Goal: Task Accomplishment & Management: Complete application form

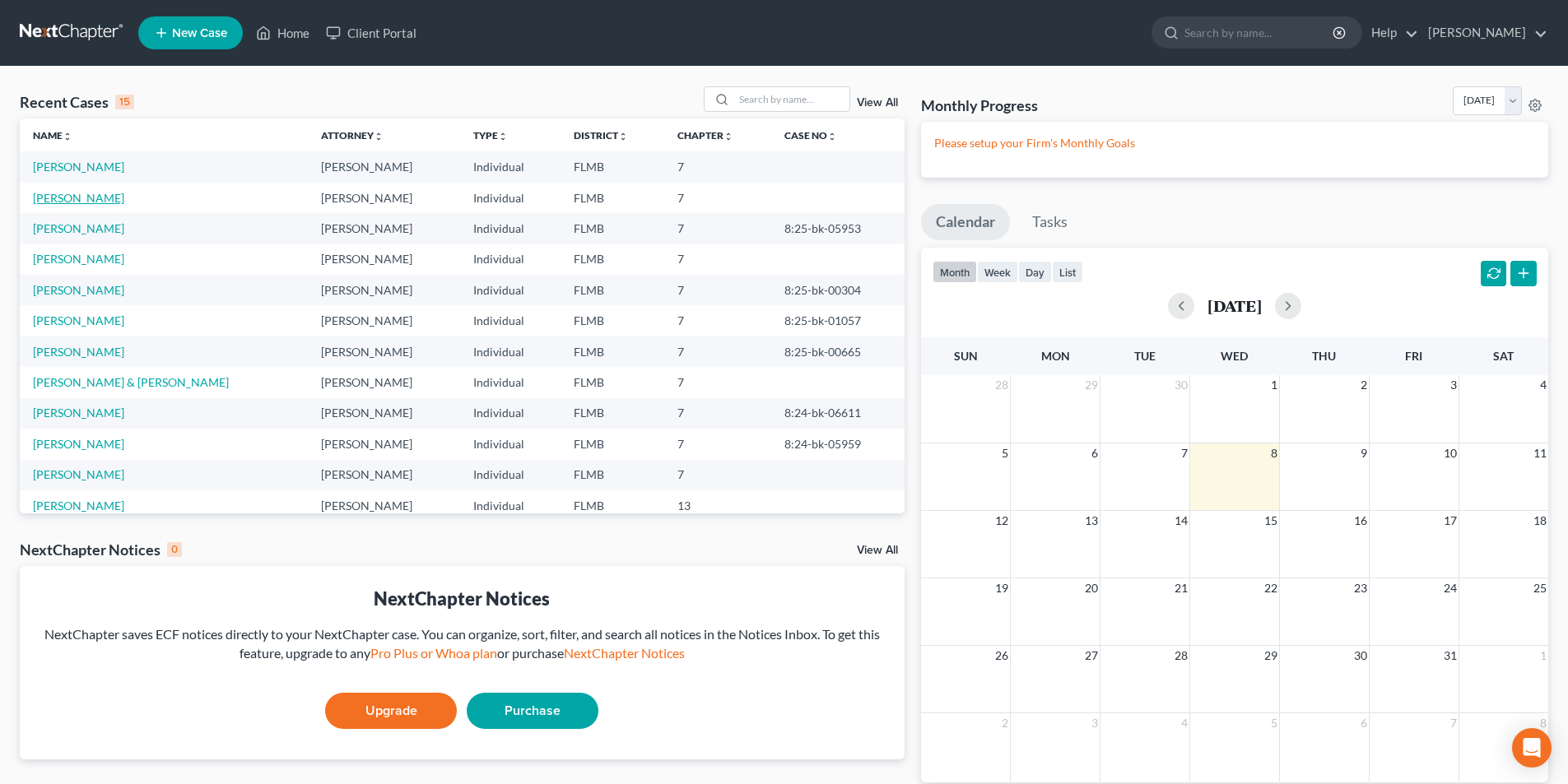
click at [80, 199] on link "[PERSON_NAME]" at bounding box center [78, 197] width 92 height 14
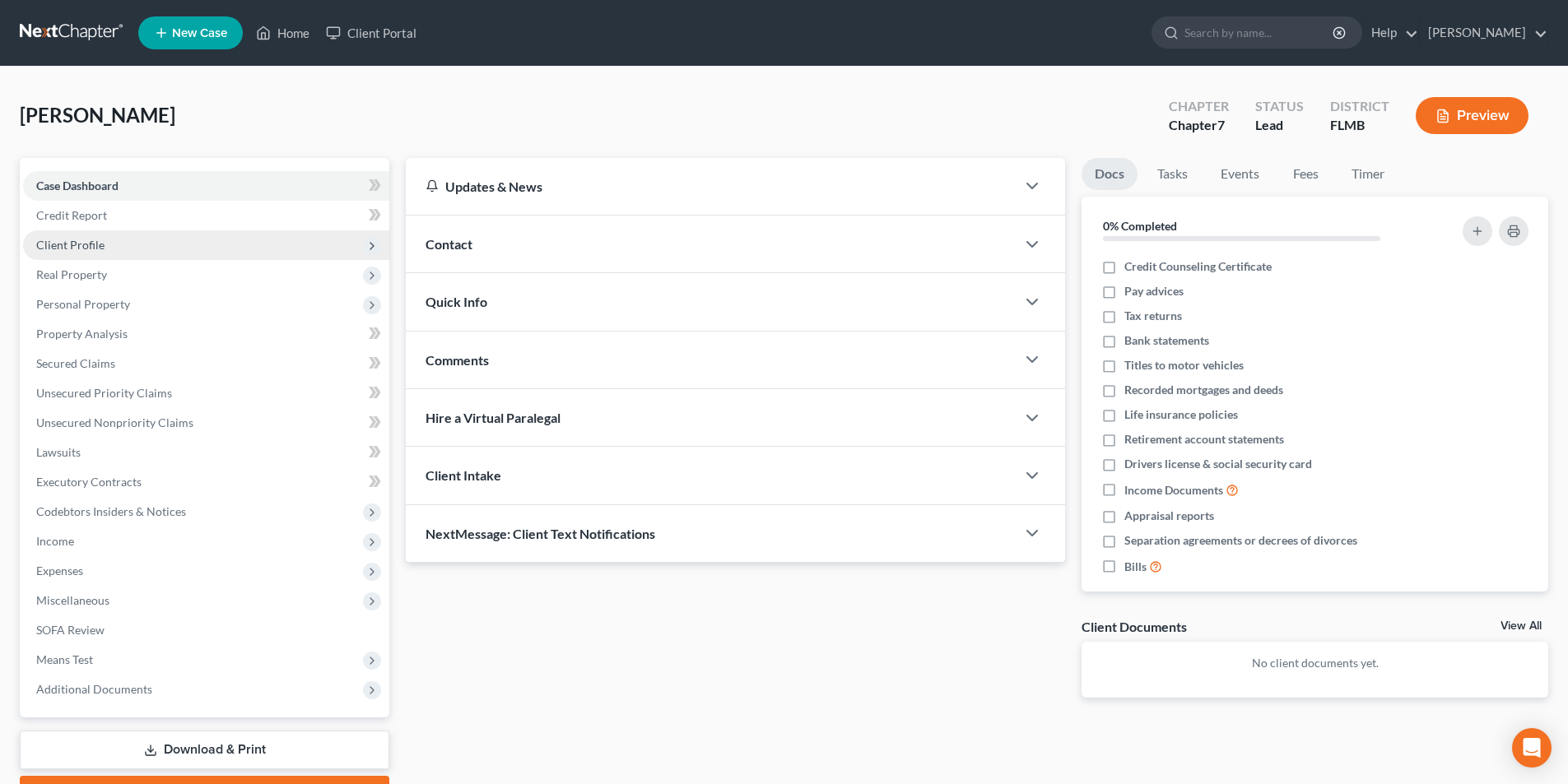
click at [92, 243] on span "Client Profile" at bounding box center [70, 244] width 68 height 14
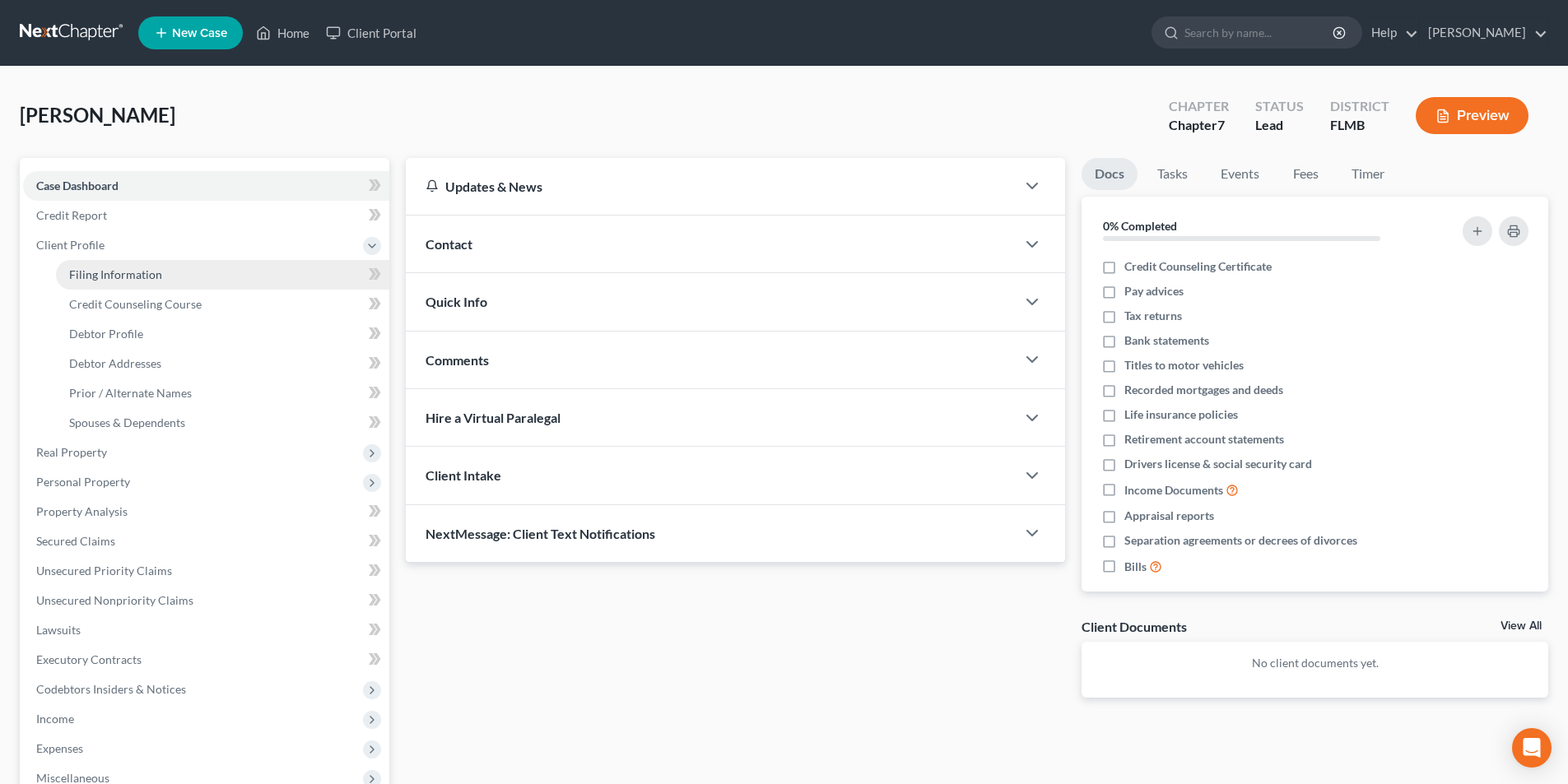
click at [104, 274] on span "Filing Information" at bounding box center [115, 274] width 93 height 14
select select "1"
select select "0"
select select "9"
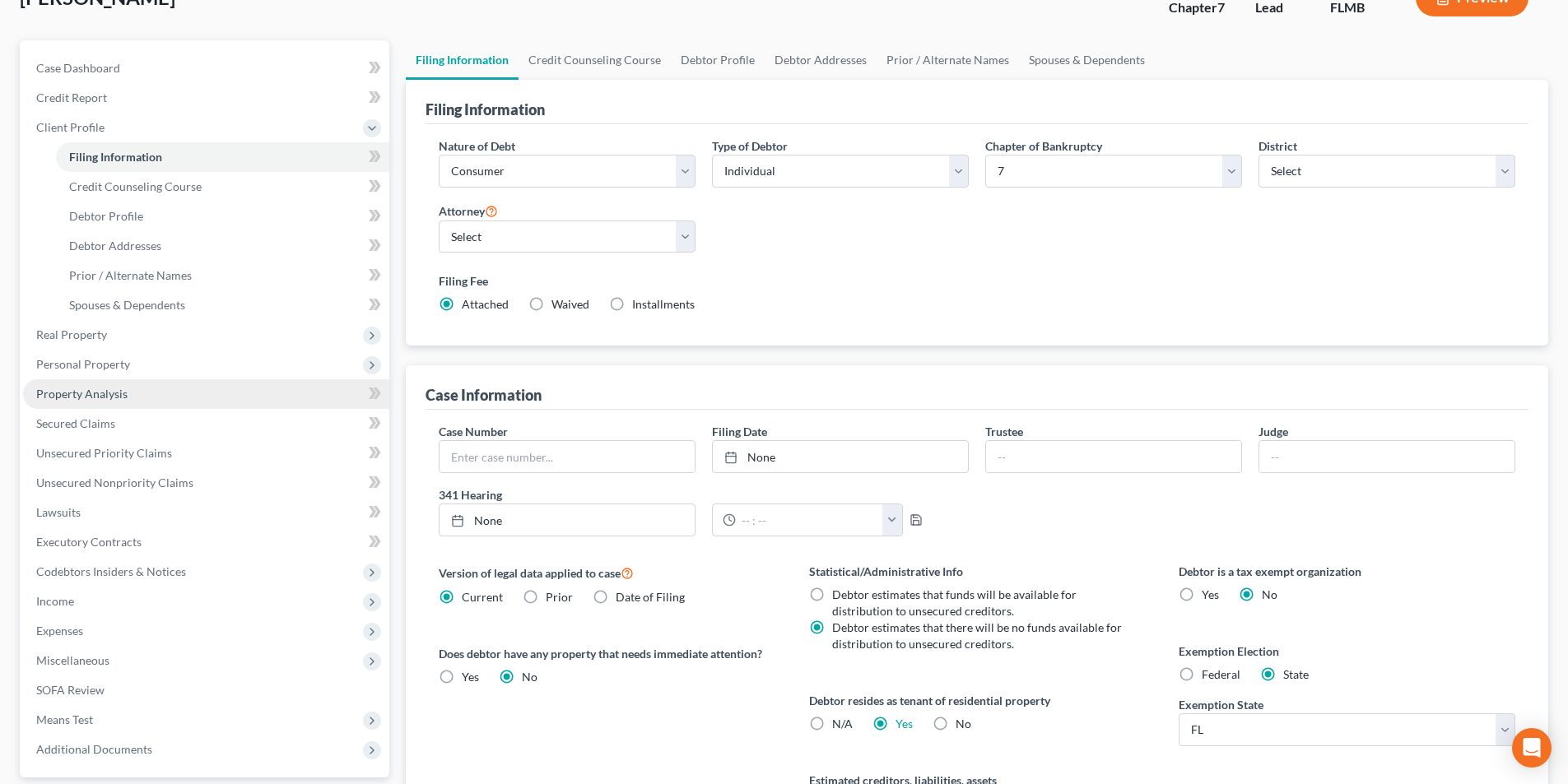
scroll to position [54, 0]
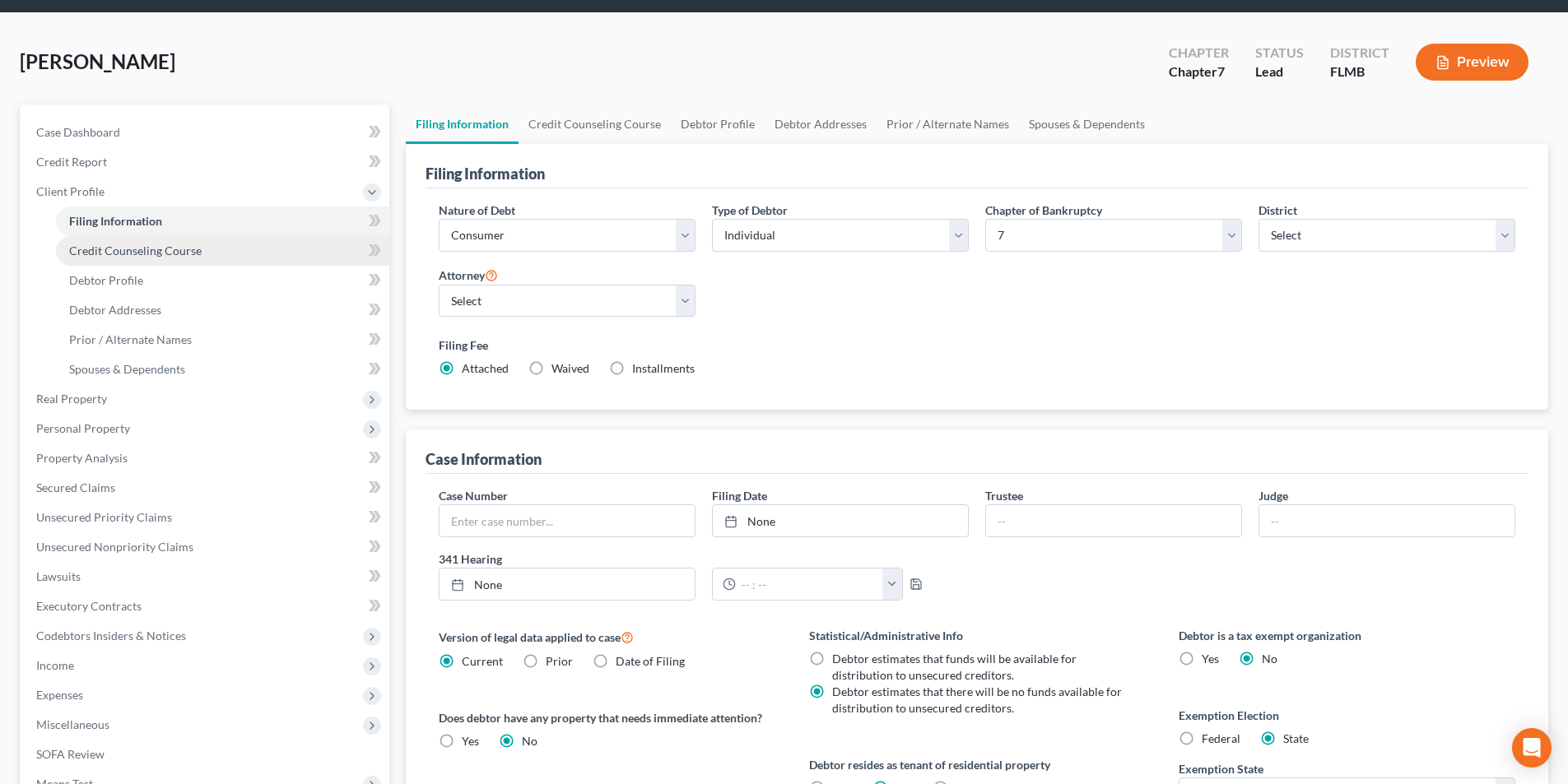
click at [128, 250] on span "Credit Counseling Course" at bounding box center [135, 250] width 132 height 14
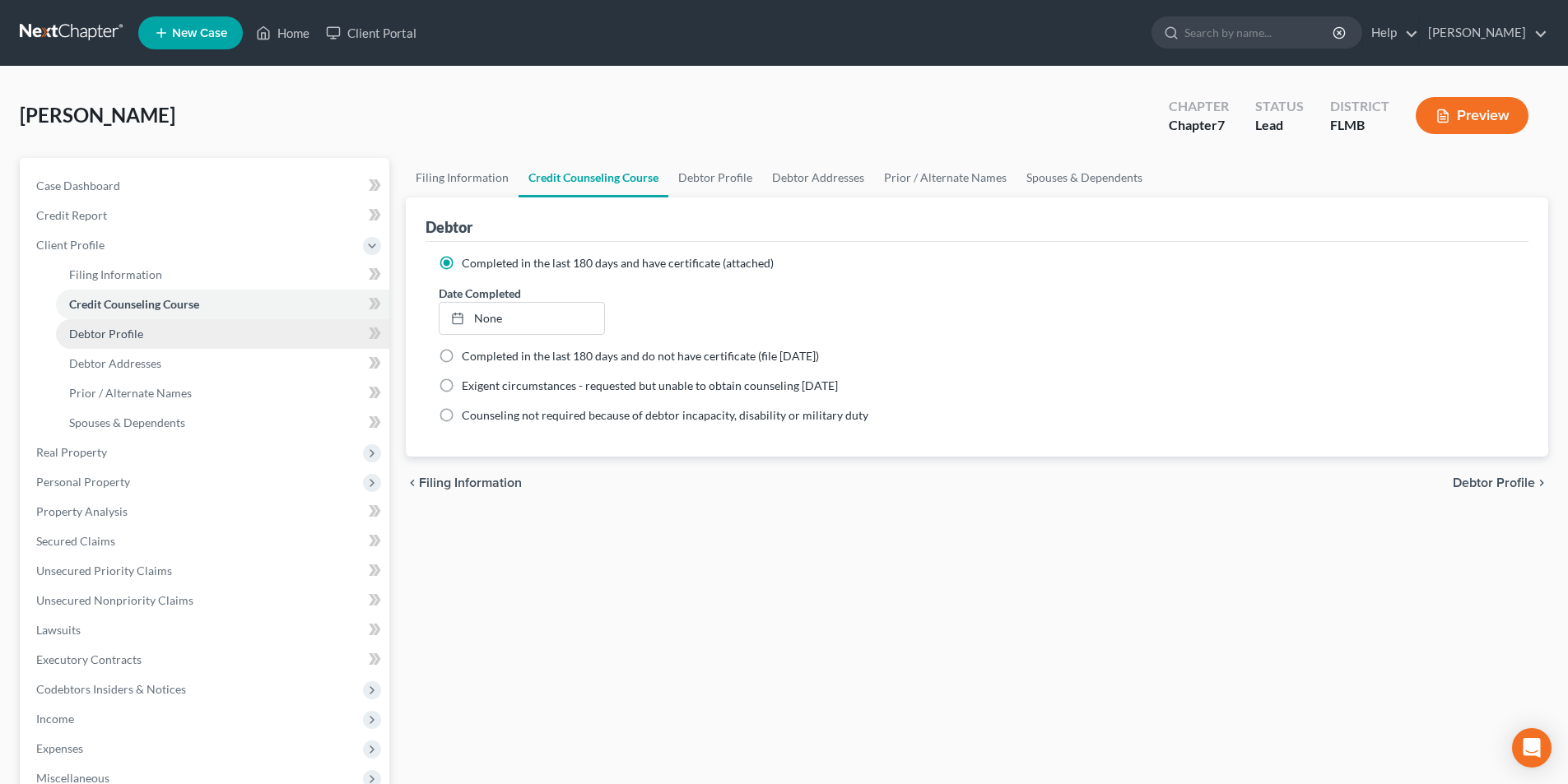
click at [118, 333] on span "Debtor Profile" at bounding box center [106, 333] width 74 height 14
select select "0"
select select "1"
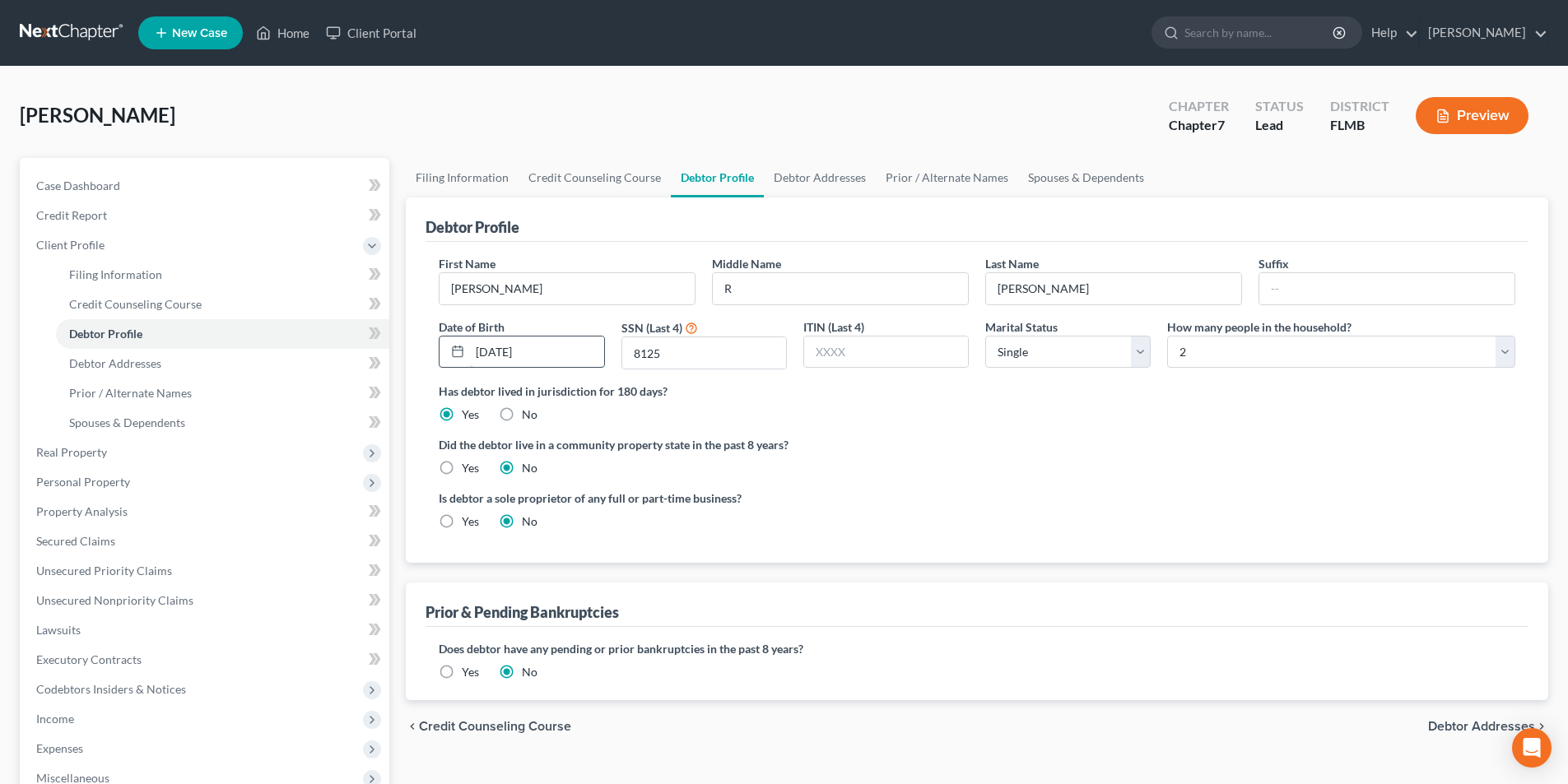
click at [520, 353] on input "[DATE]" at bounding box center [536, 352] width 133 height 31
type input "[DATE]"
click at [134, 359] on span "Debtor Addresses" at bounding box center [115, 363] width 93 height 14
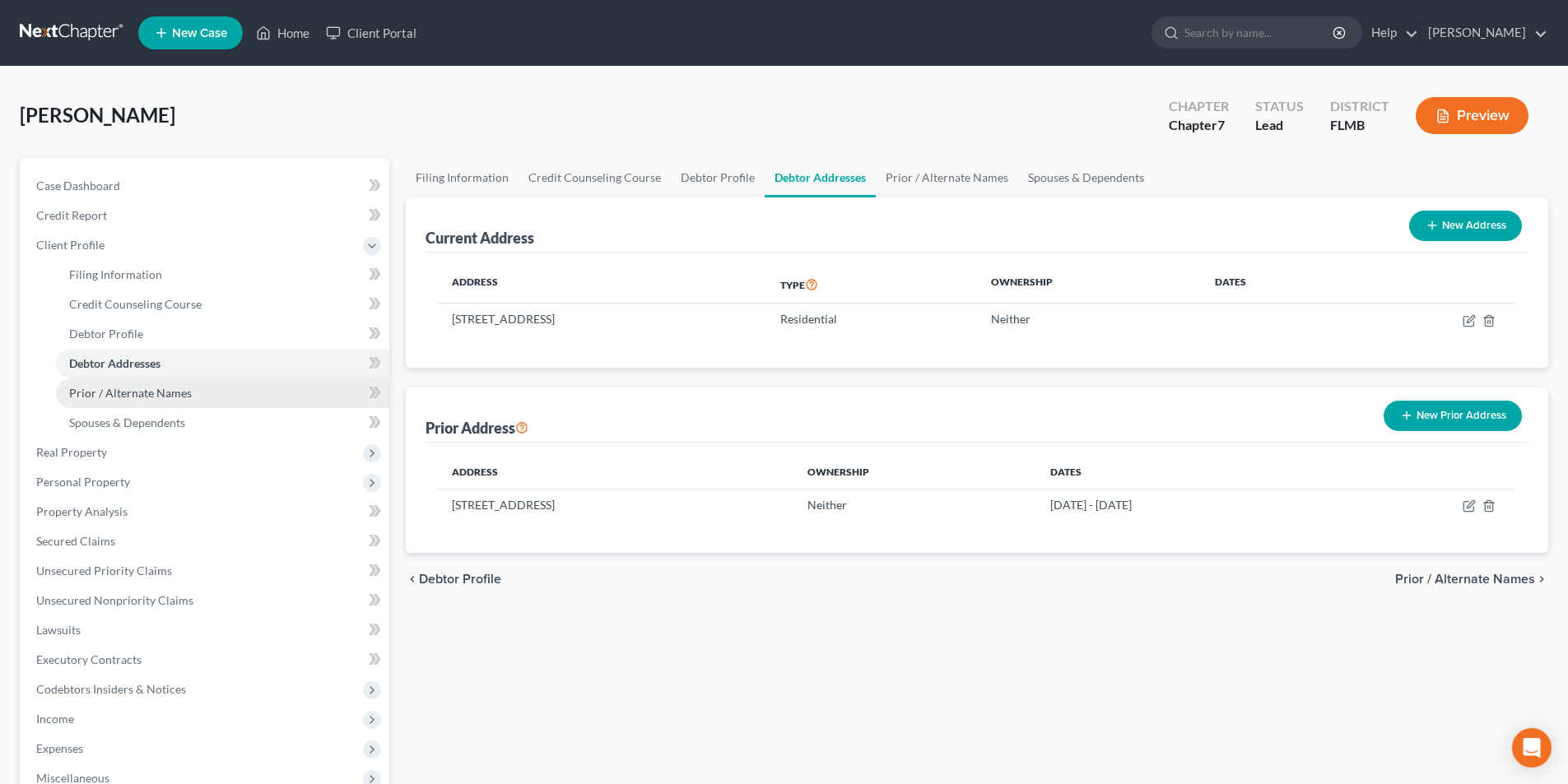
click at [118, 394] on span "Prior / Alternate Names" at bounding box center [130, 392] width 122 height 14
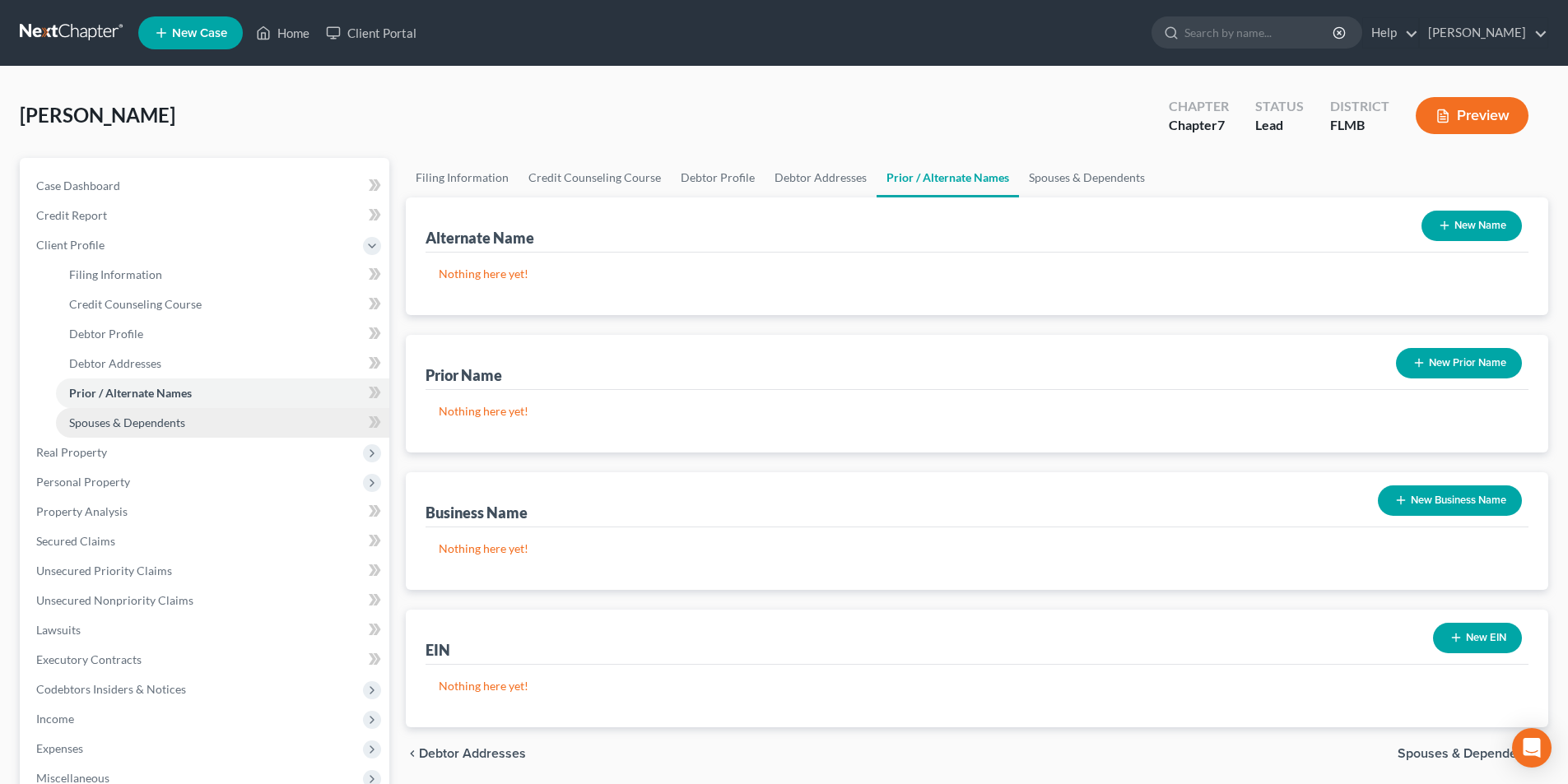
click at [118, 421] on span "Spouses & Dependents" at bounding box center [127, 422] width 116 height 14
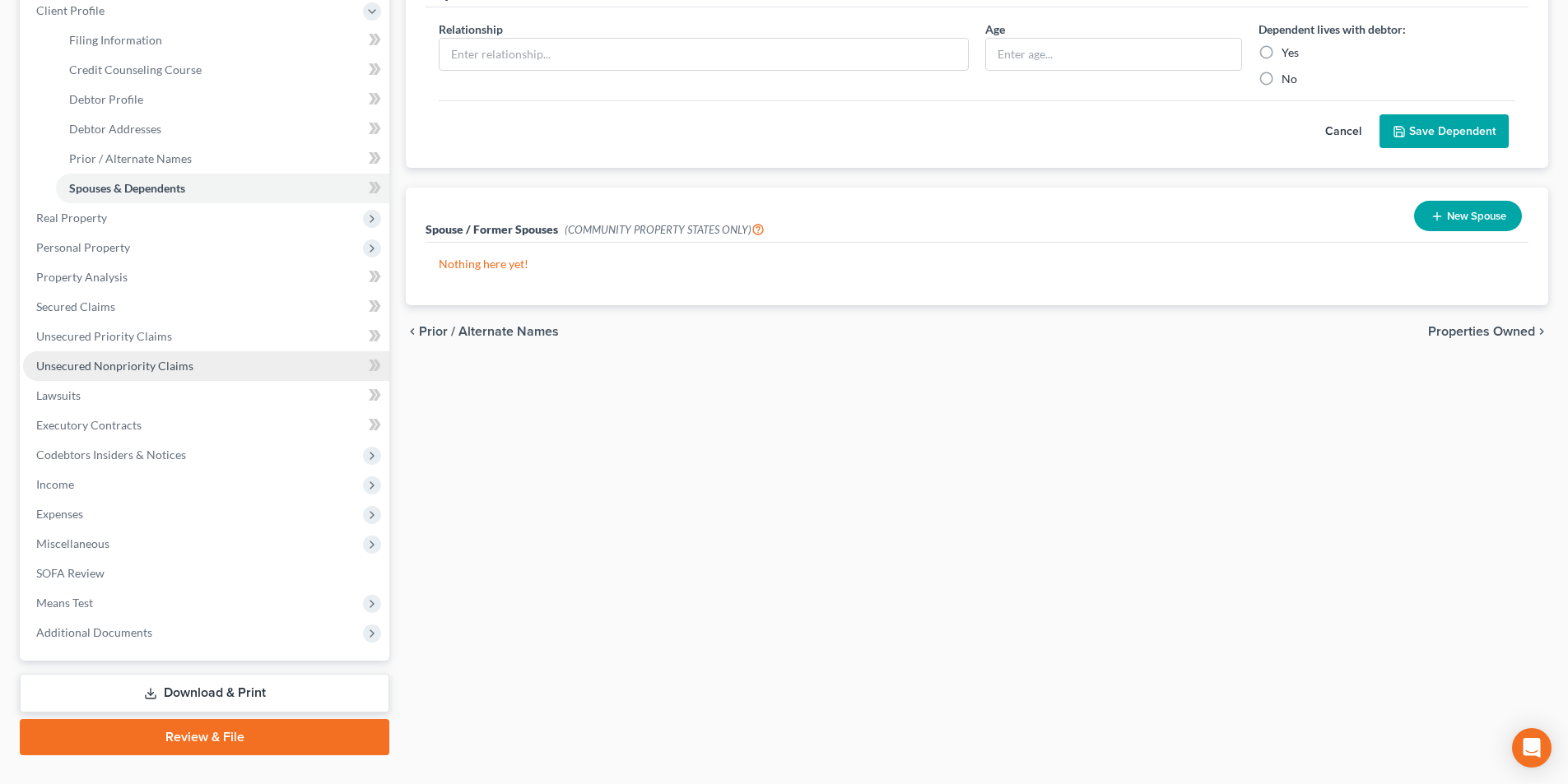
scroll to position [247, 0]
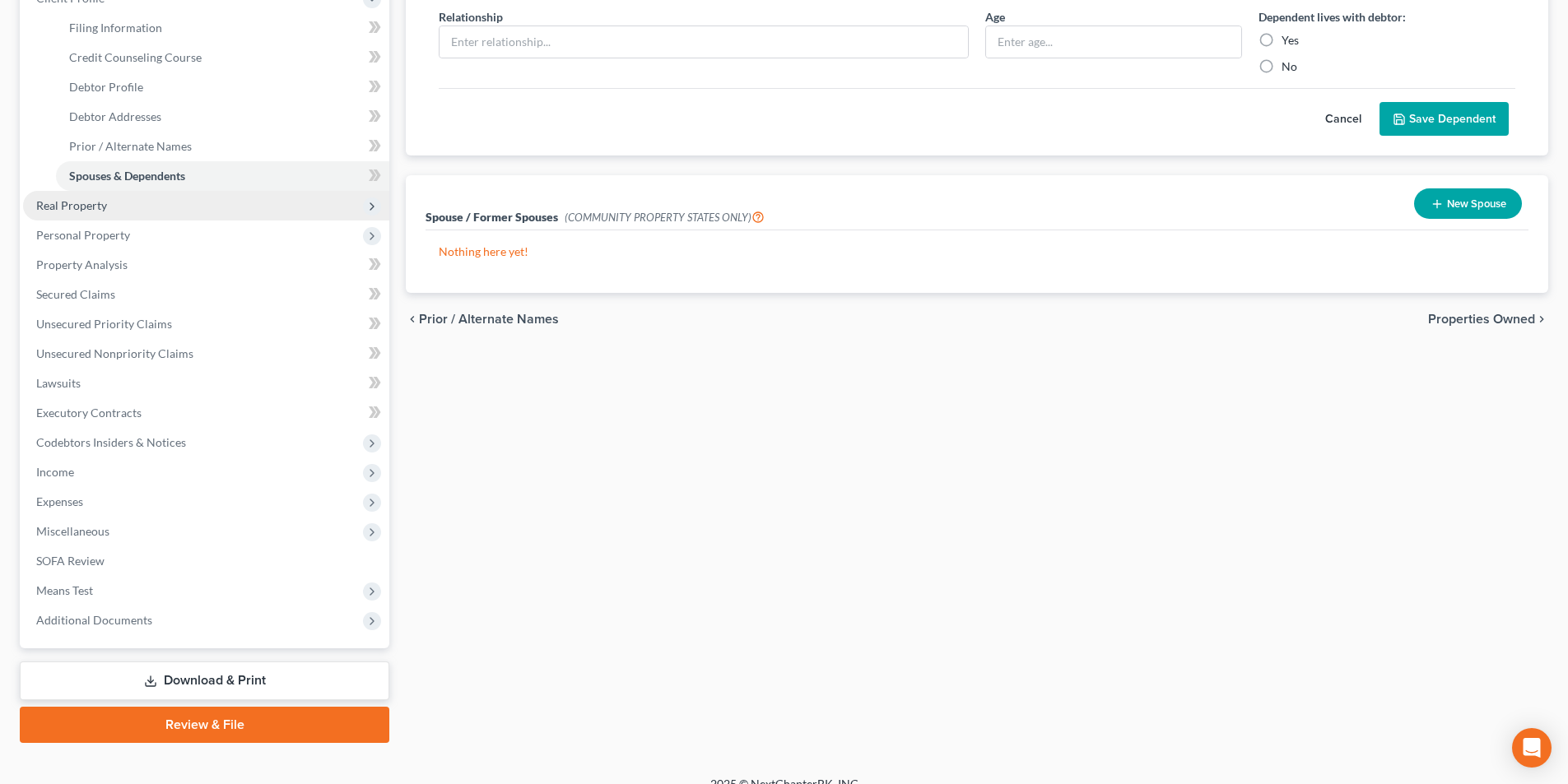
click at [85, 203] on span "Real Property" at bounding box center [72, 205] width 71 height 14
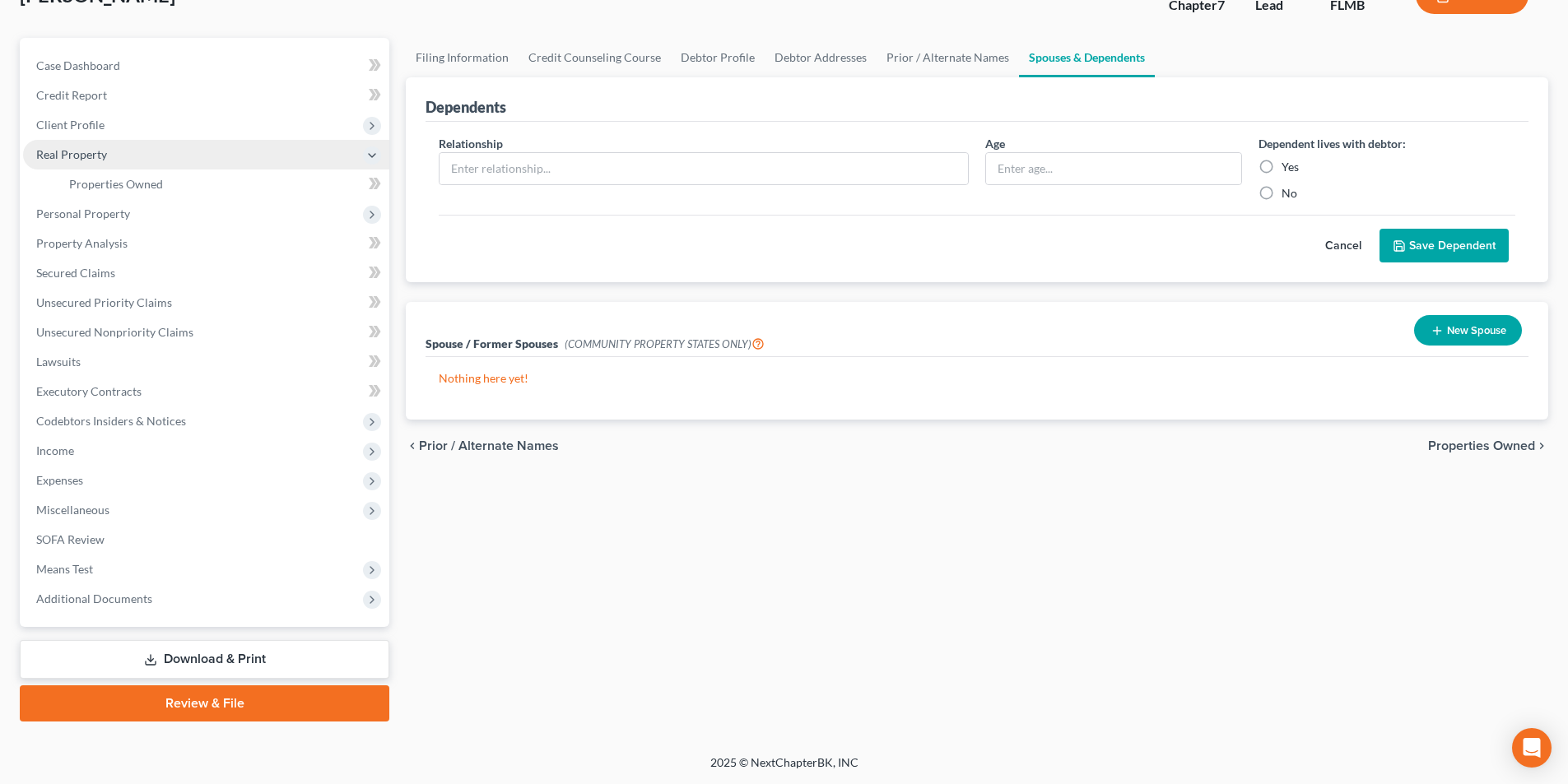
scroll to position [120, 0]
click at [93, 211] on span "Personal Property" at bounding box center [83, 213] width 93 height 14
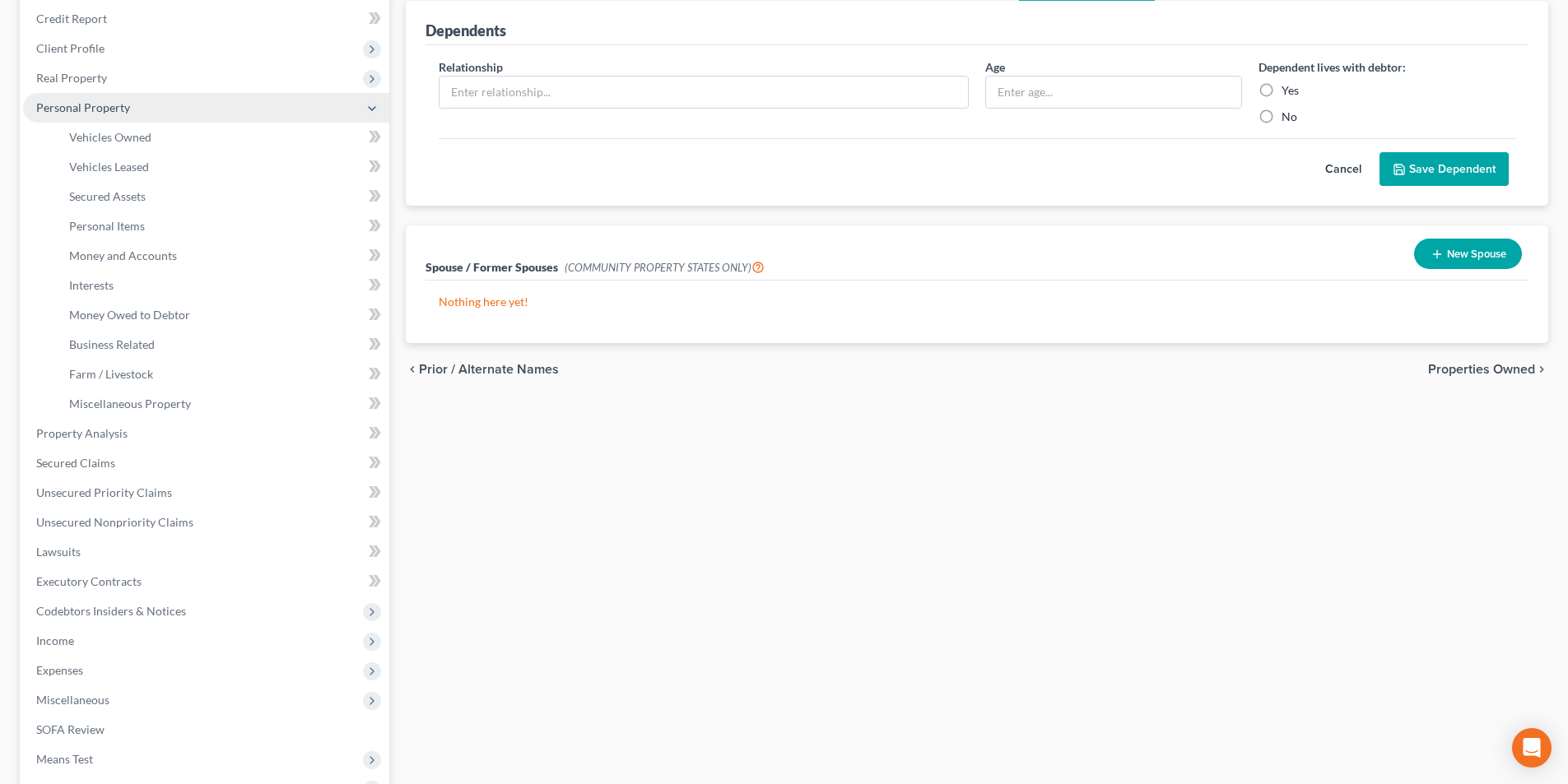
scroll to position [247, 0]
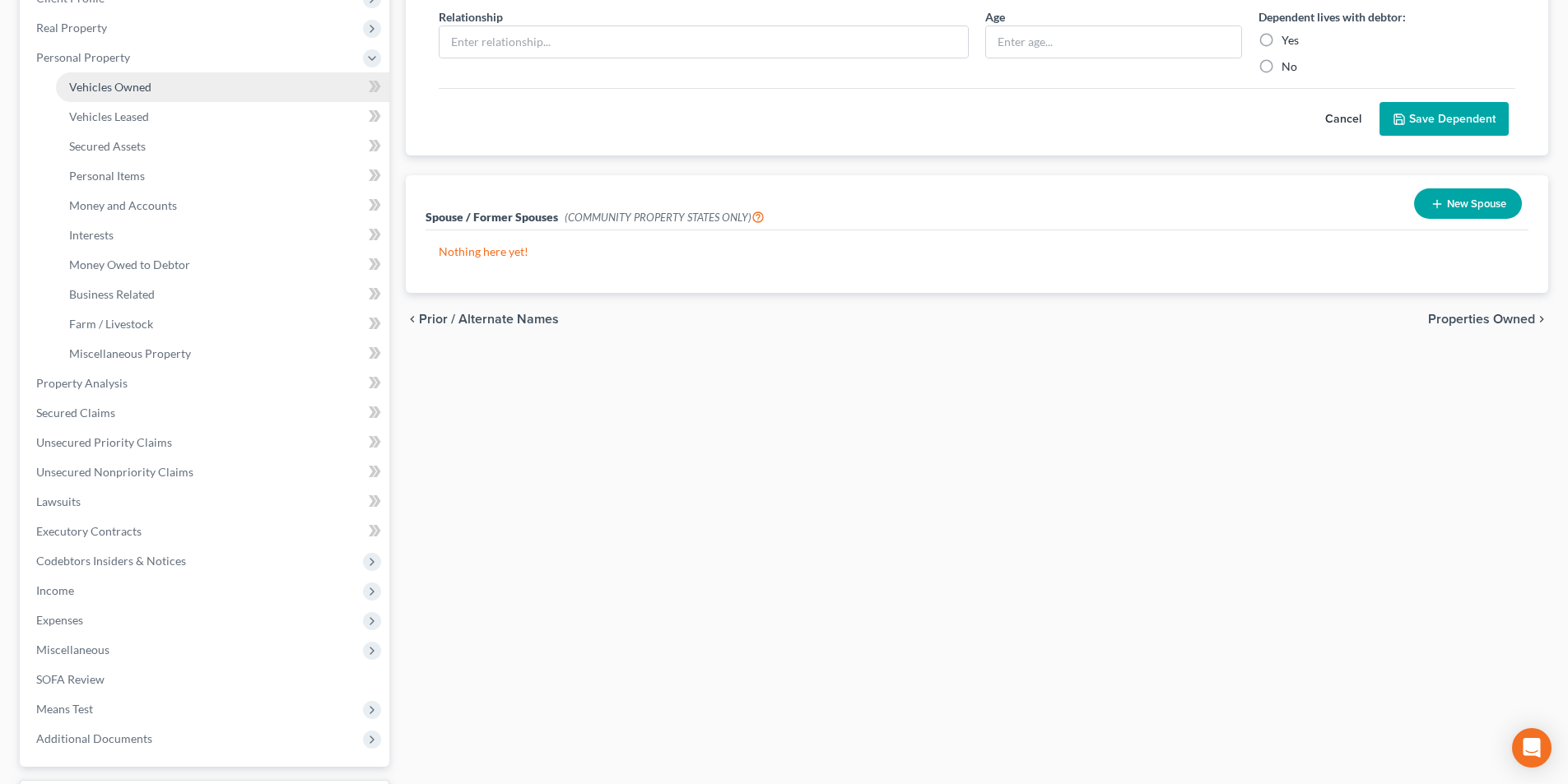
click at [103, 84] on span "Vehicles Owned" at bounding box center [110, 86] width 83 height 14
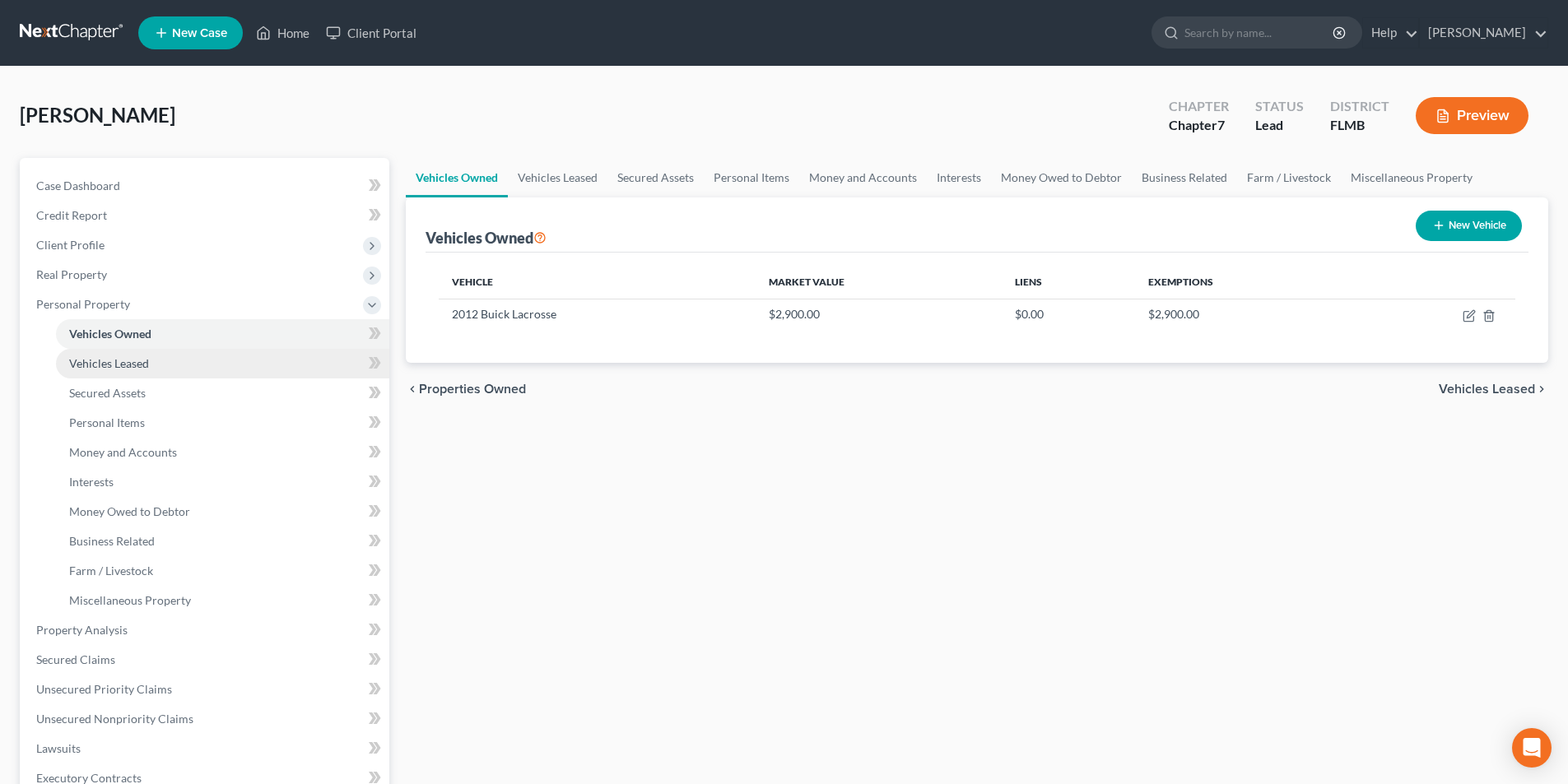
click at [102, 363] on span "Vehicles Leased" at bounding box center [109, 363] width 80 height 14
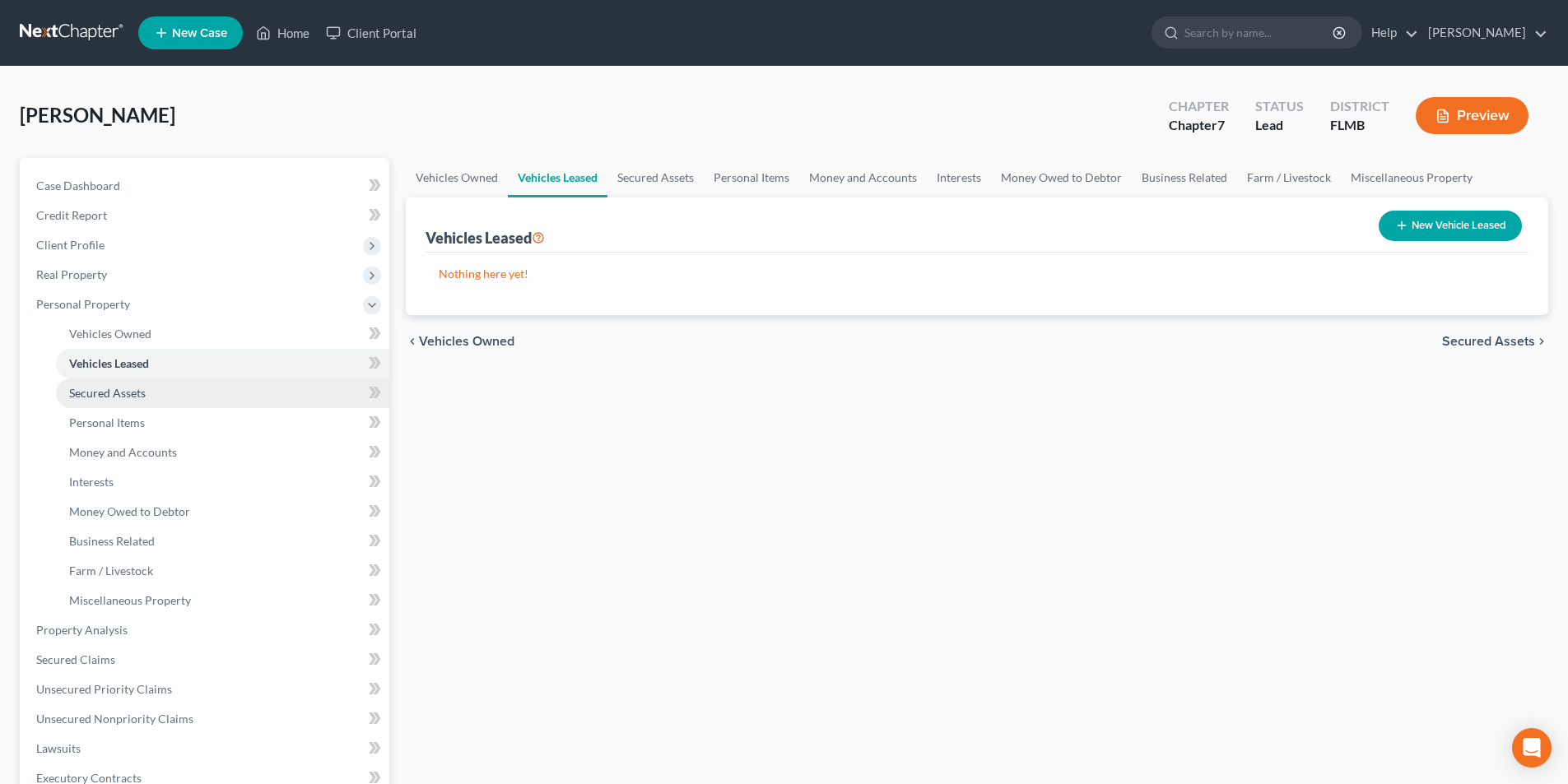
click at [101, 393] on span "Secured Assets" at bounding box center [107, 392] width 76 height 14
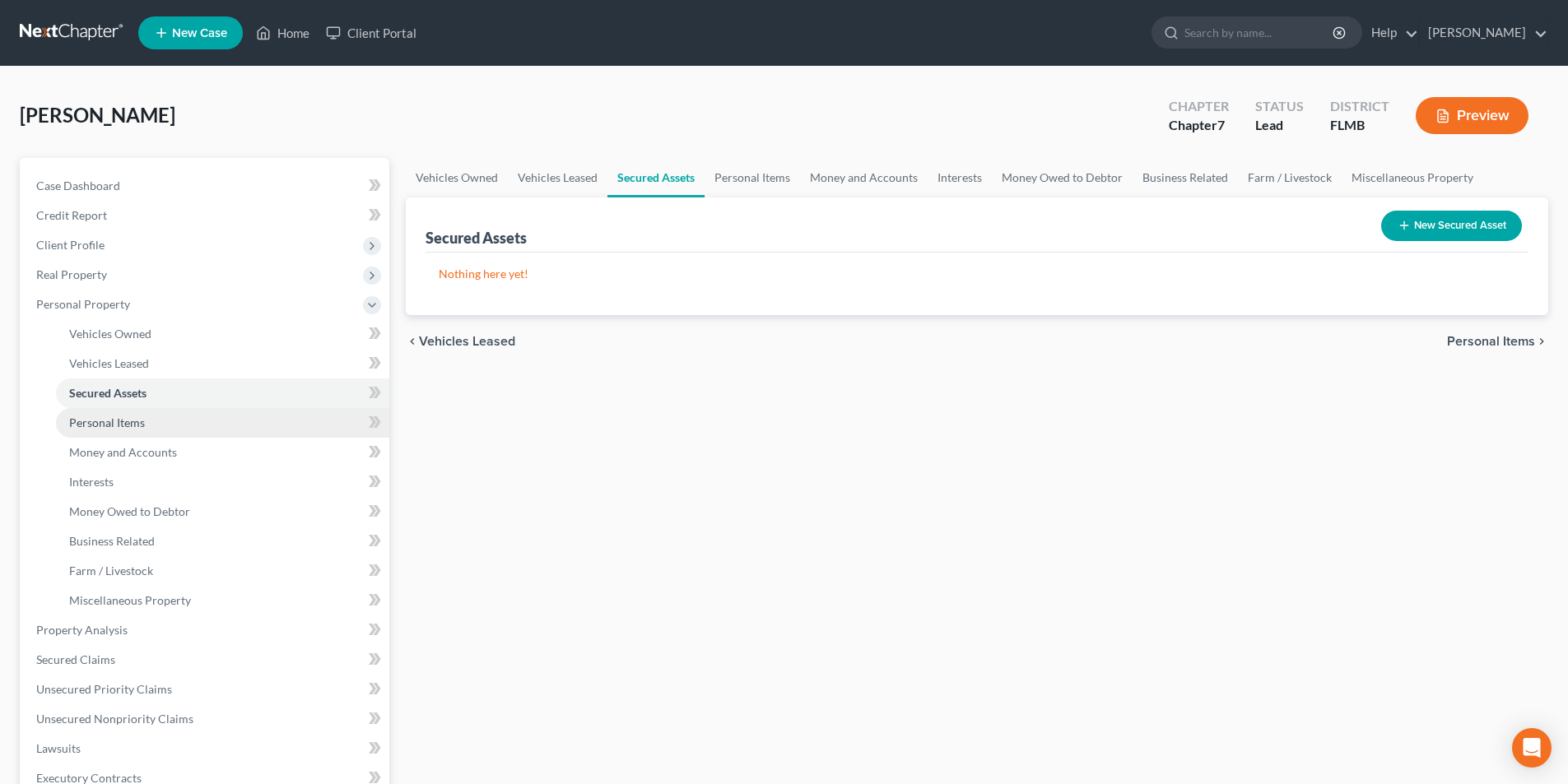
click at [89, 418] on span "Personal Items" at bounding box center [106, 422] width 75 height 14
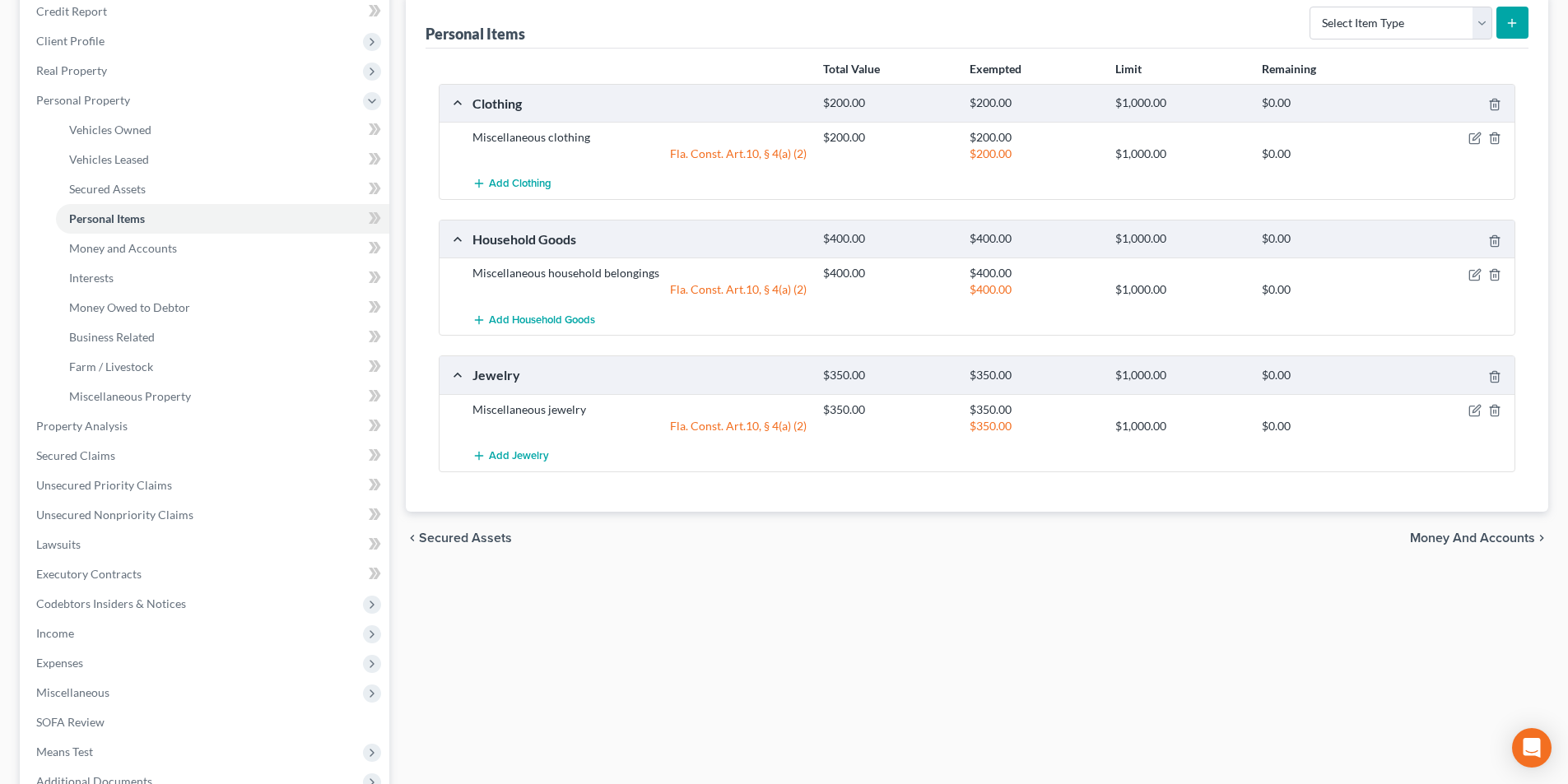
scroll to position [164, 0]
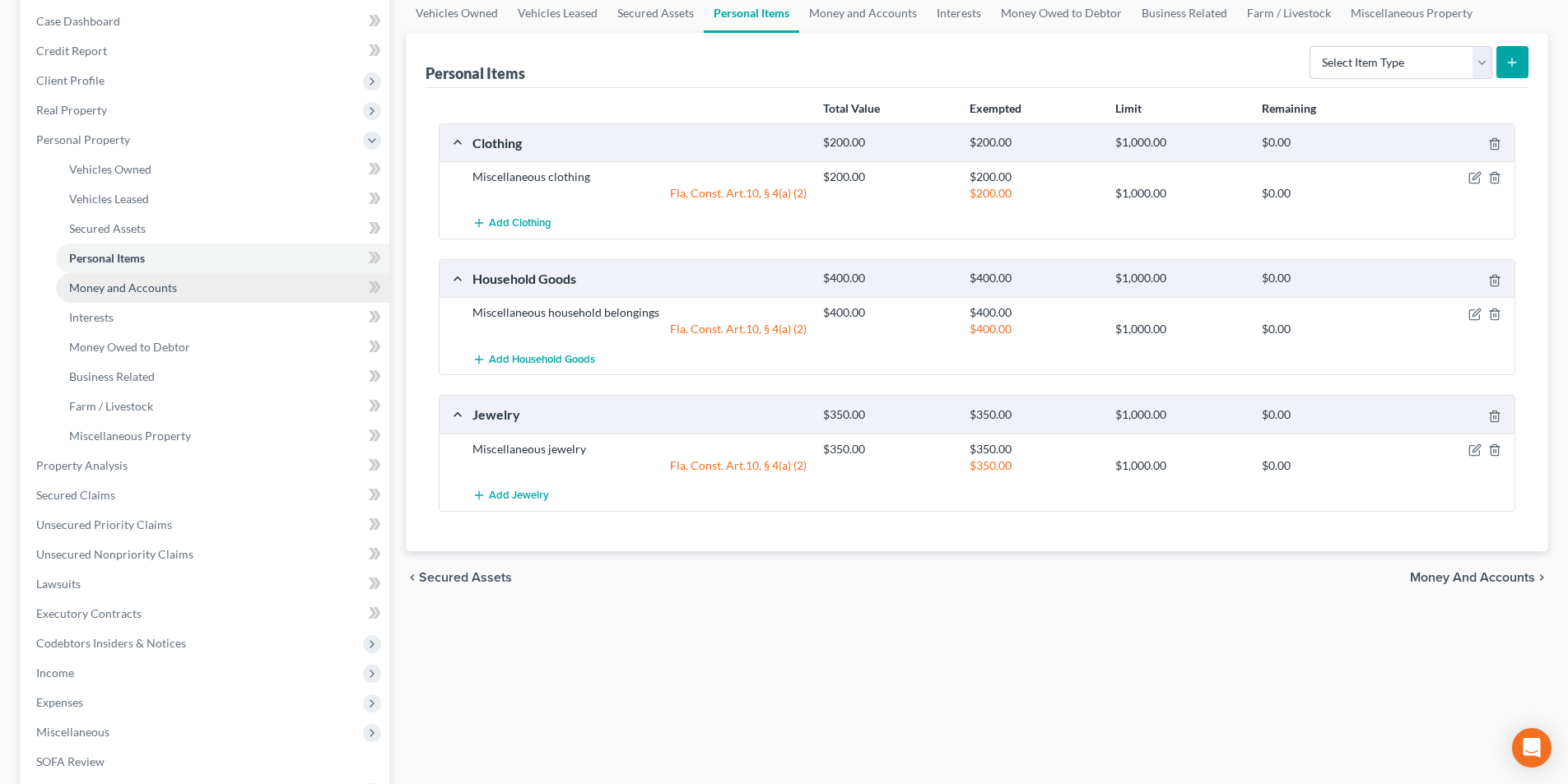
click at [144, 290] on span "Money and Accounts" at bounding box center [122, 287] width 108 height 14
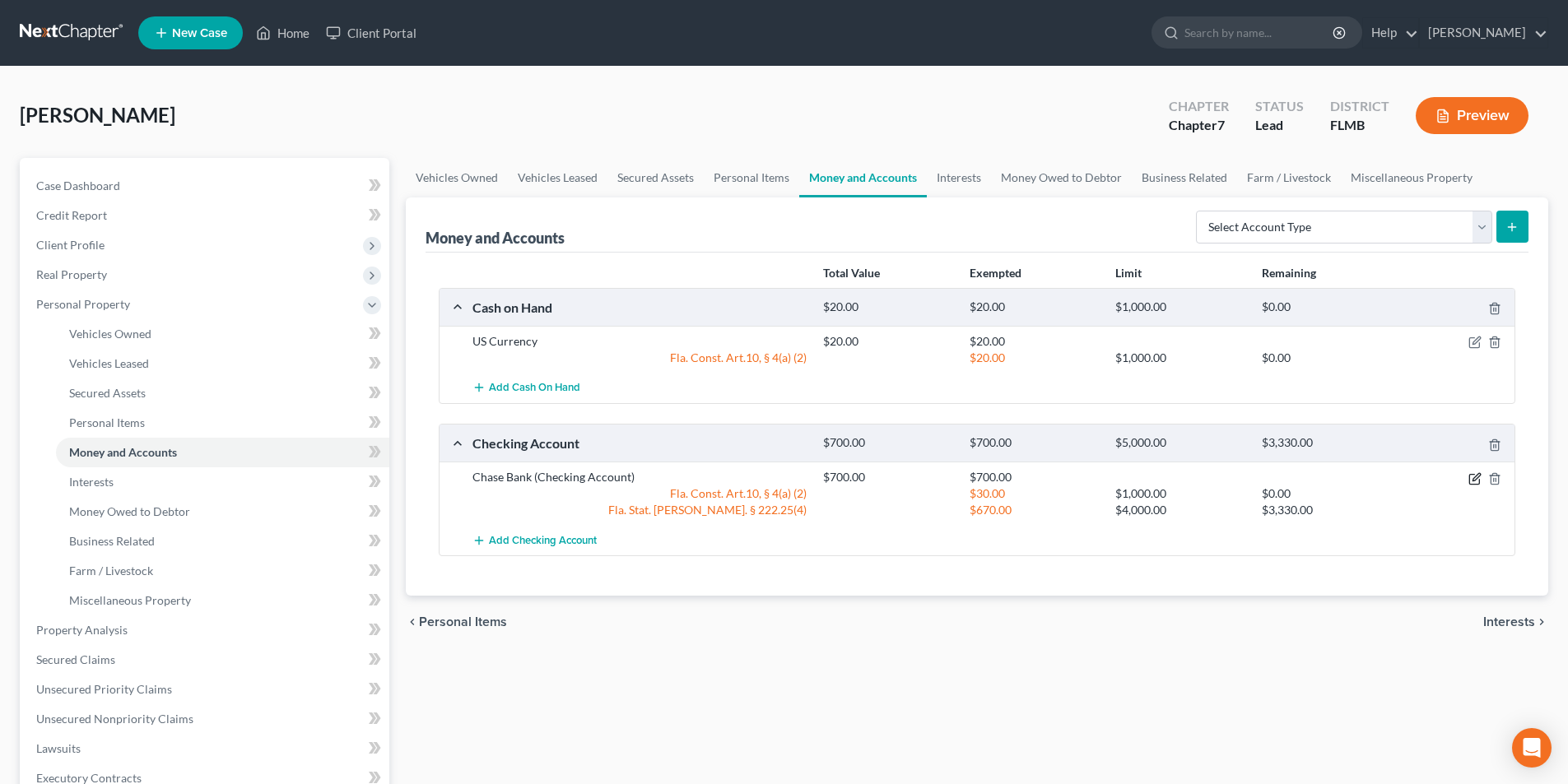
click at [1474, 481] on icon "button" at bounding box center [1475, 476] width 7 height 7
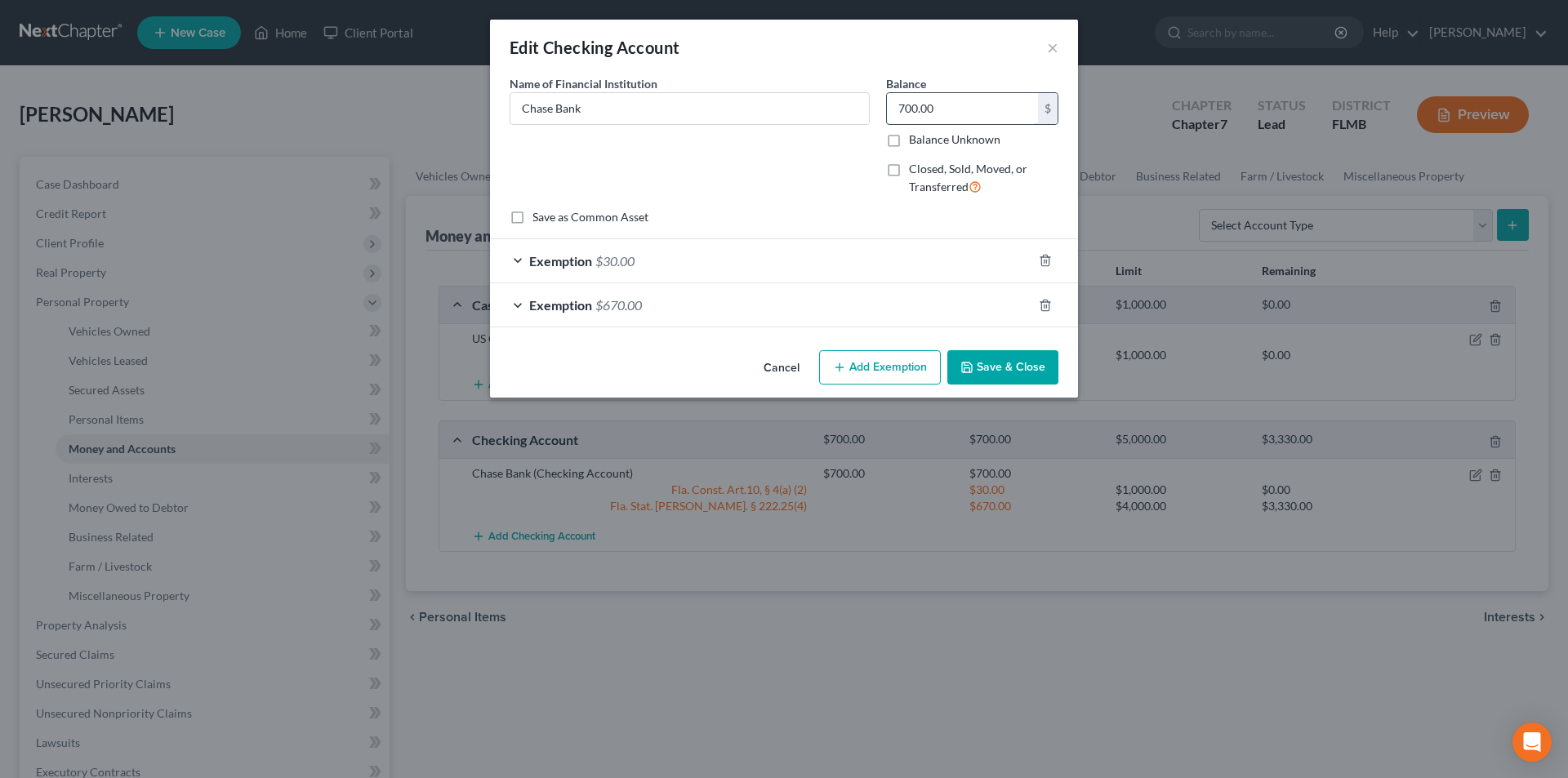
click at [901, 106] on input "700.00" at bounding box center [963, 108] width 151 height 31
type input "2,200"
click at [990, 365] on button "Save & Close" at bounding box center [1002, 367] width 111 height 34
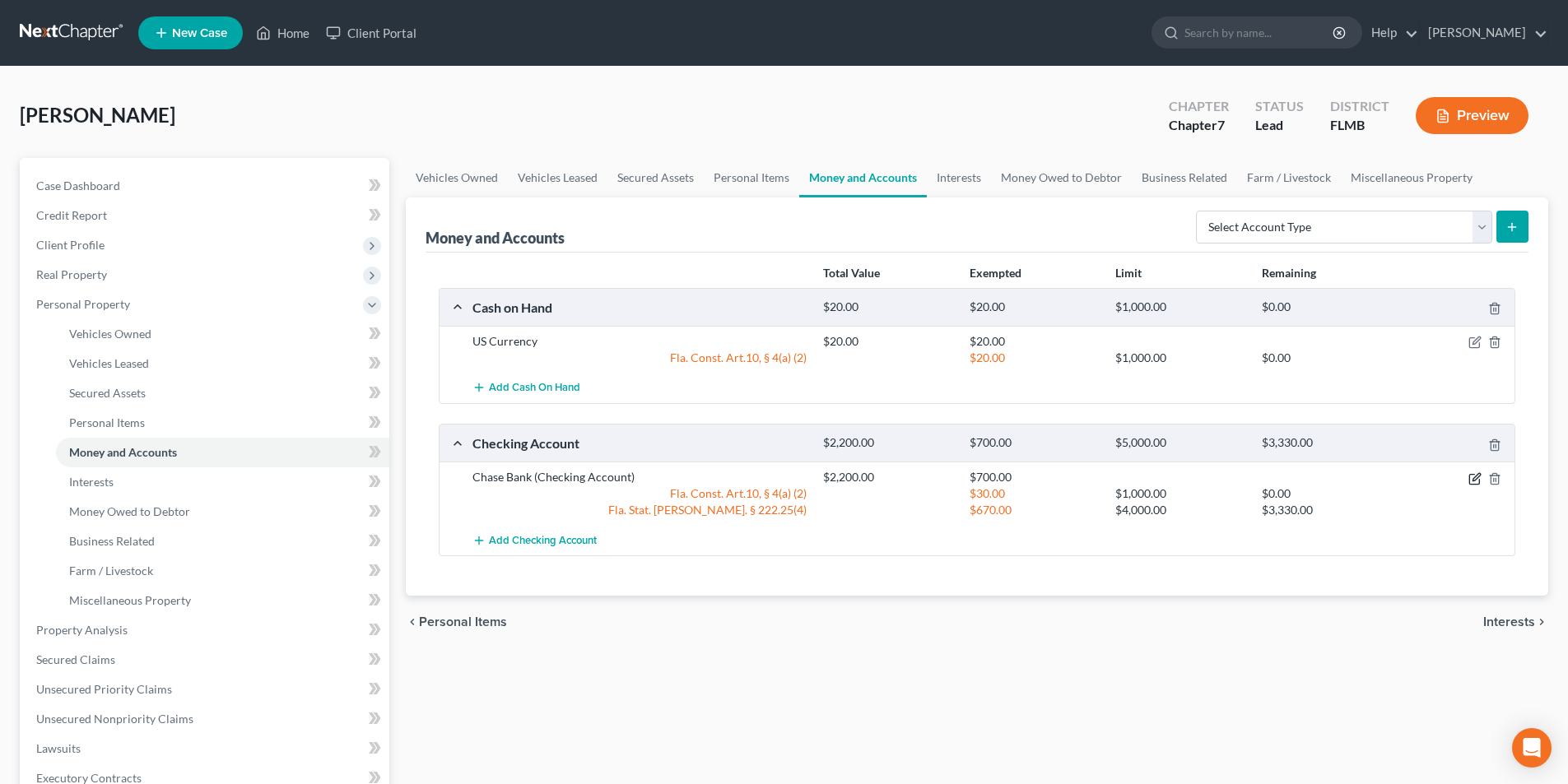
click at [1474, 479] on icon "button" at bounding box center [1475, 479] width 14 height 14
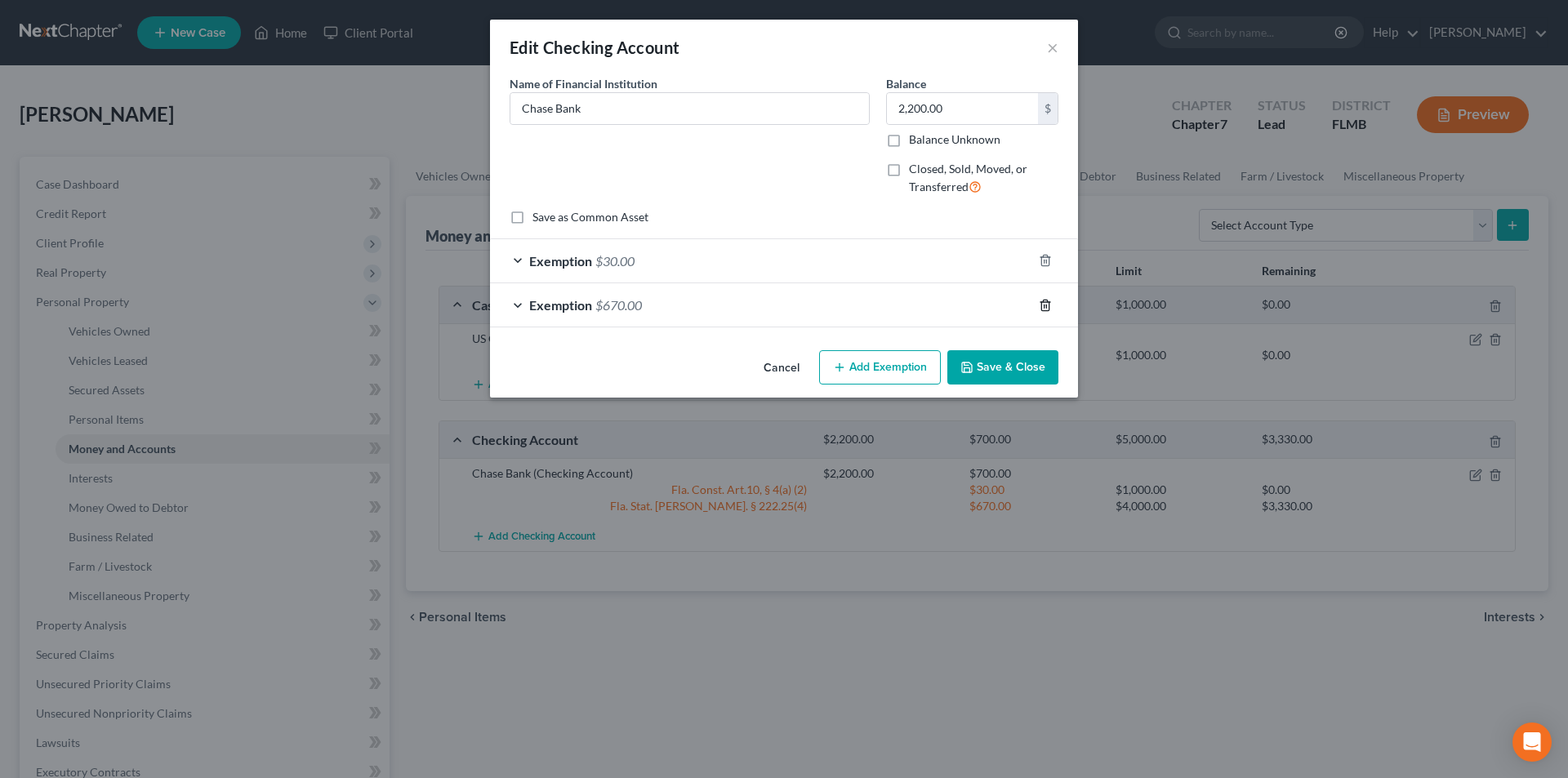
click at [1048, 305] on icon "button" at bounding box center [1046, 305] width 14 height 14
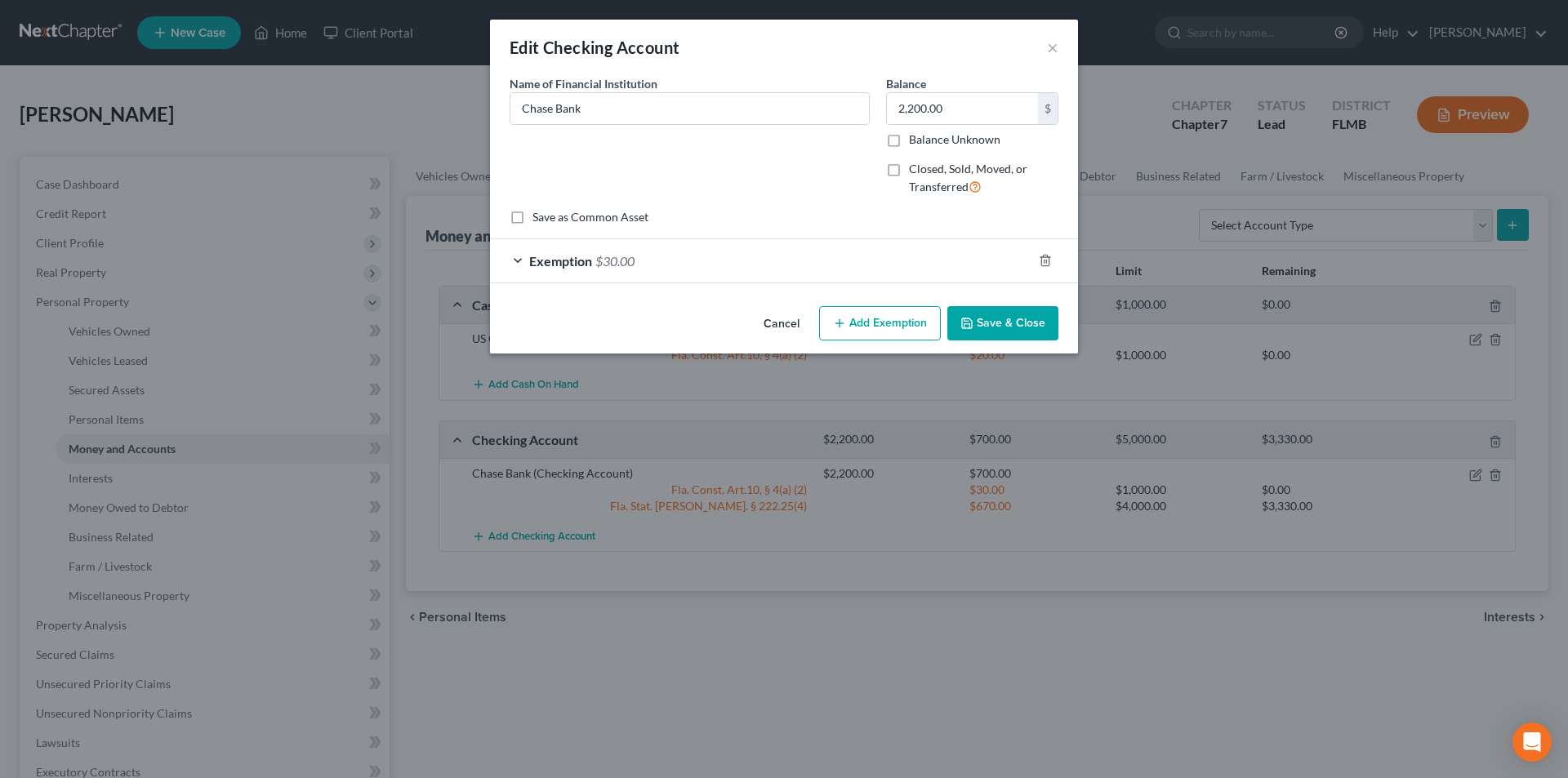
click at [892, 324] on button "Add Exemption" at bounding box center [880, 323] width 122 height 34
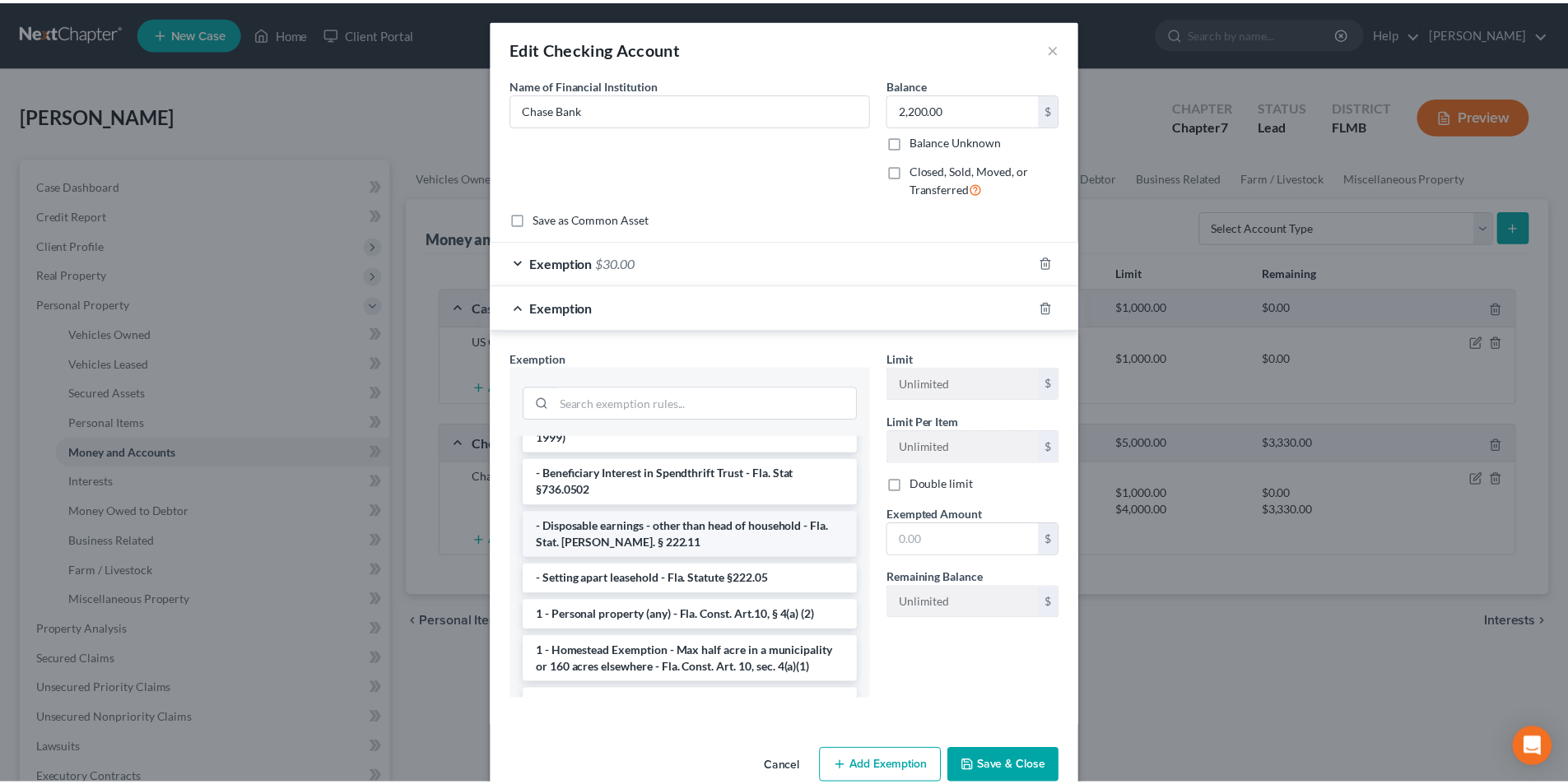
scroll to position [164, 0]
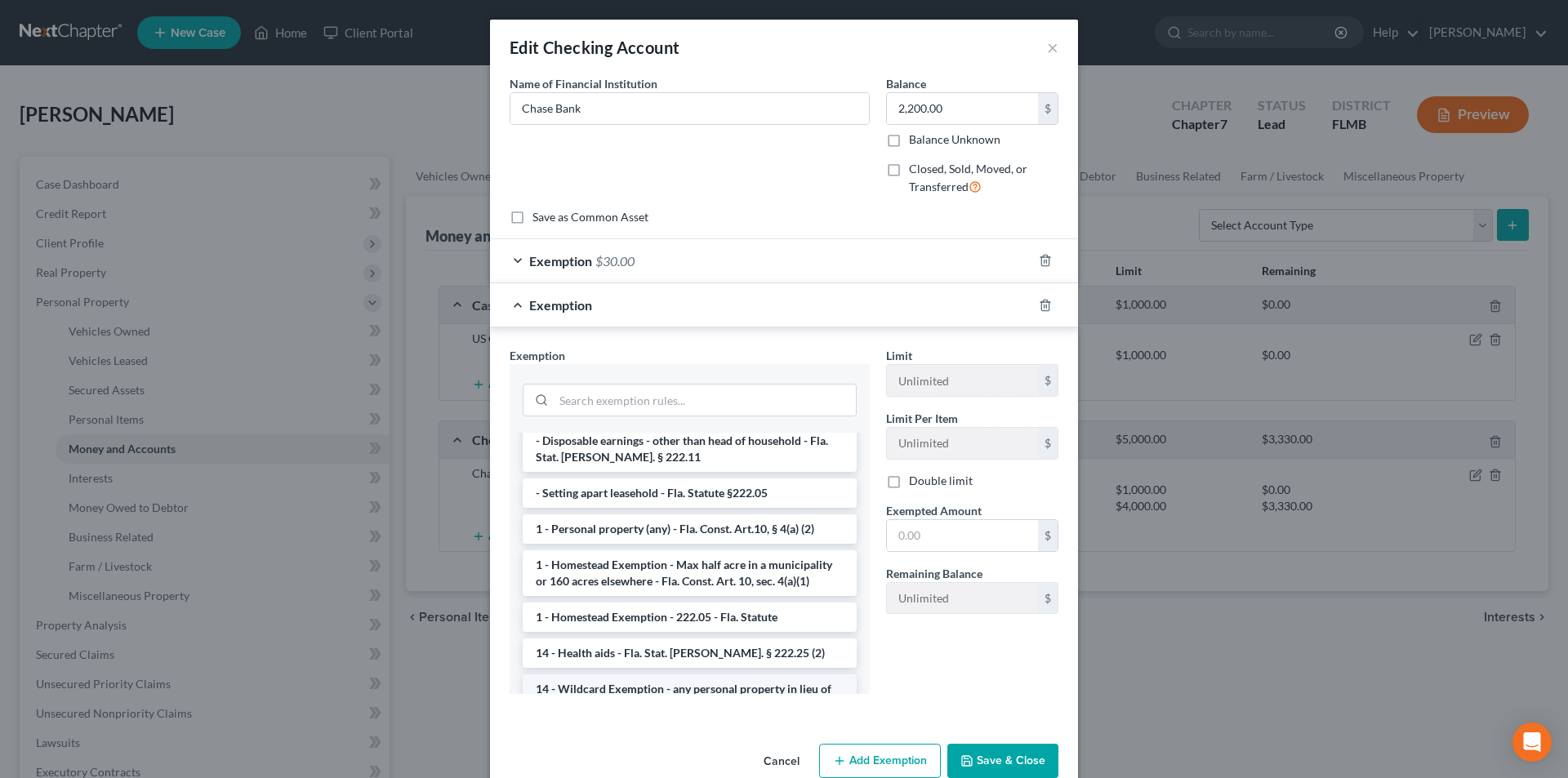
click at [661, 689] on li "14 - Wildcard Exemption - any personal property in lieu of homestead exemption …" at bounding box center [689, 705] width 334 height 62
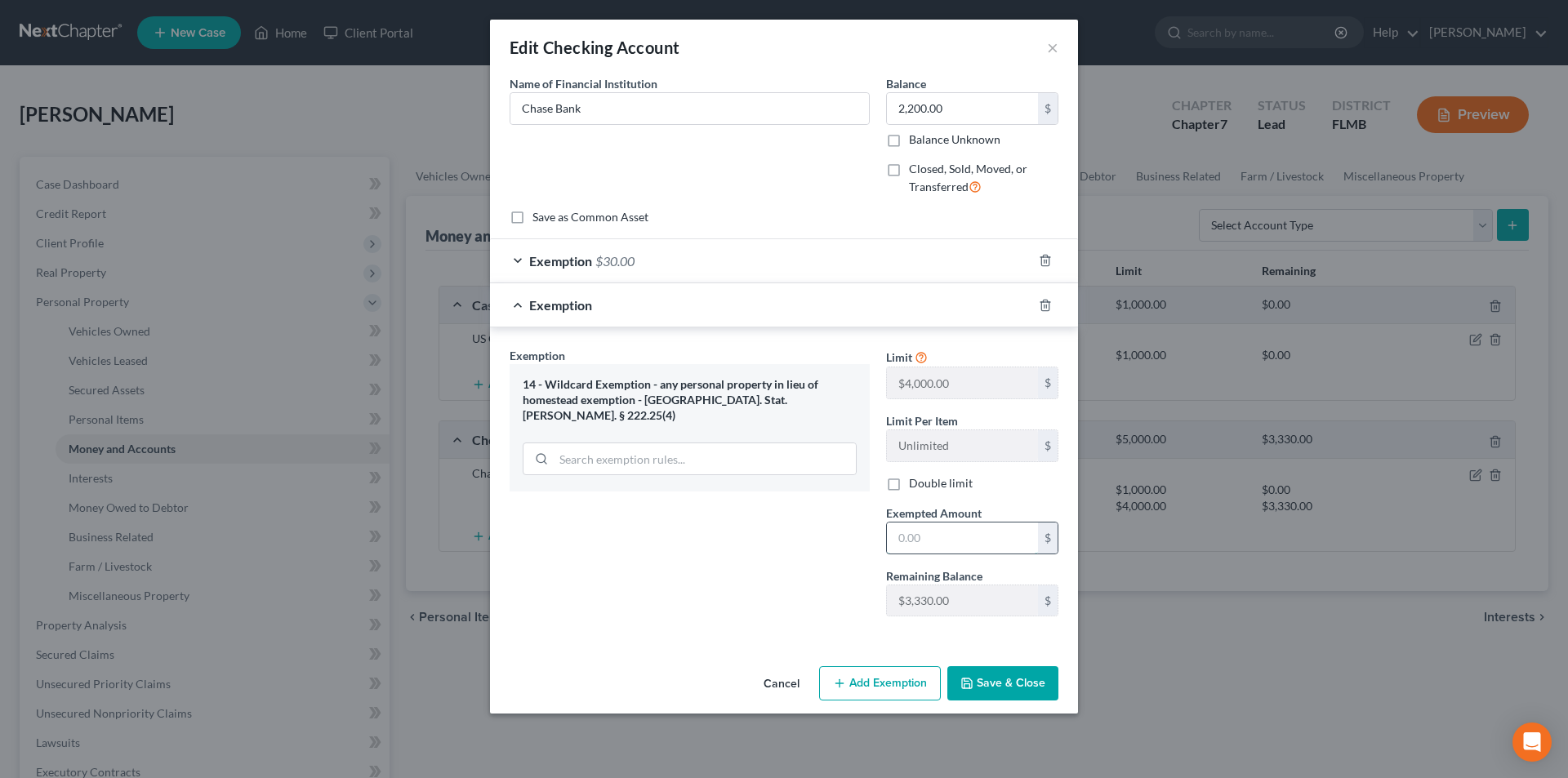
click at [899, 539] on input "text" at bounding box center [963, 538] width 151 height 31
type input "2,170"
click at [1019, 684] on button "Save & Close" at bounding box center [1002, 683] width 111 height 34
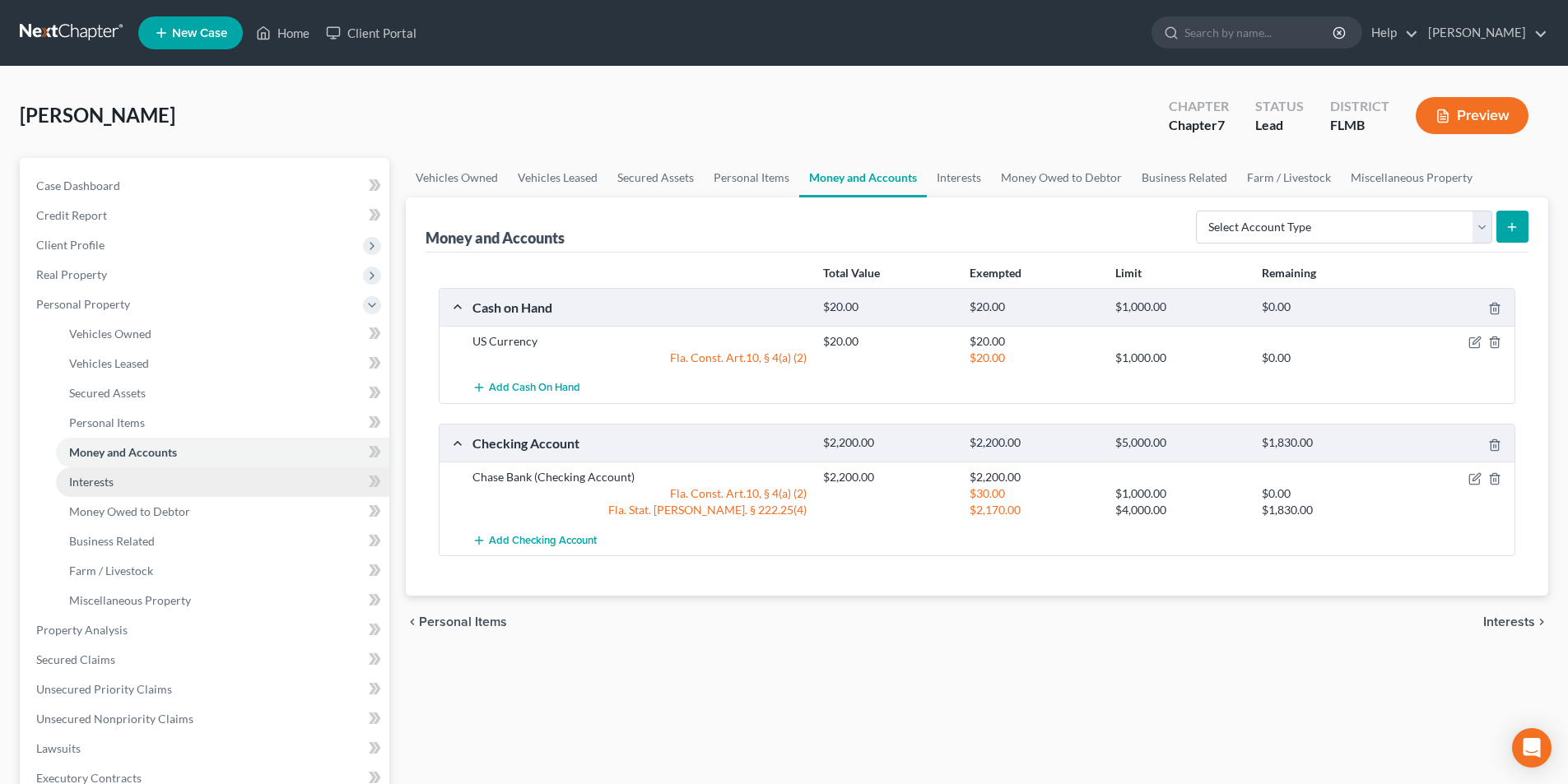
click at [94, 477] on span "Interests" at bounding box center [91, 481] width 44 height 14
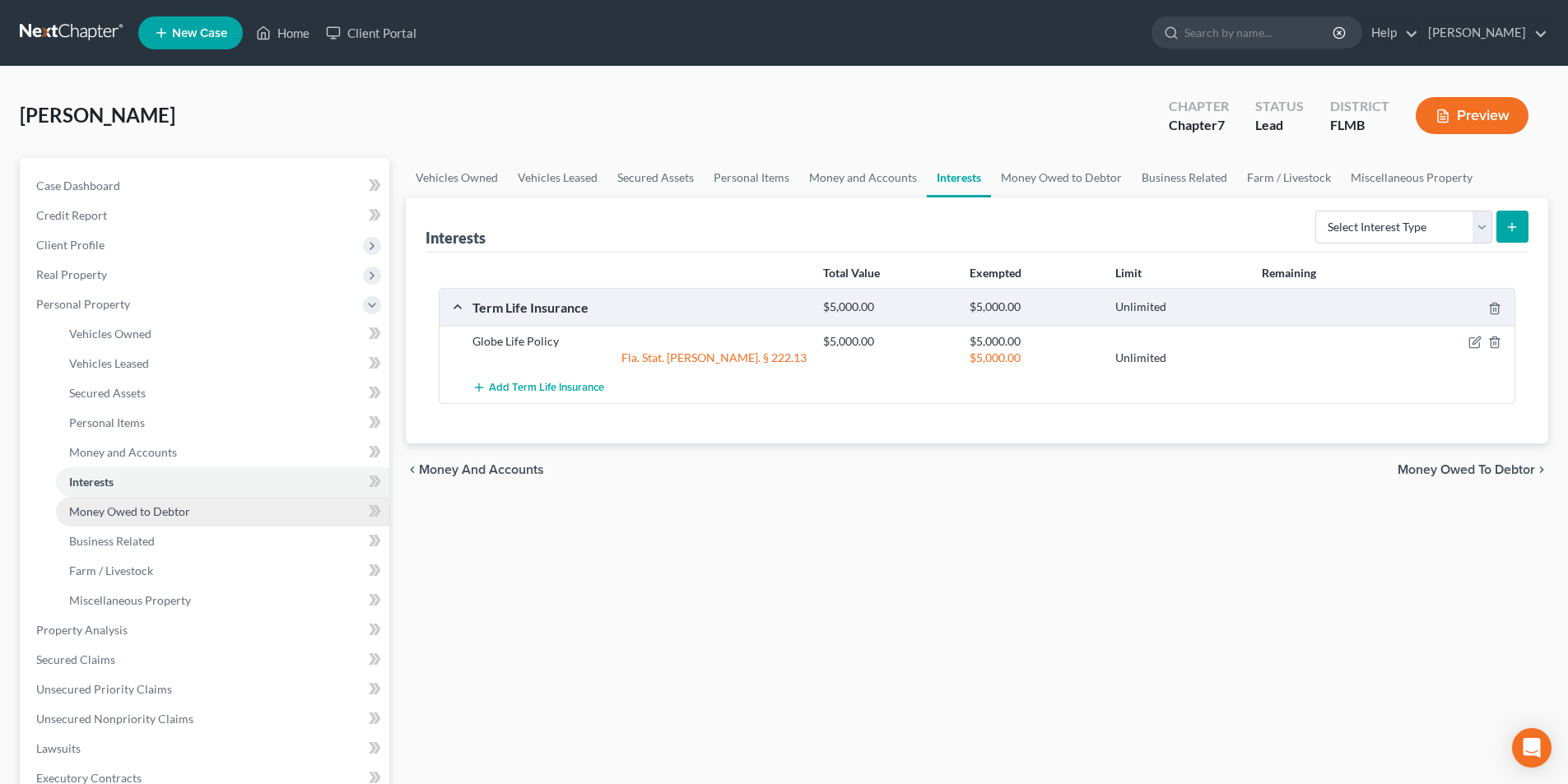
click at [112, 508] on span "Money Owed to Debtor" at bounding box center [129, 511] width 121 height 14
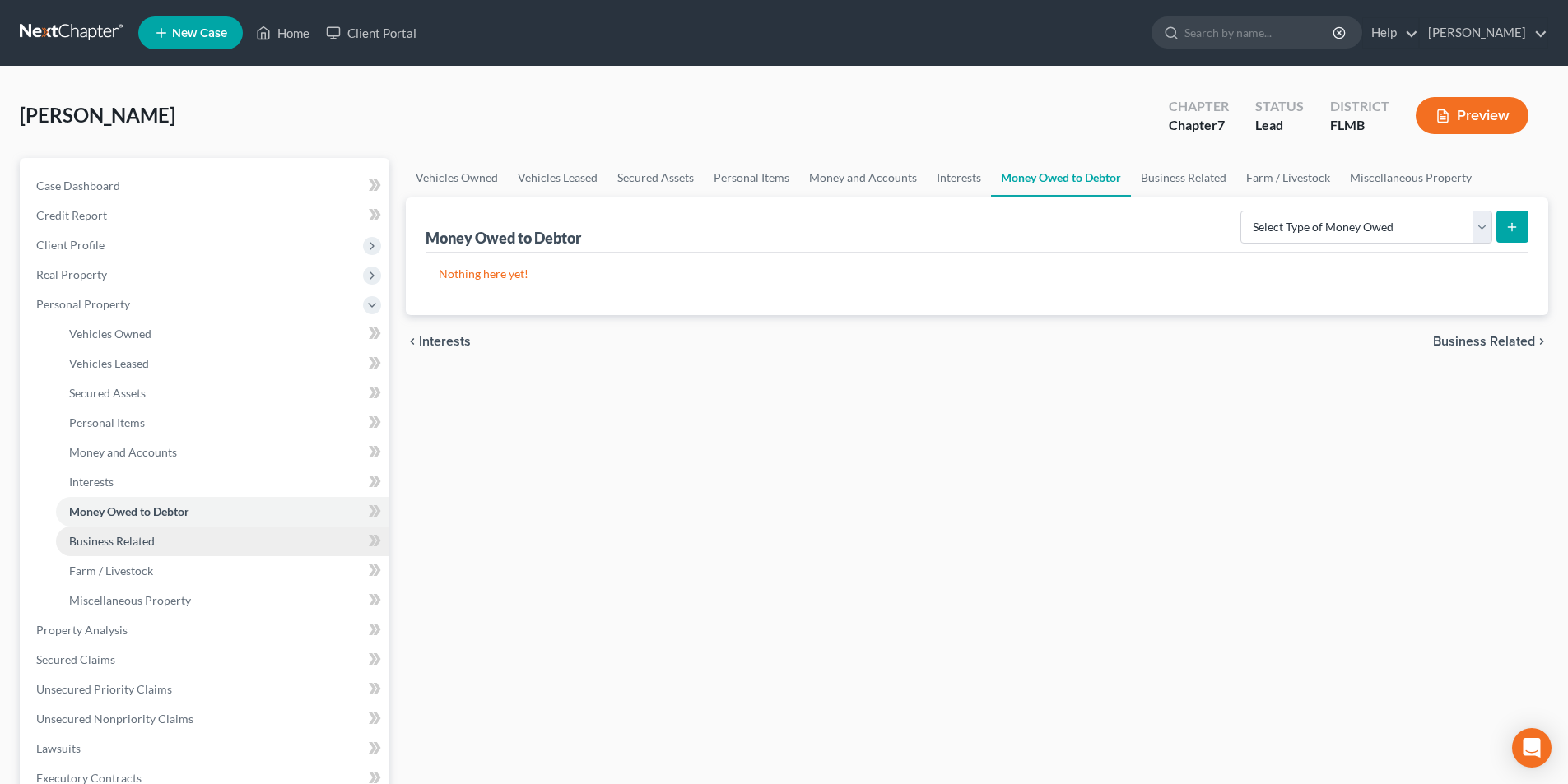
click at [107, 536] on span "Business Related" at bounding box center [112, 541] width 85 height 14
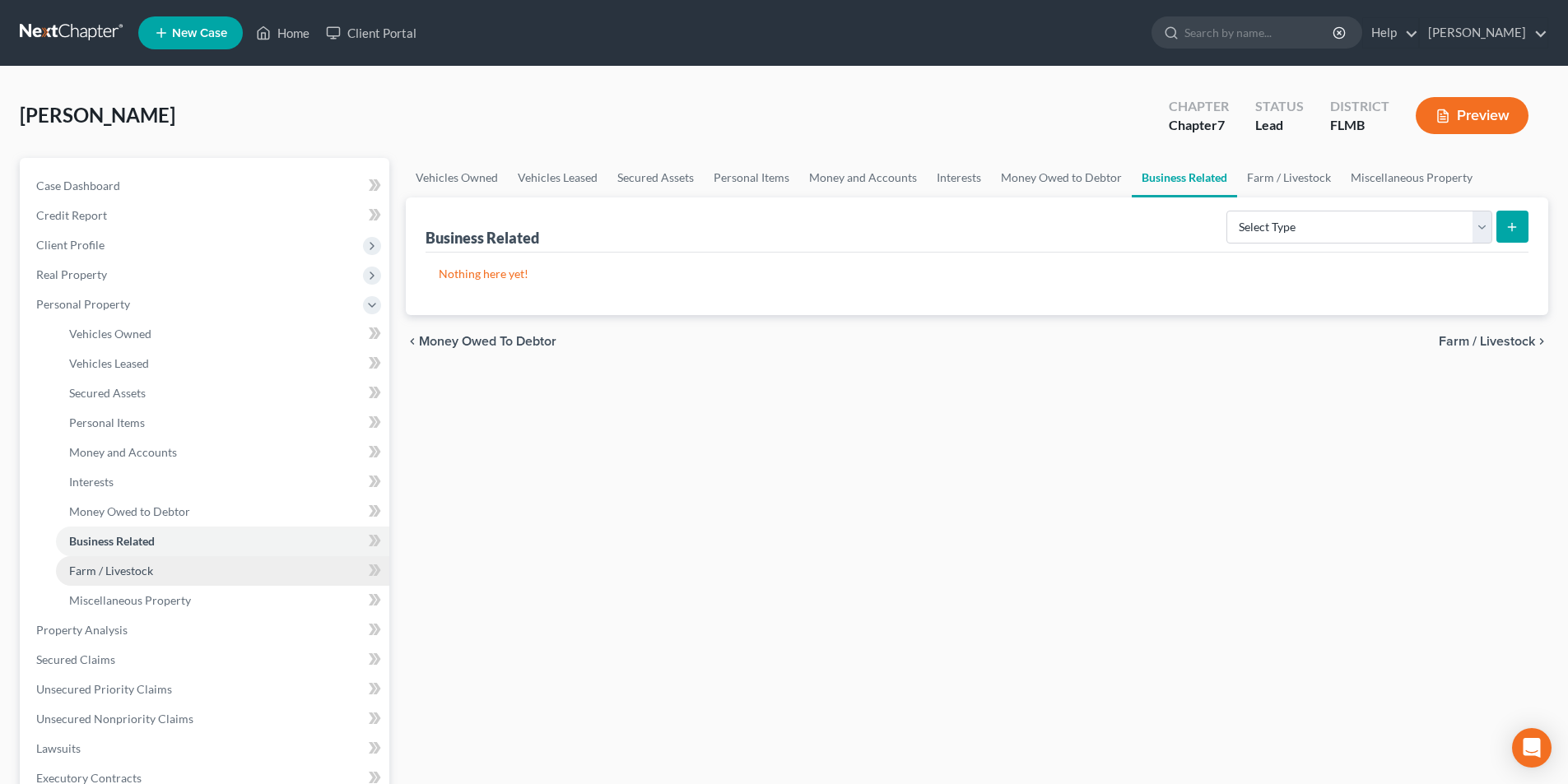
click at [111, 572] on span "Farm / Livestock" at bounding box center [111, 570] width 84 height 14
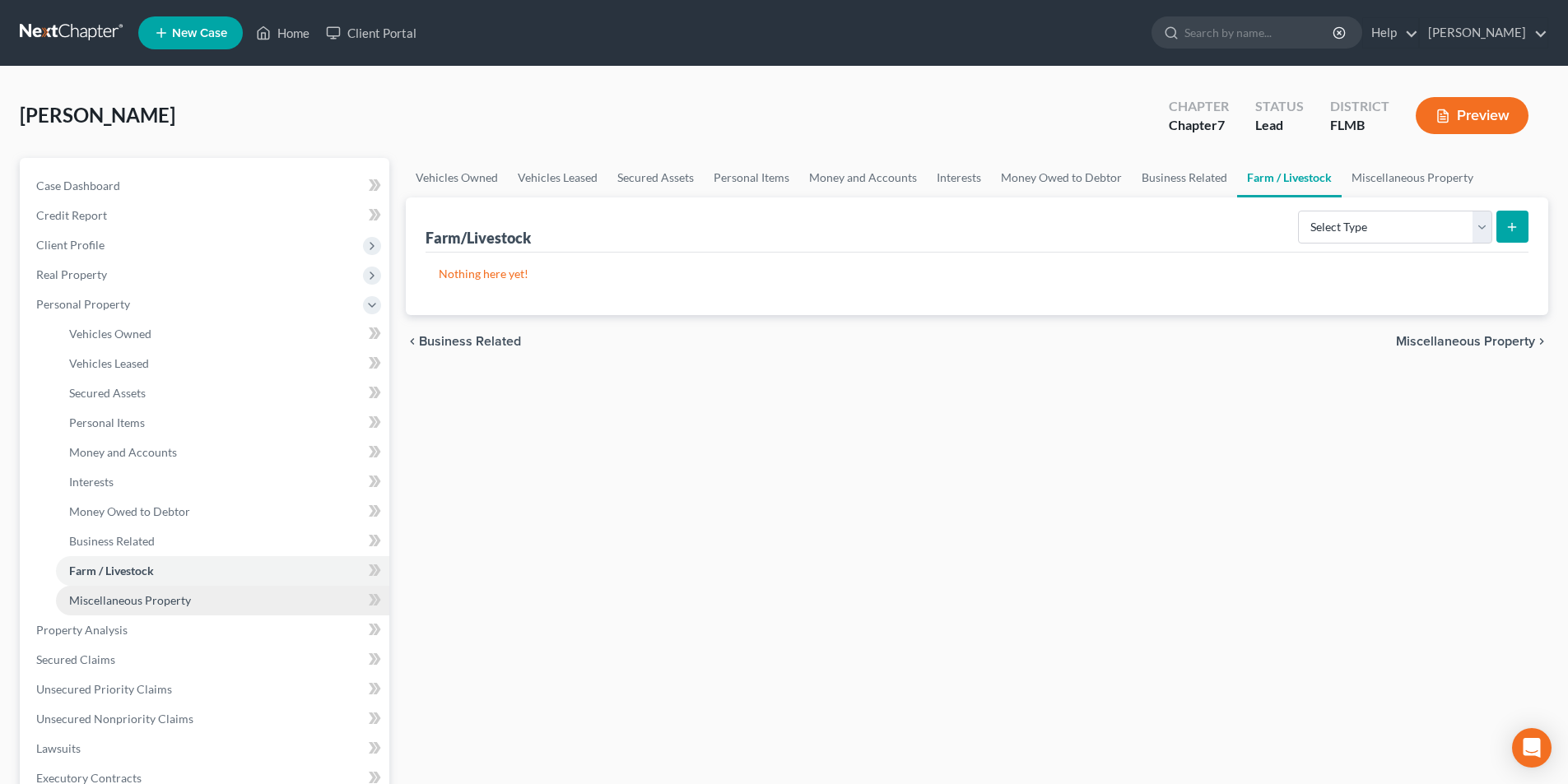
click at [120, 603] on span "Miscellaneous Property" at bounding box center [130, 600] width 122 height 14
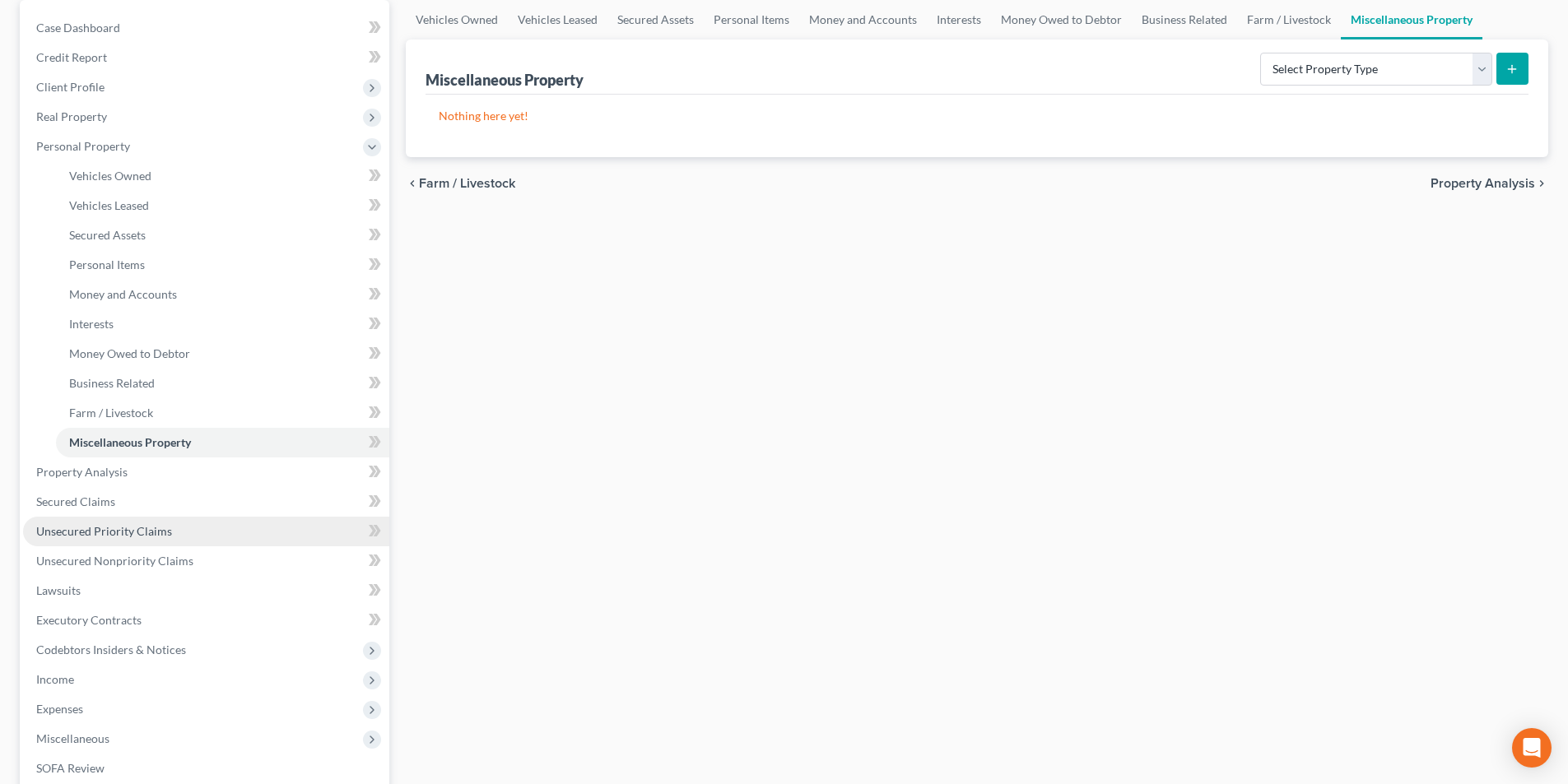
scroll to position [164, 0]
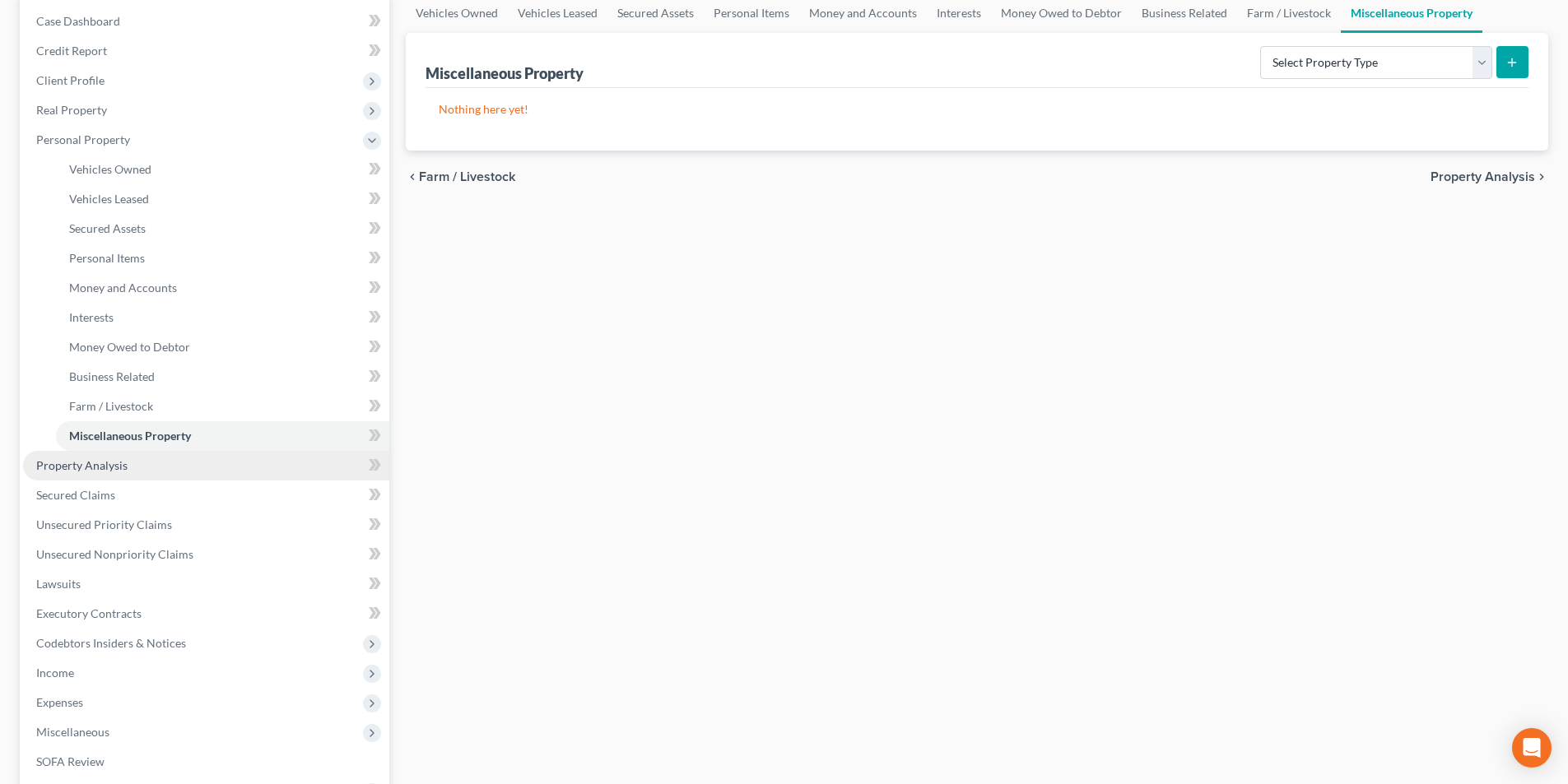
click at [110, 464] on span "Property Analysis" at bounding box center [82, 465] width 92 height 14
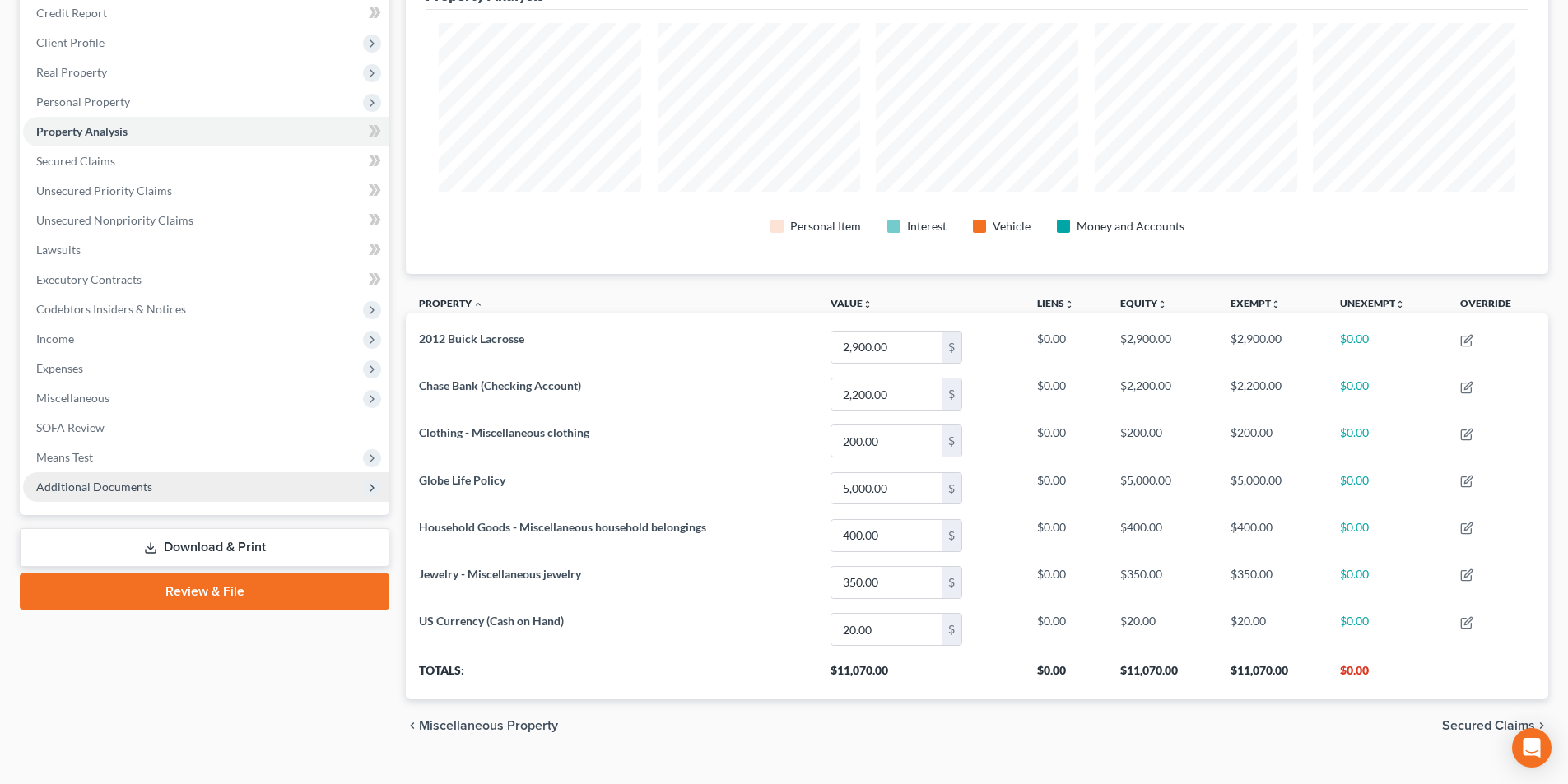
scroll to position [233, 0]
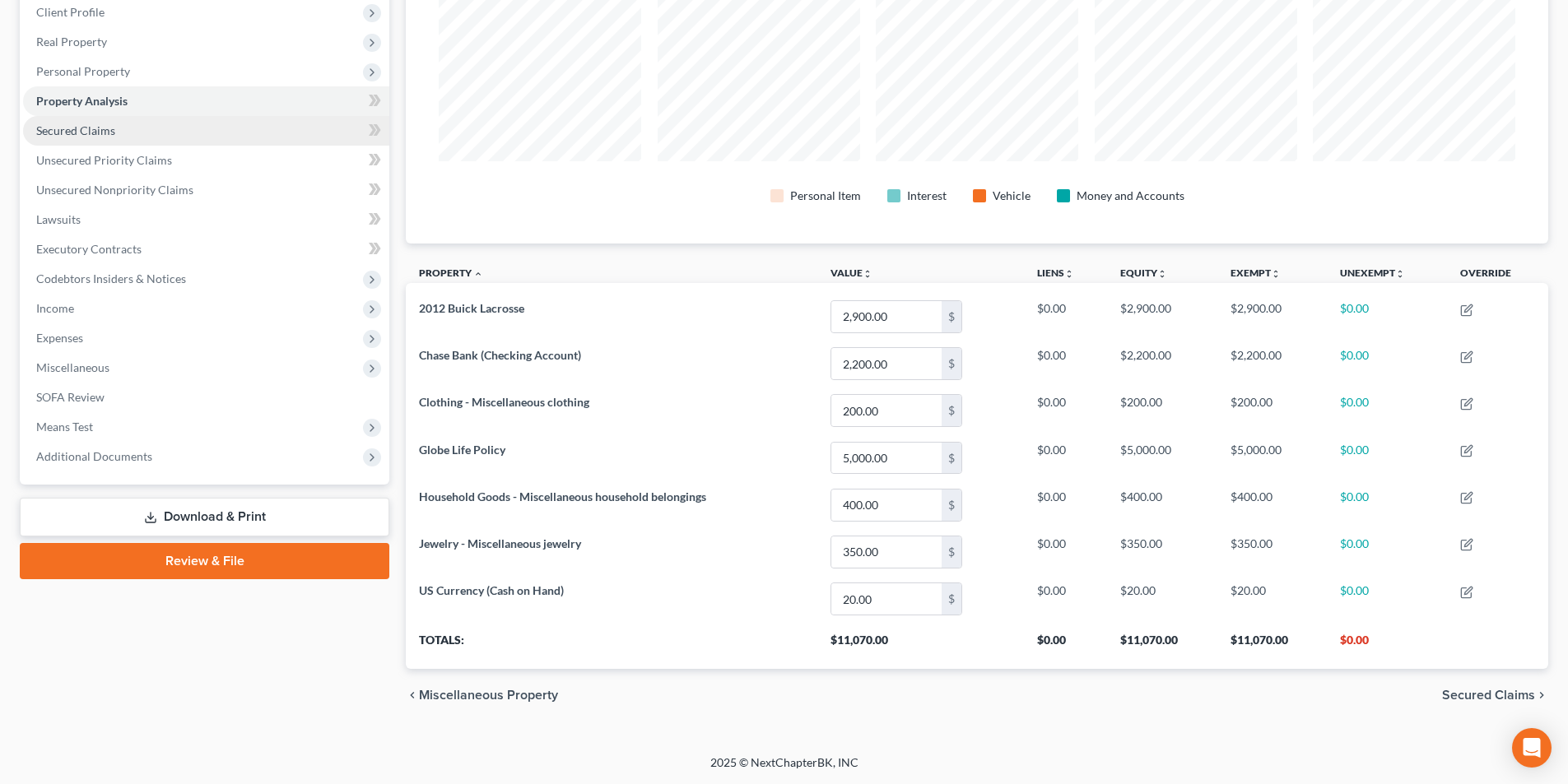
click at [93, 131] on span "Secured Claims" at bounding box center [75, 130] width 79 height 14
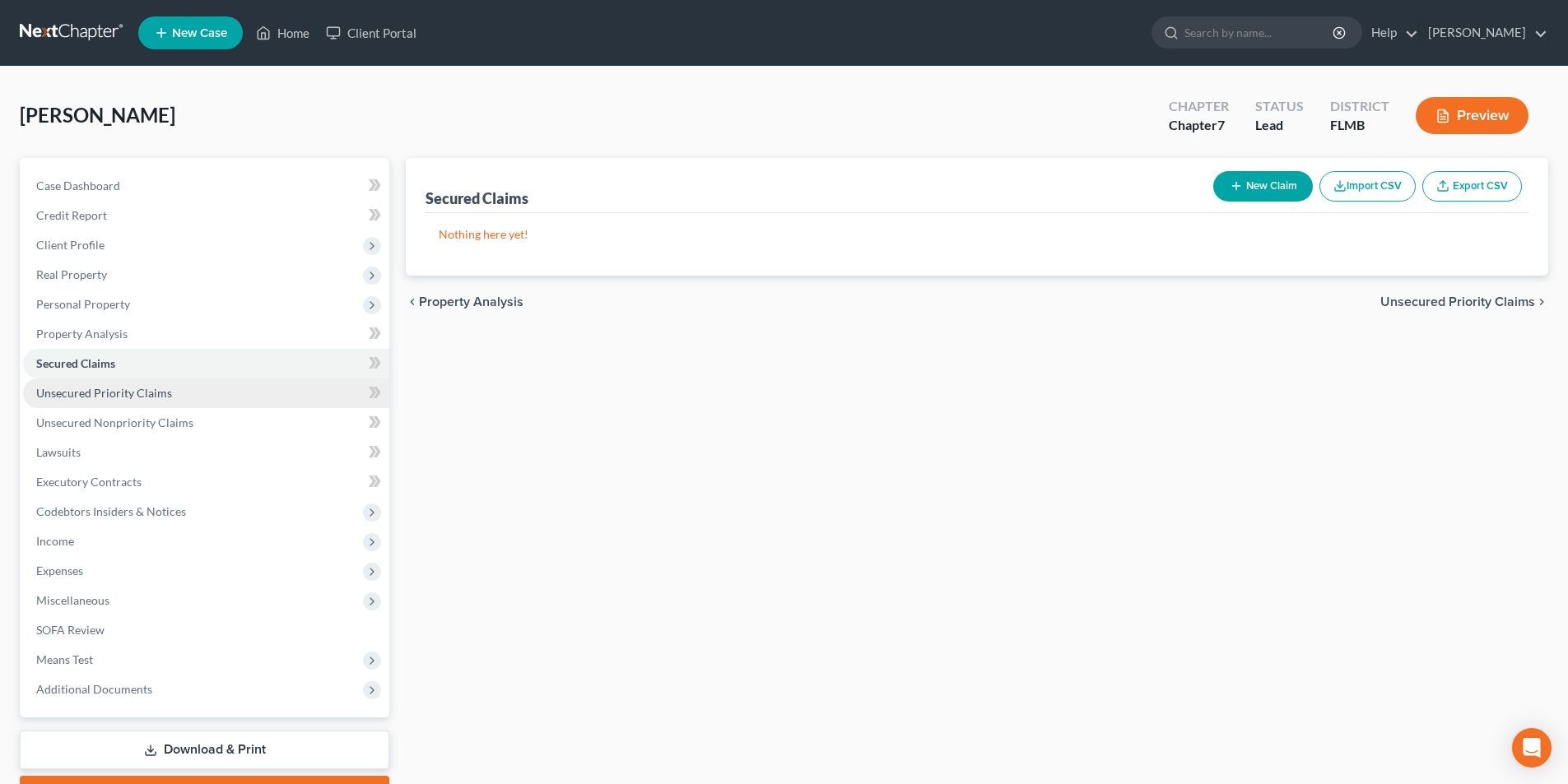
click at [89, 394] on span "Unsecured Priority Claims" at bounding box center [104, 392] width 136 height 14
click at [96, 392] on span "Unsecured Priority Claims" at bounding box center [103, 392] width 135 height 14
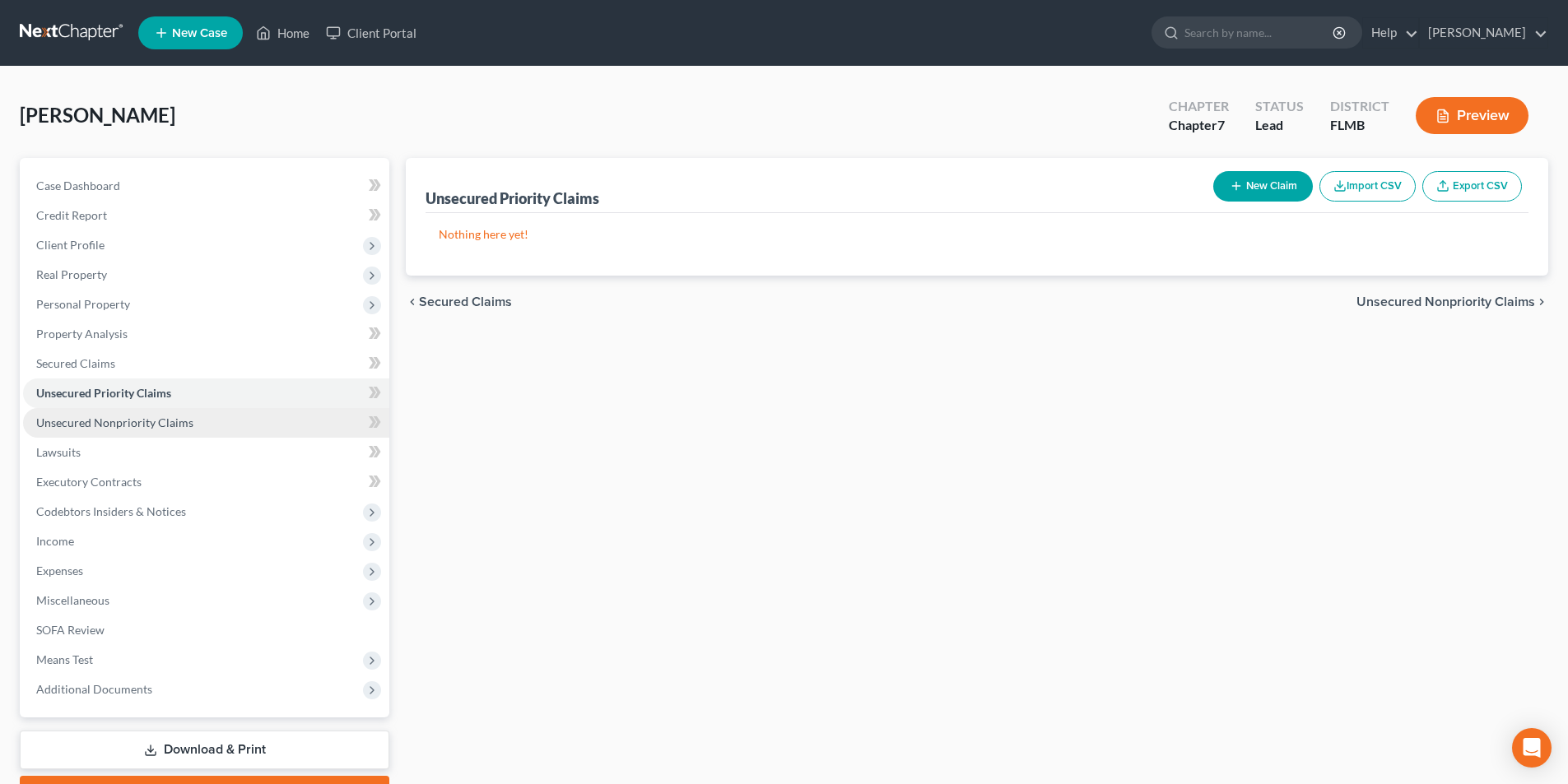
click at [100, 417] on span "Unsecured Nonpriority Claims" at bounding box center [114, 422] width 157 height 14
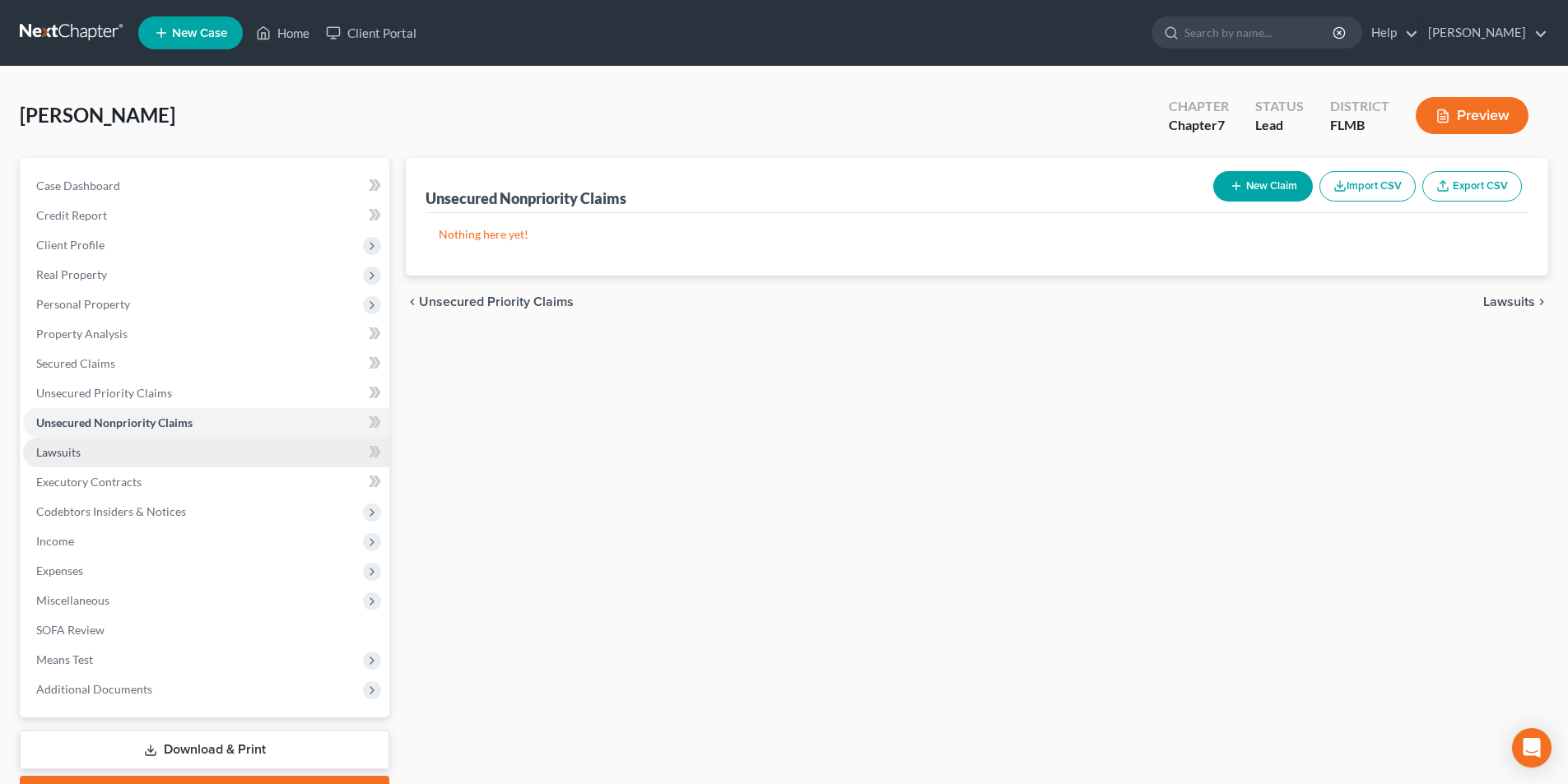
click at [71, 450] on span "Lawsuits" at bounding box center [58, 452] width 44 height 14
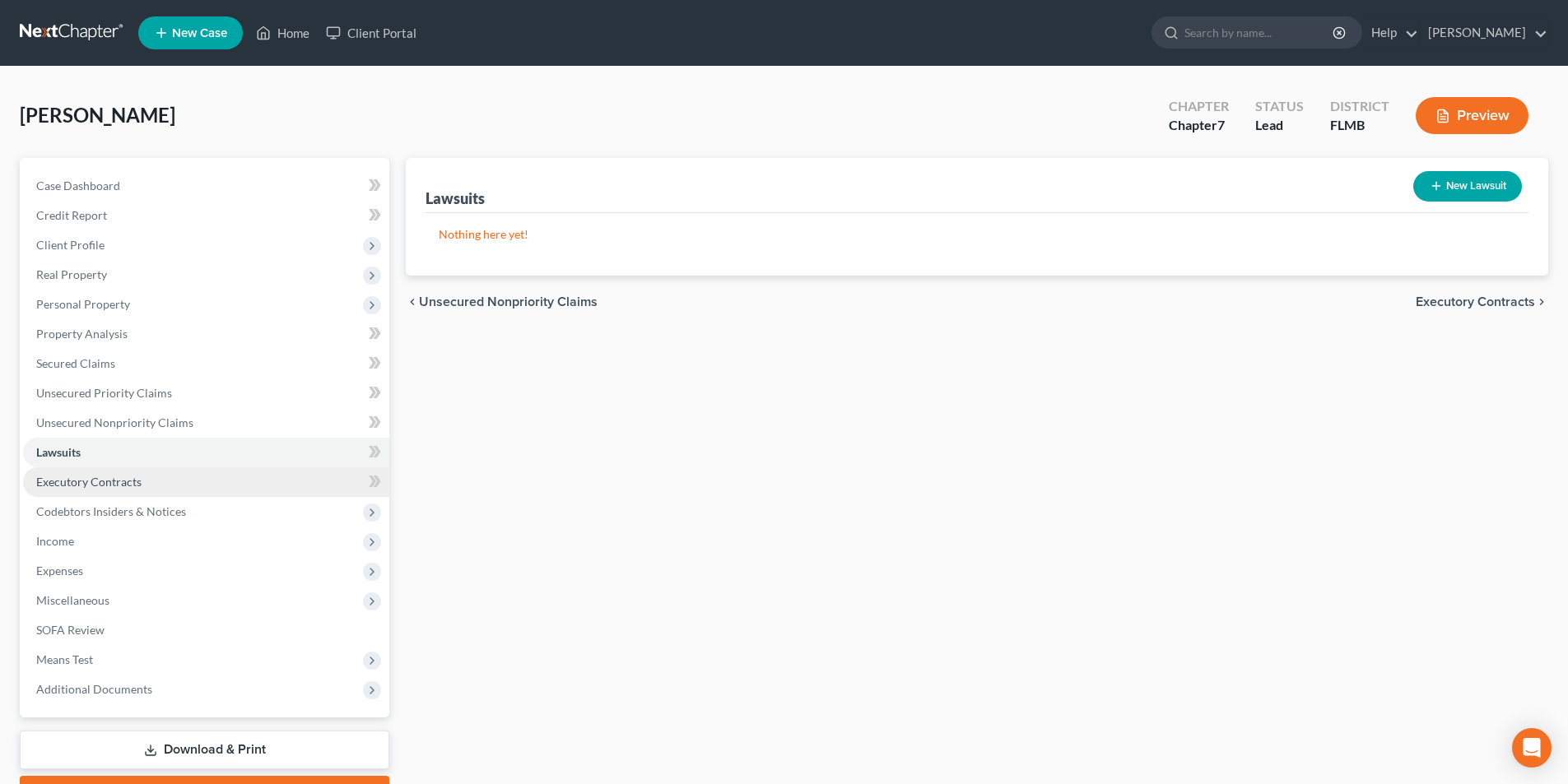
click at [82, 479] on span "Executory Contracts" at bounding box center [89, 481] width 105 height 14
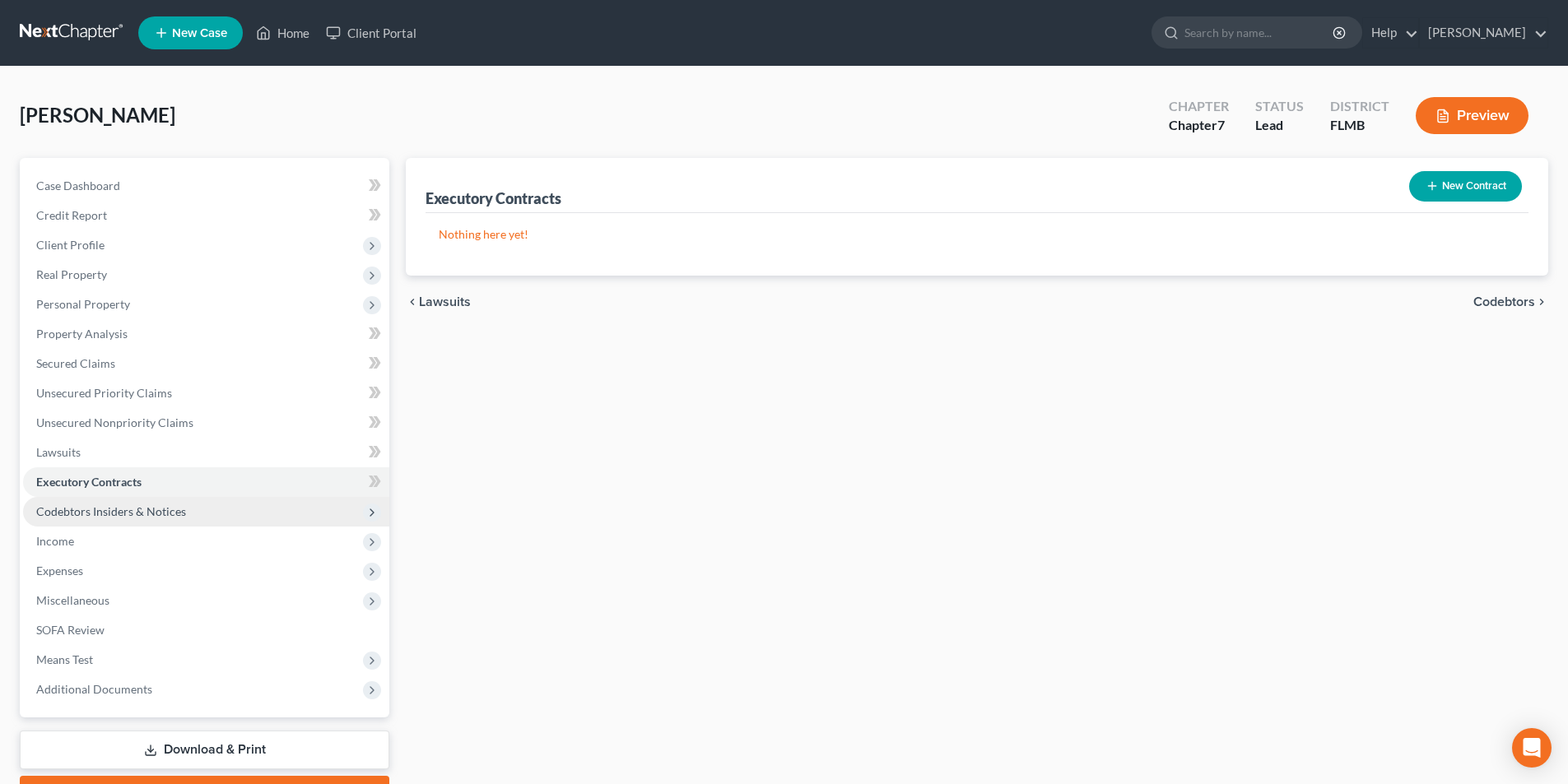
click at [85, 510] on span "Codebtors Insiders & Notices" at bounding box center [111, 511] width 150 height 14
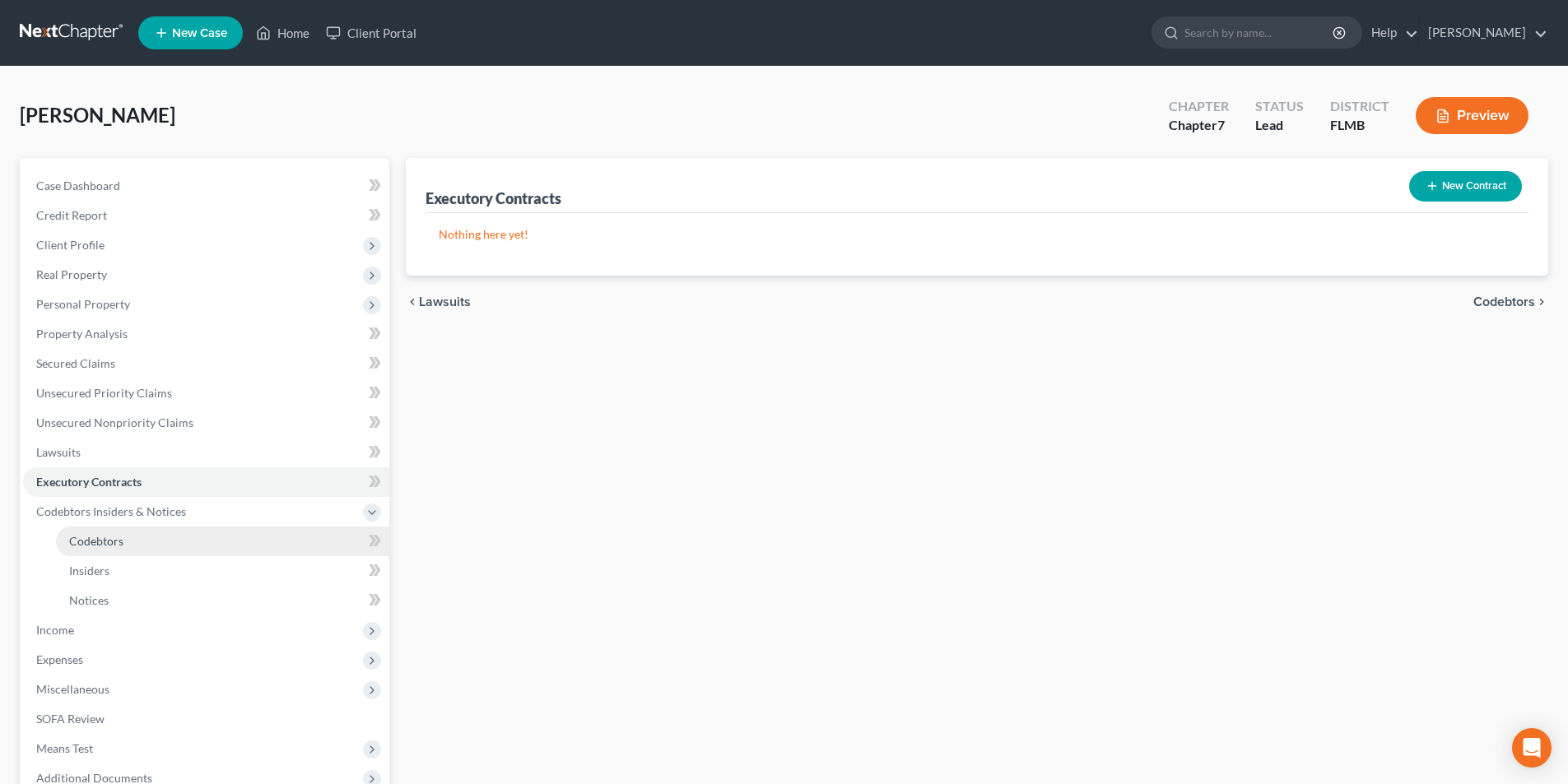
click at [100, 537] on span "Codebtors" at bounding box center [96, 541] width 54 height 14
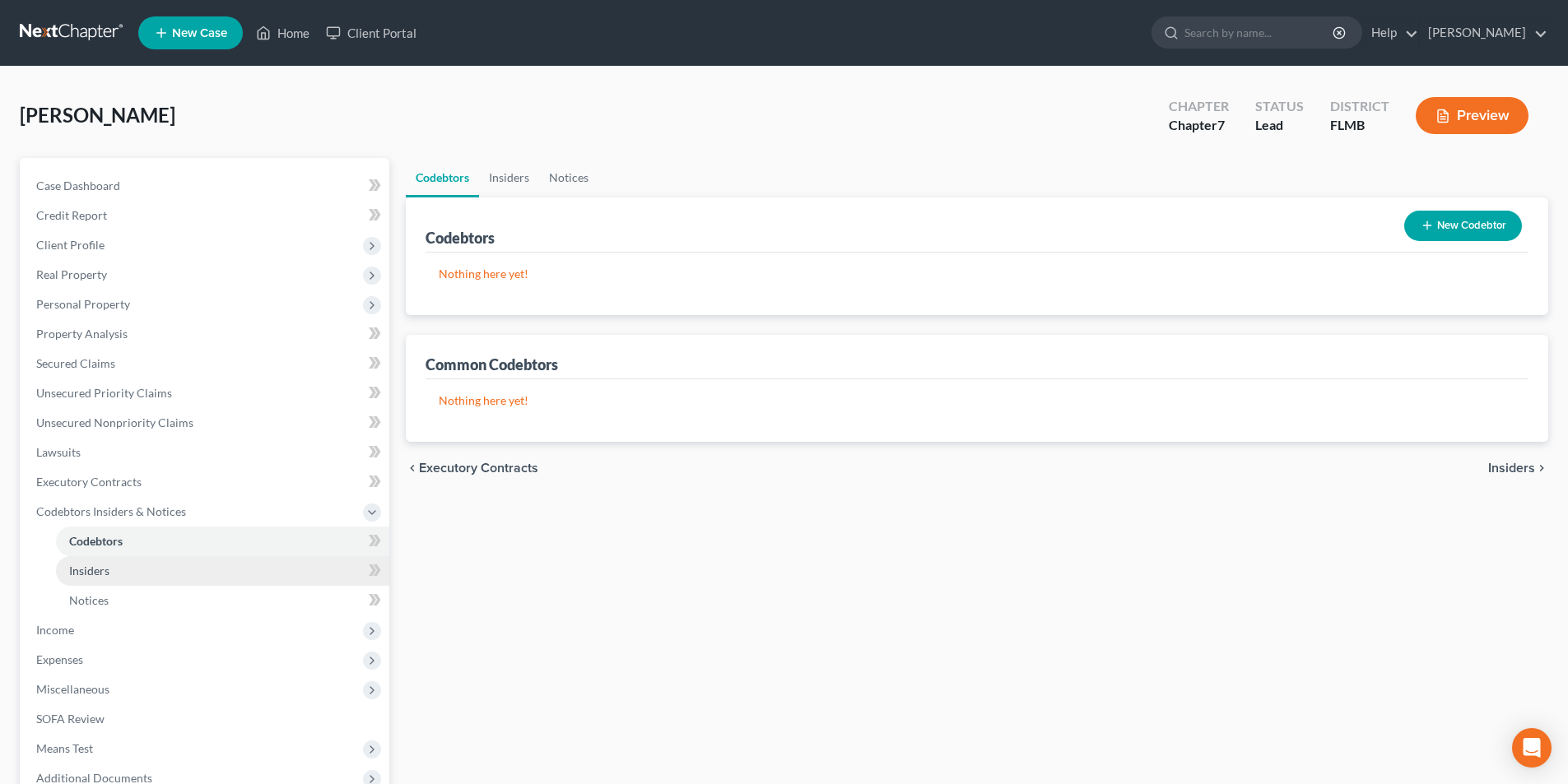
click at [93, 565] on span "Insiders" at bounding box center [89, 570] width 40 height 14
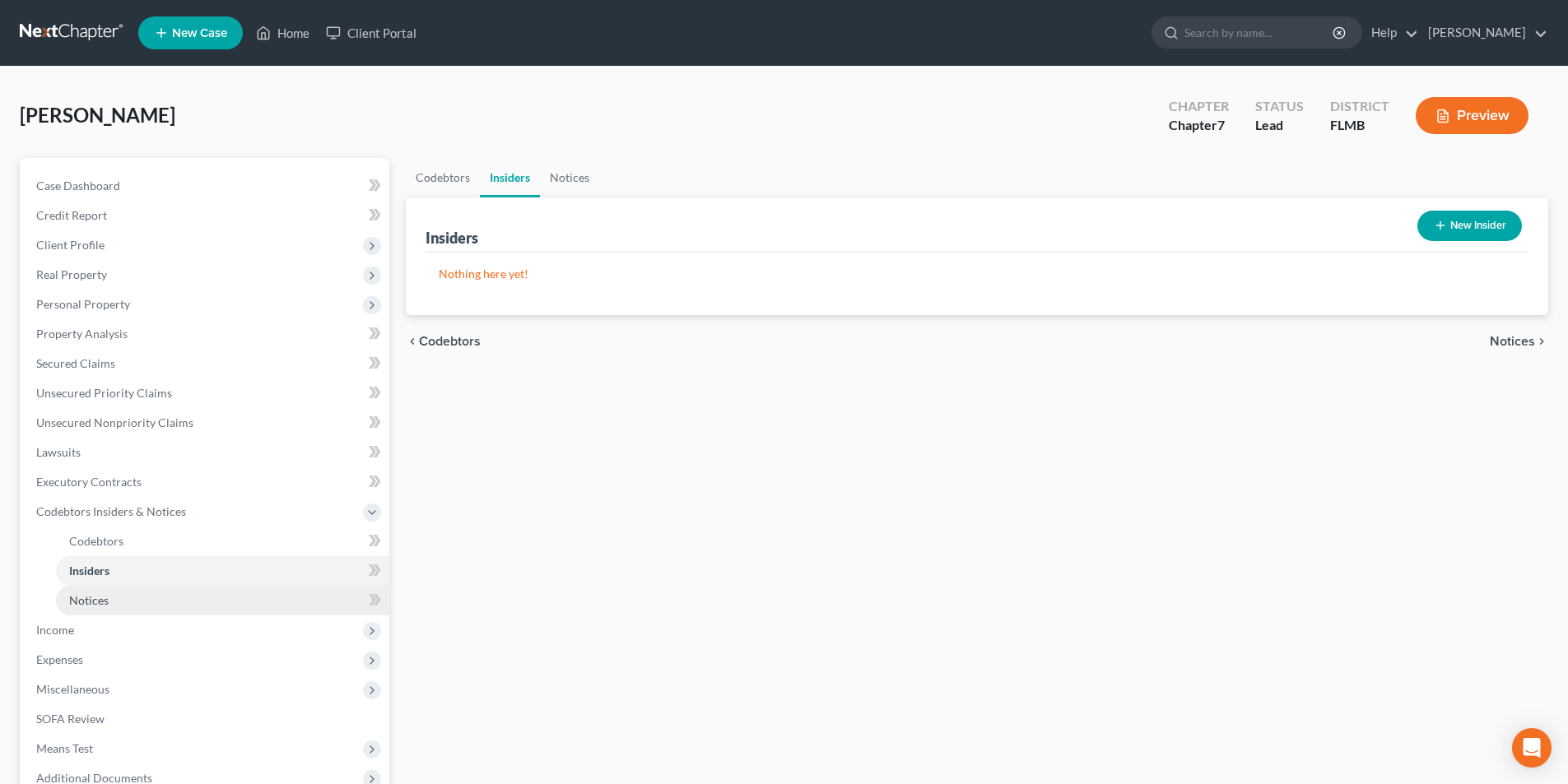
click at [91, 603] on span "Notices" at bounding box center [89, 600] width 40 height 14
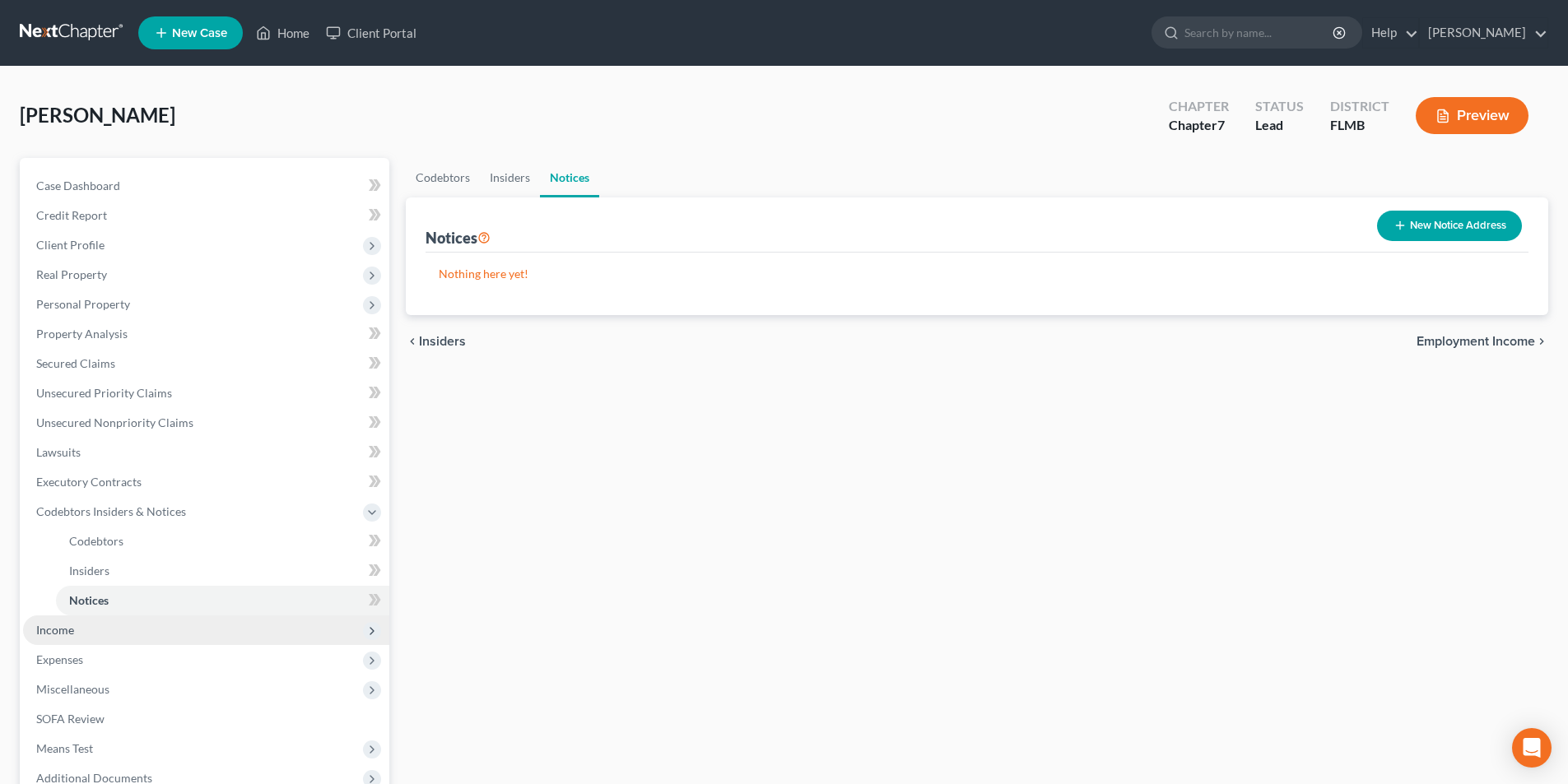
click at [68, 630] on span "Income" at bounding box center [55, 630] width 38 height 14
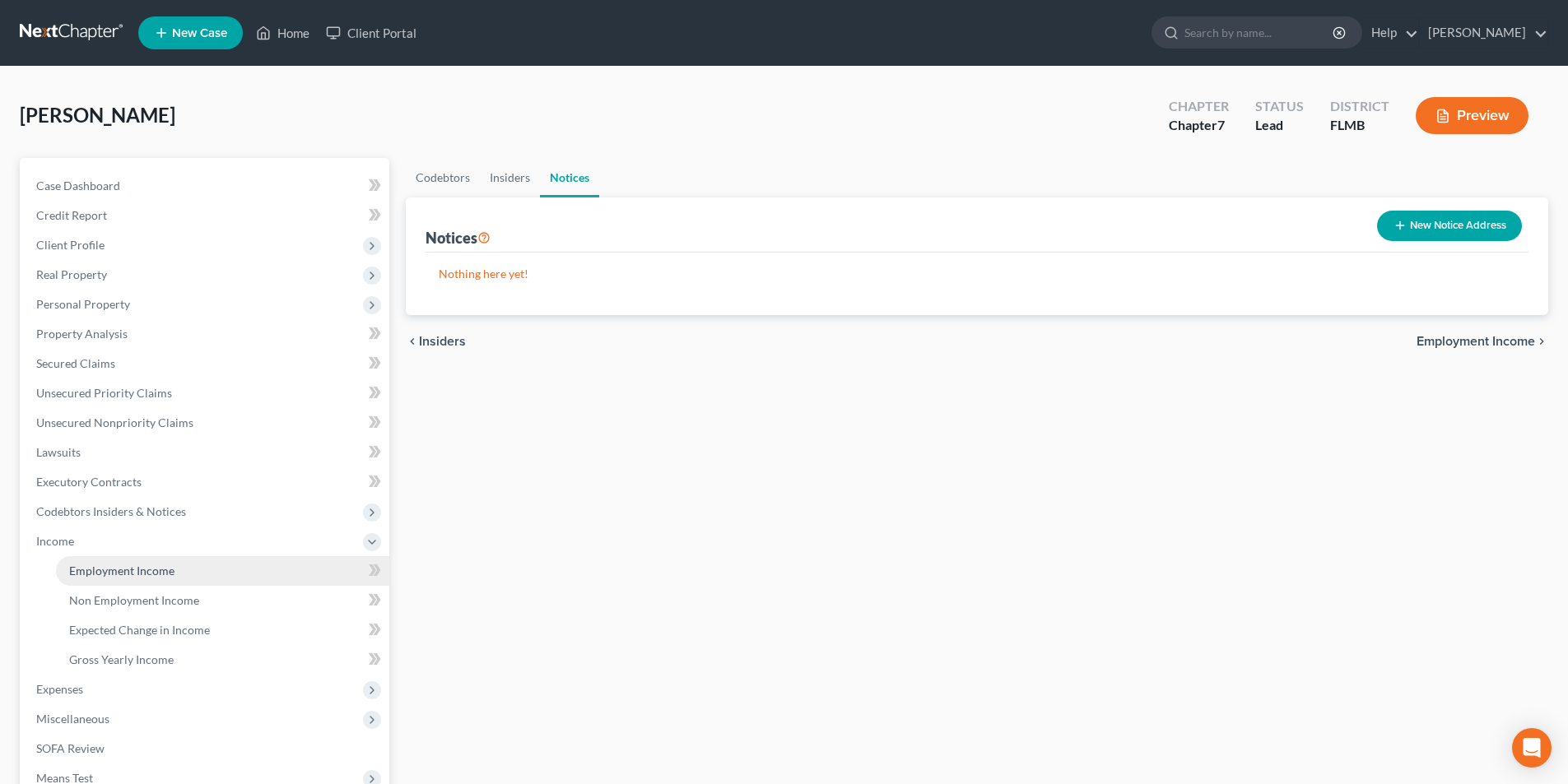
click at [105, 570] on span "Employment Income" at bounding box center [122, 570] width 105 height 14
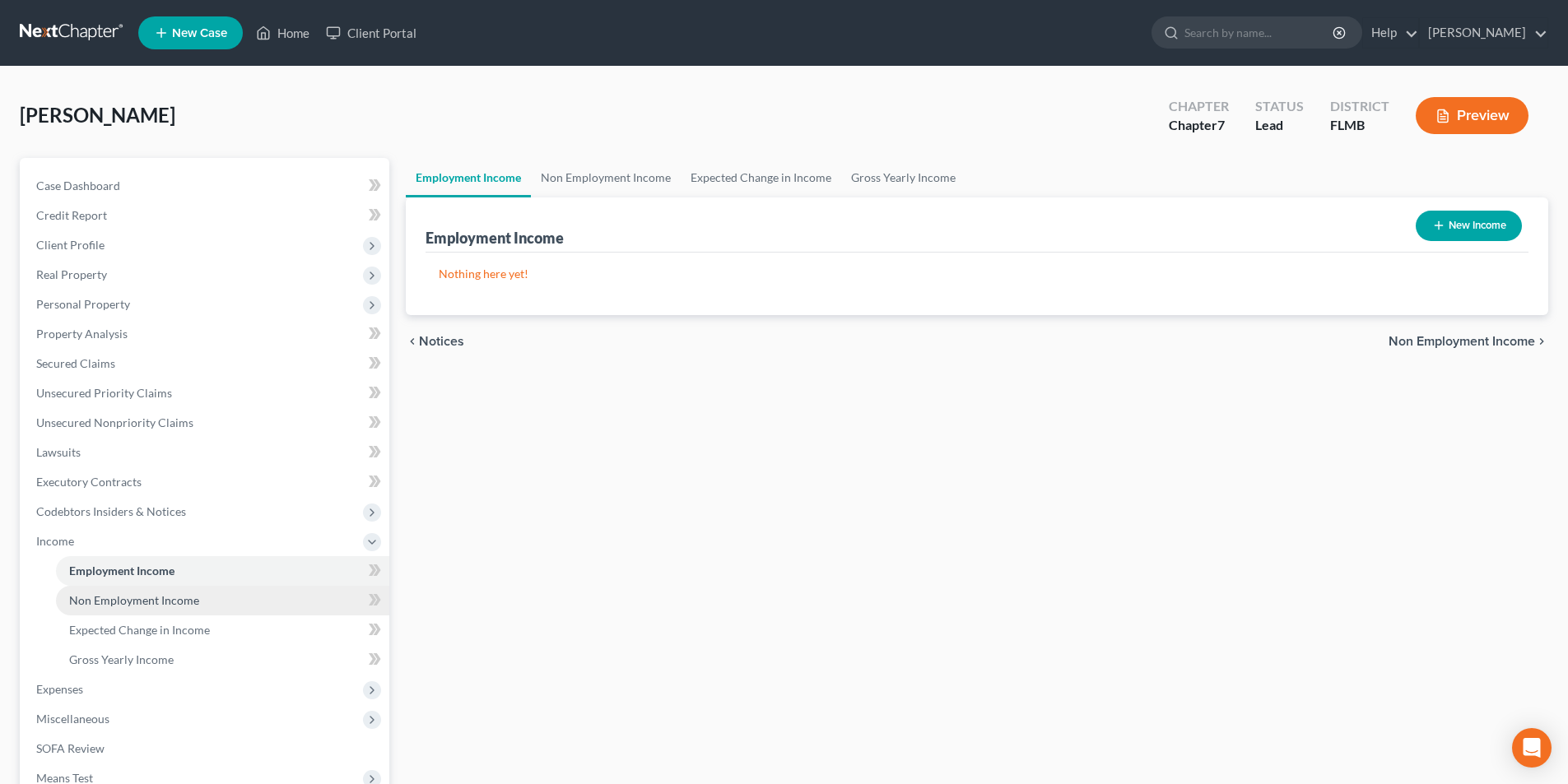
click at [109, 603] on span "Non Employment Income" at bounding box center [133, 600] width 130 height 14
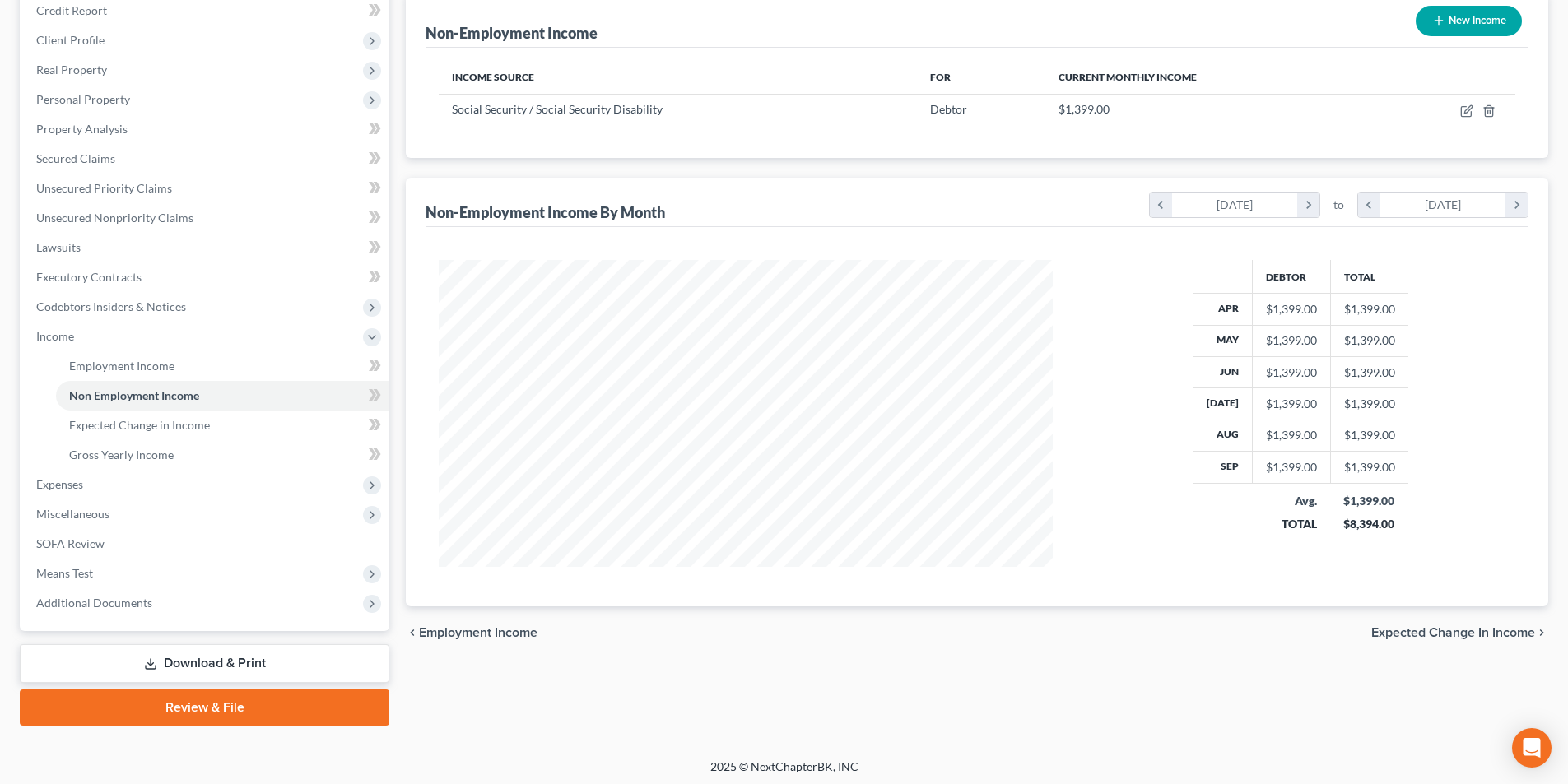
scroll to position [209, 0]
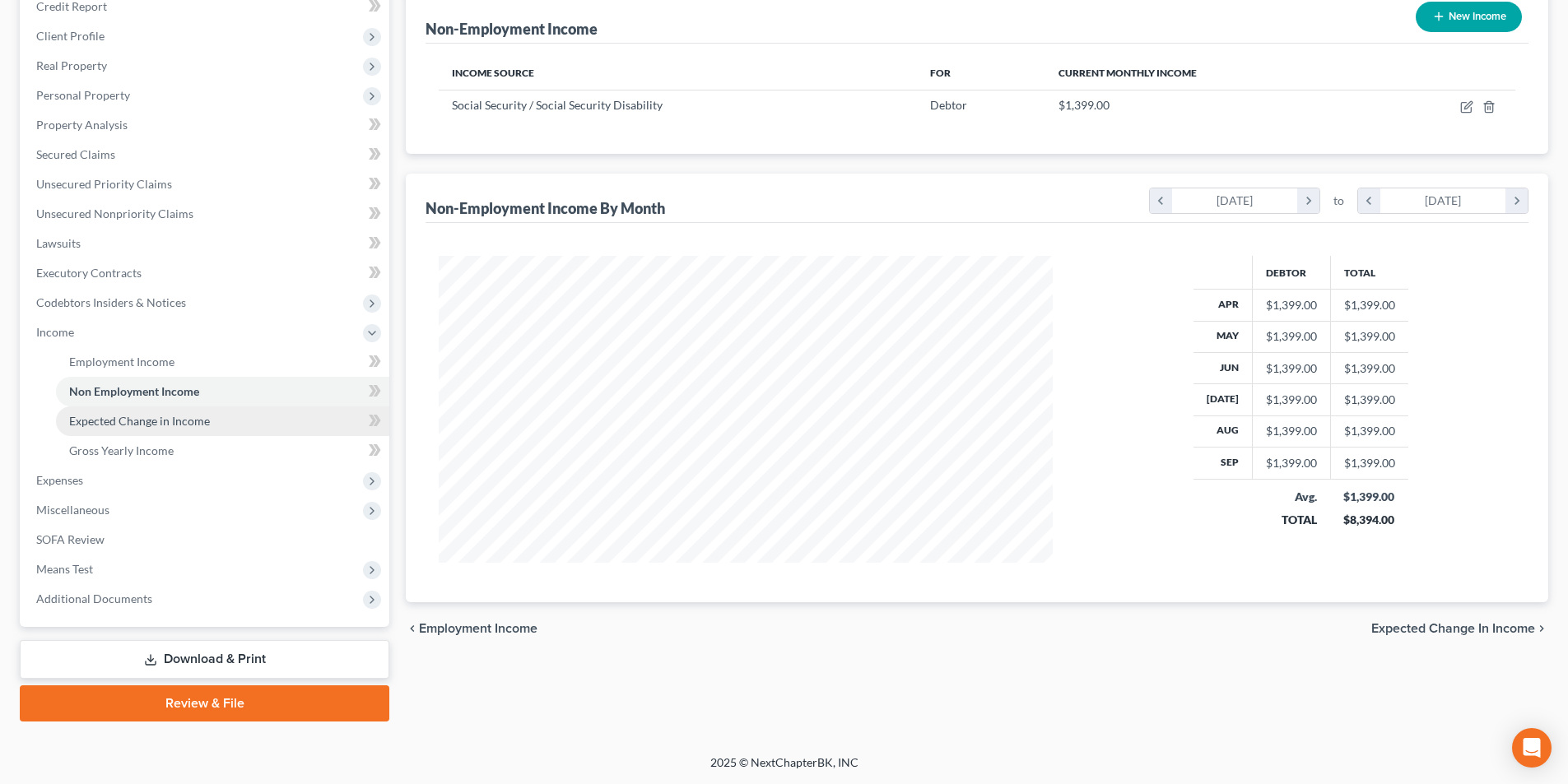
click at [124, 419] on span "Expected Change in Income" at bounding box center [139, 420] width 141 height 14
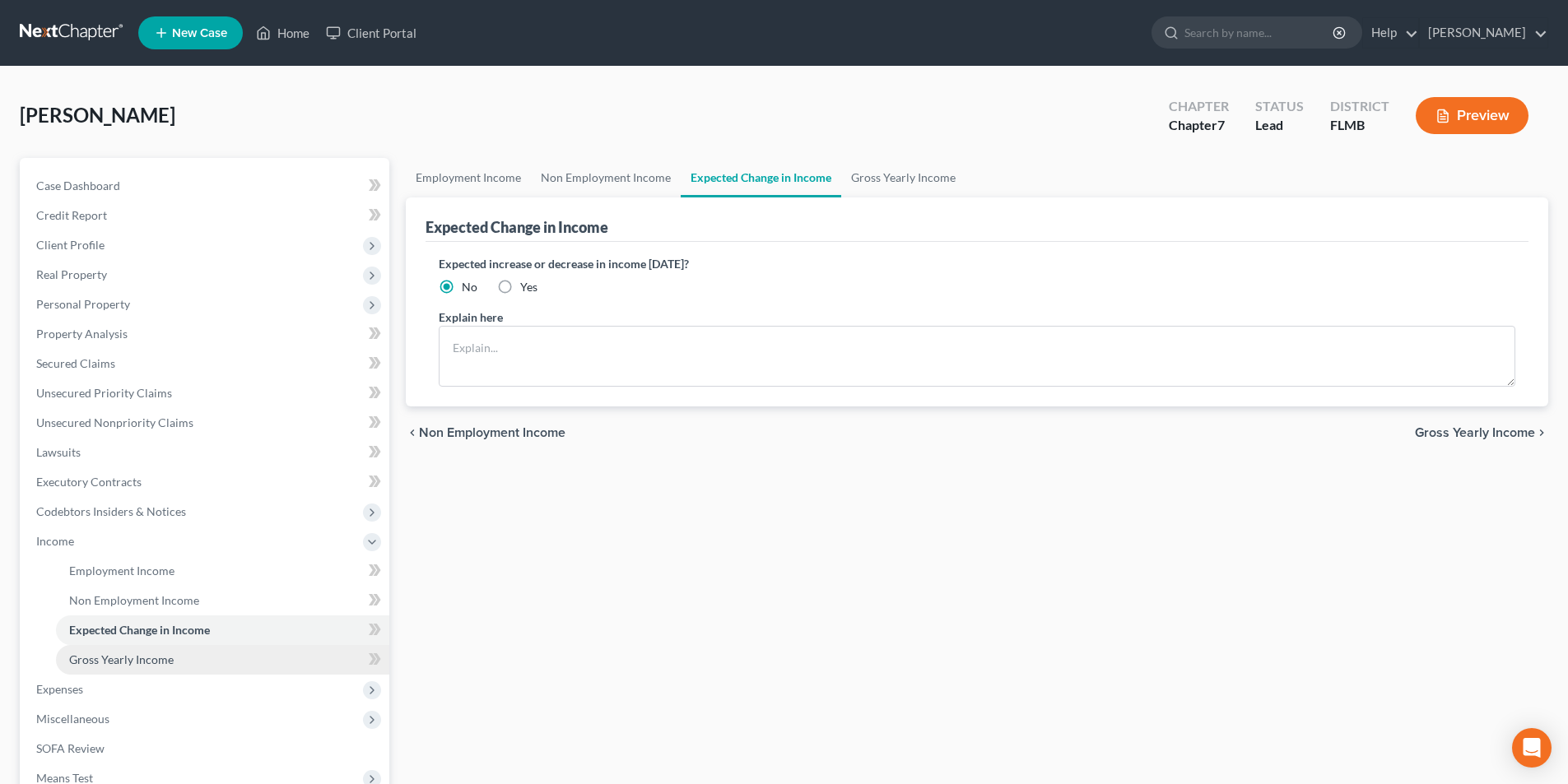
click at [137, 658] on span "Gross Yearly Income" at bounding box center [121, 659] width 104 height 14
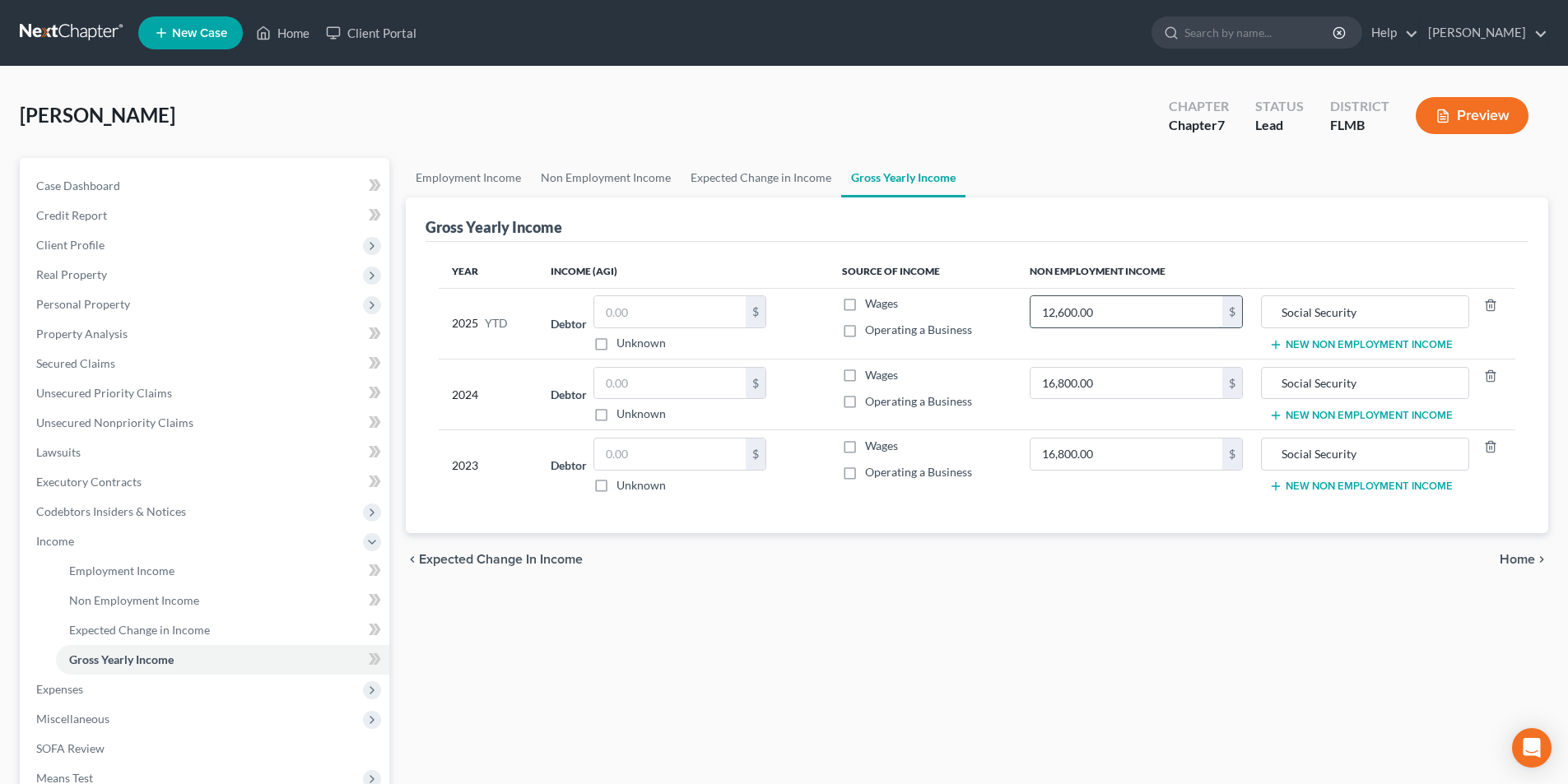
click at [1051, 316] on input "12,600.00" at bounding box center [1125, 311] width 191 height 31
click at [1100, 587] on div "Employment Income Non Employment Income Expected Change in Income Gross Yearly …" at bounding box center [976, 544] width 1159 height 773
click at [1088, 316] on input "13,990" at bounding box center [1125, 311] width 191 height 31
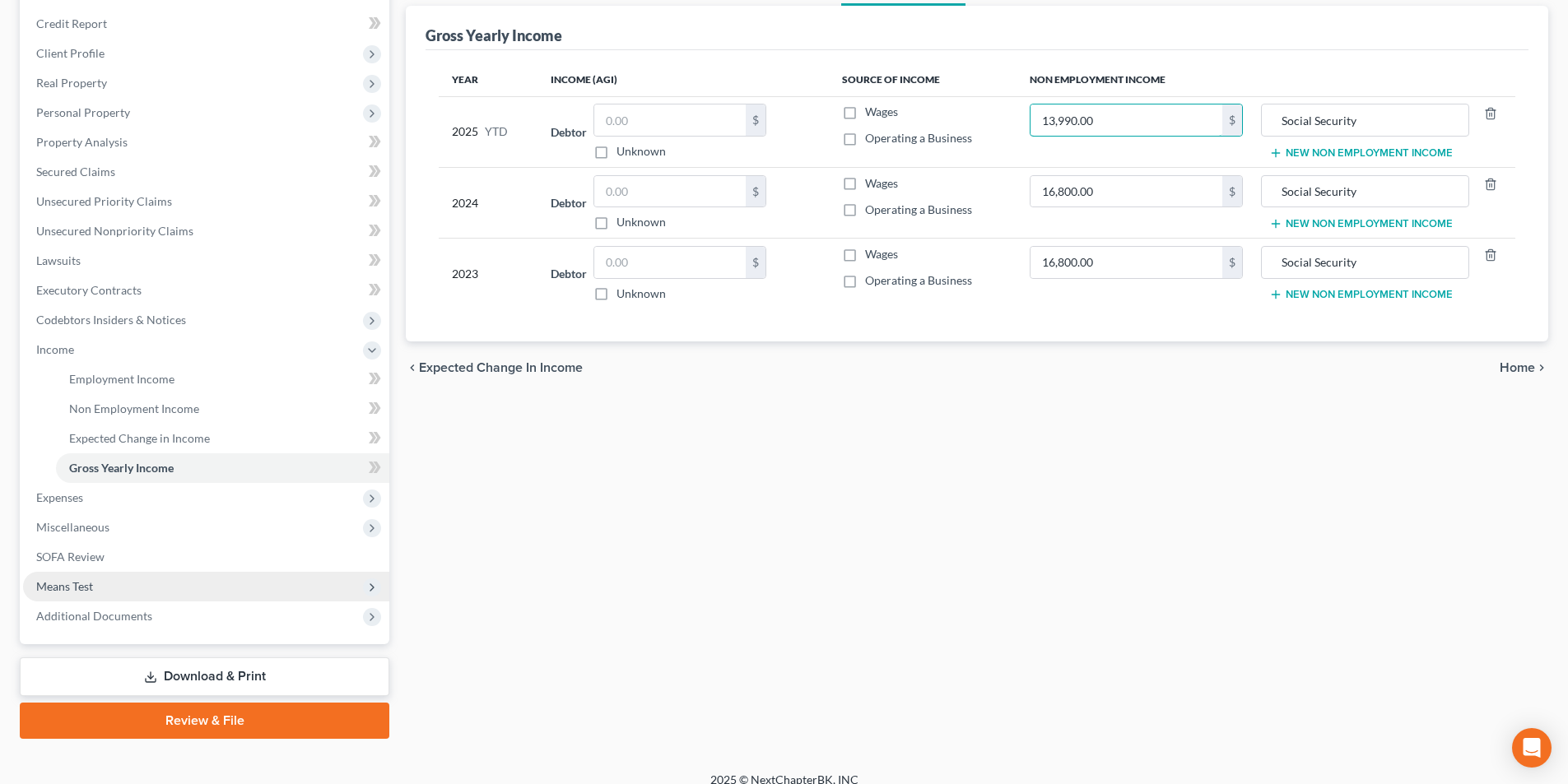
scroll to position [209, 0]
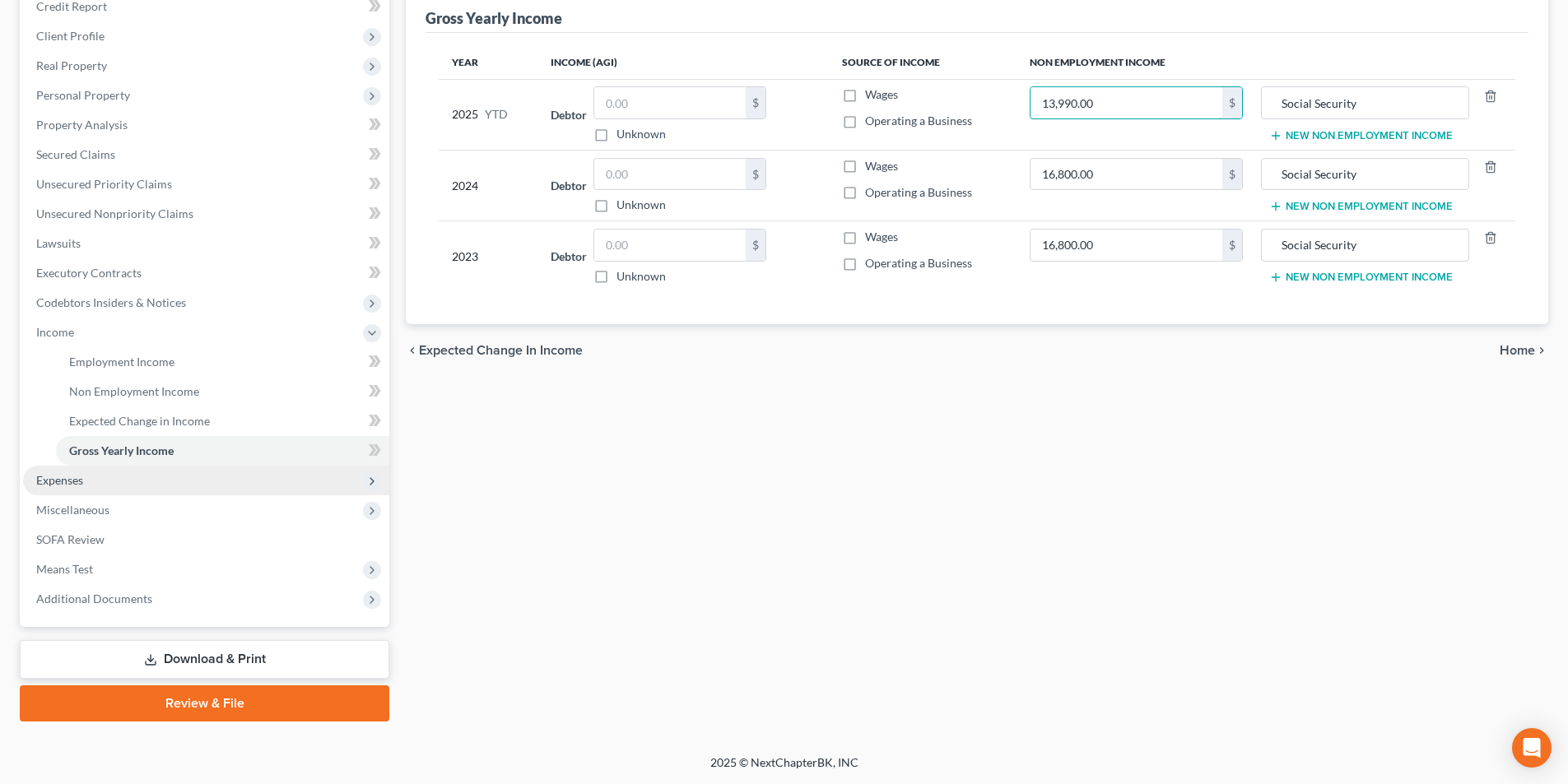
type input "13,990.00"
click at [70, 474] on span "Expenses" at bounding box center [60, 479] width 47 height 14
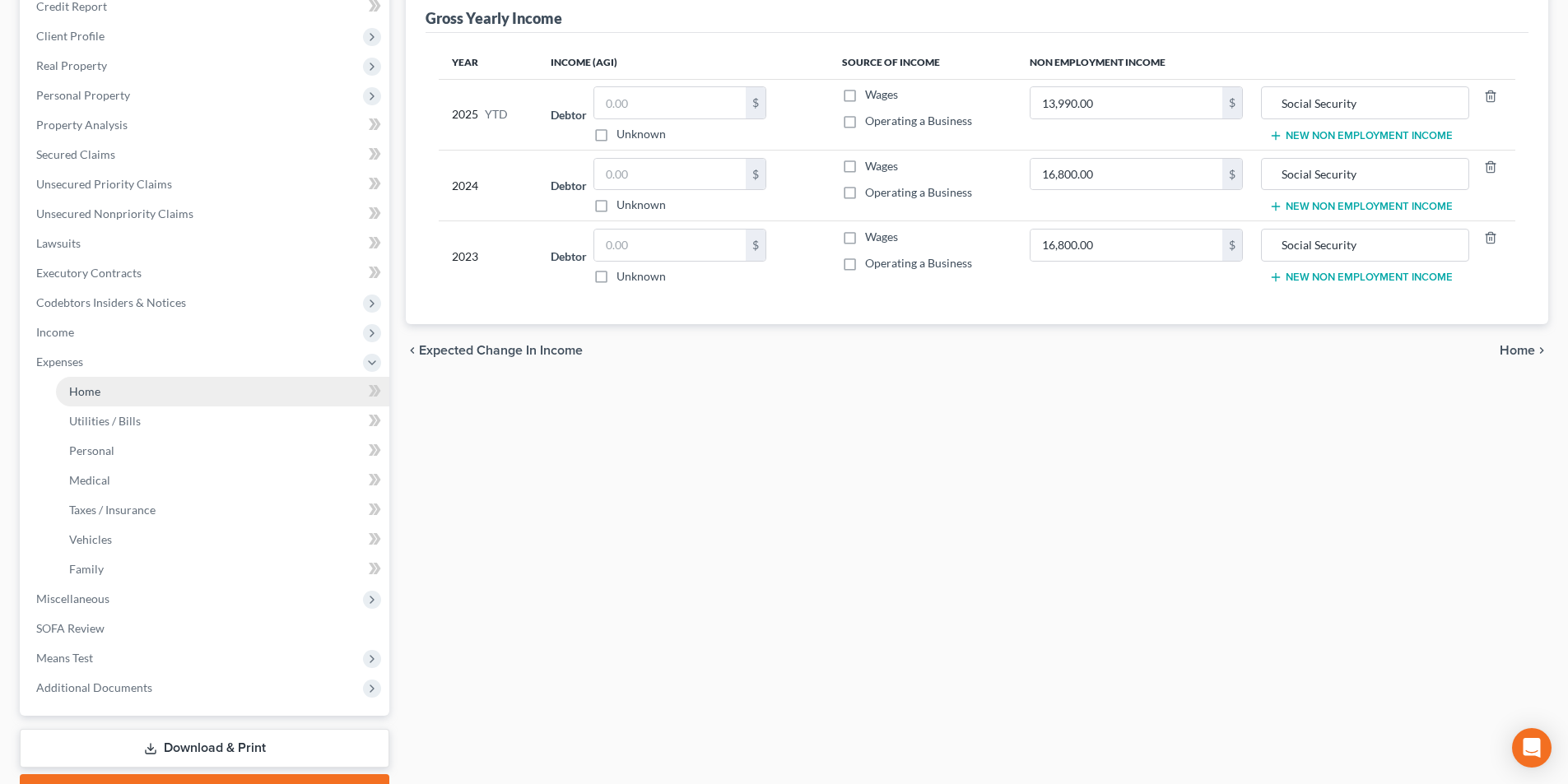
click at [99, 391] on span "Home" at bounding box center [84, 391] width 31 height 14
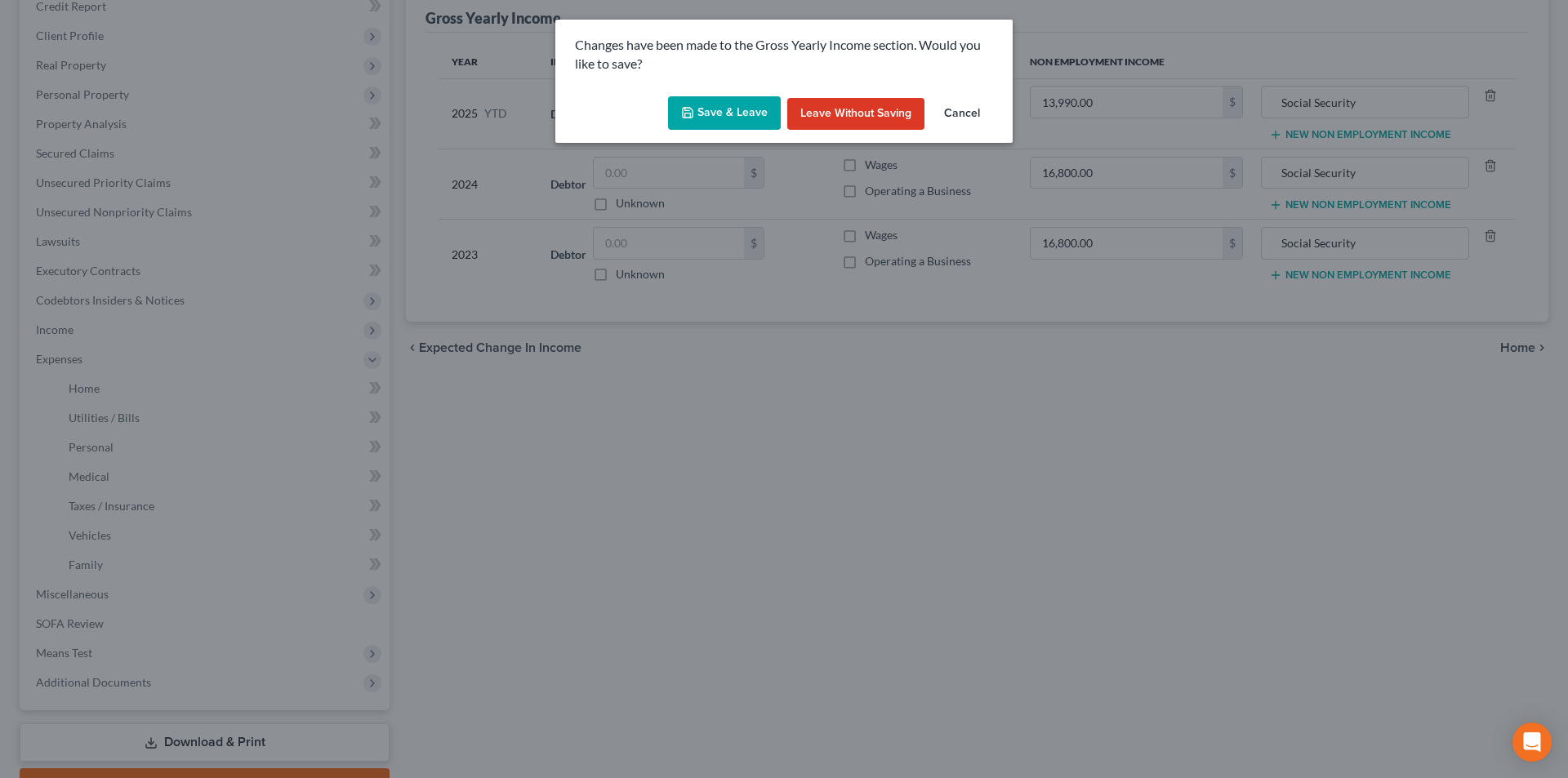
click at [711, 113] on button "Save & Leave" at bounding box center [724, 113] width 113 height 34
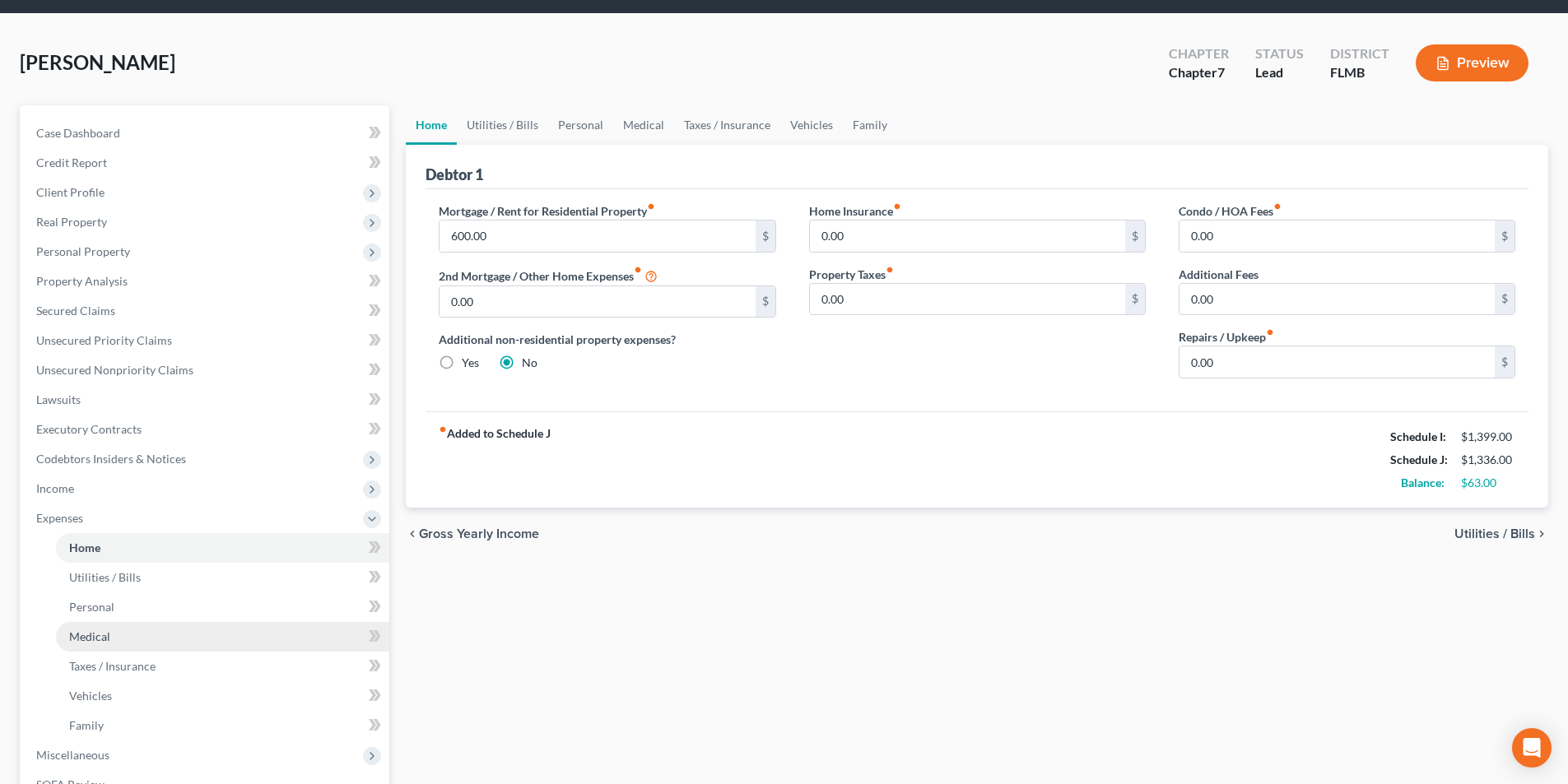
scroll to position [83, 0]
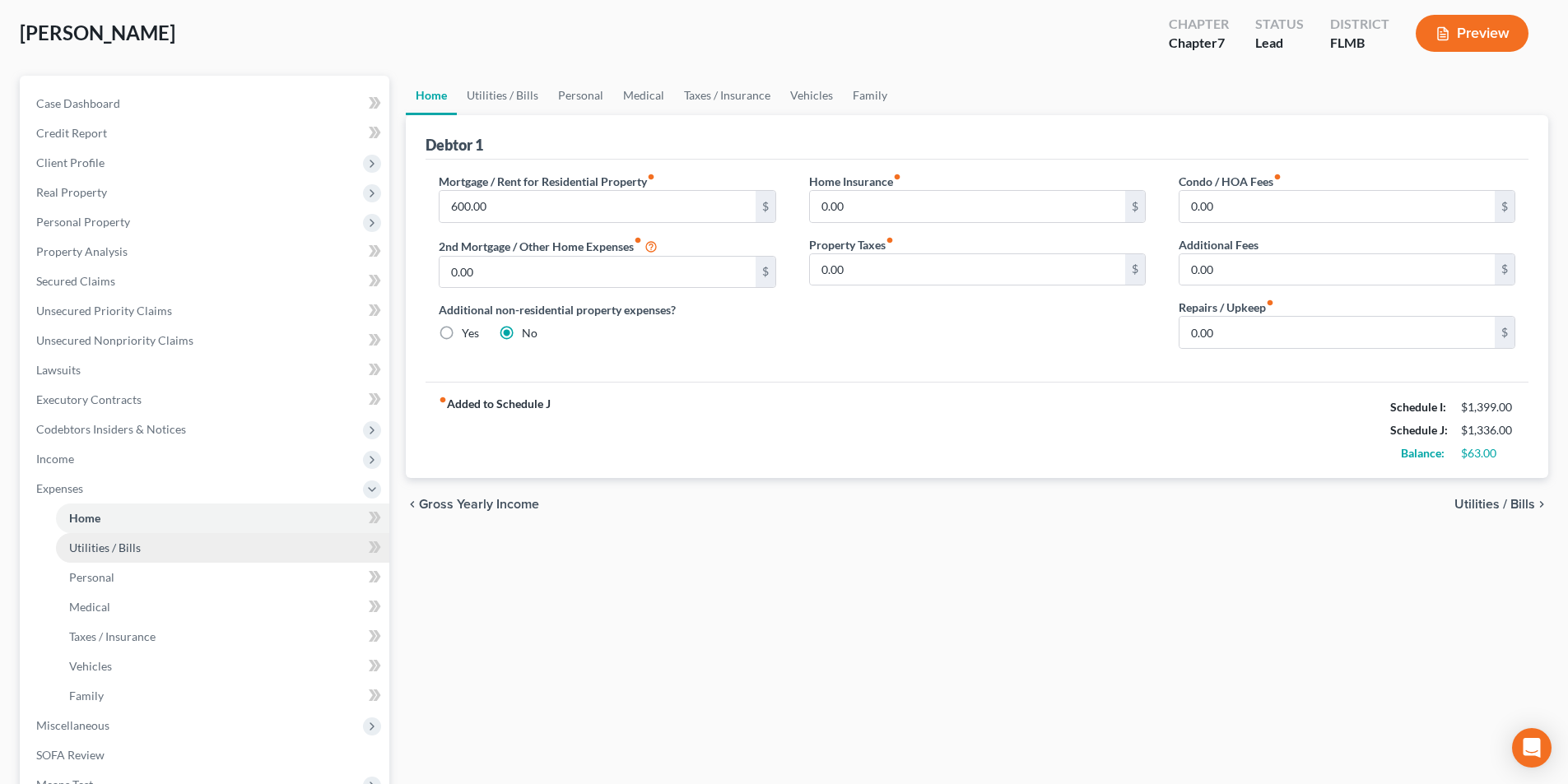
click at [105, 551] on span "Utilities / Bills" at bounding box center [104, 547] width 72 height 14
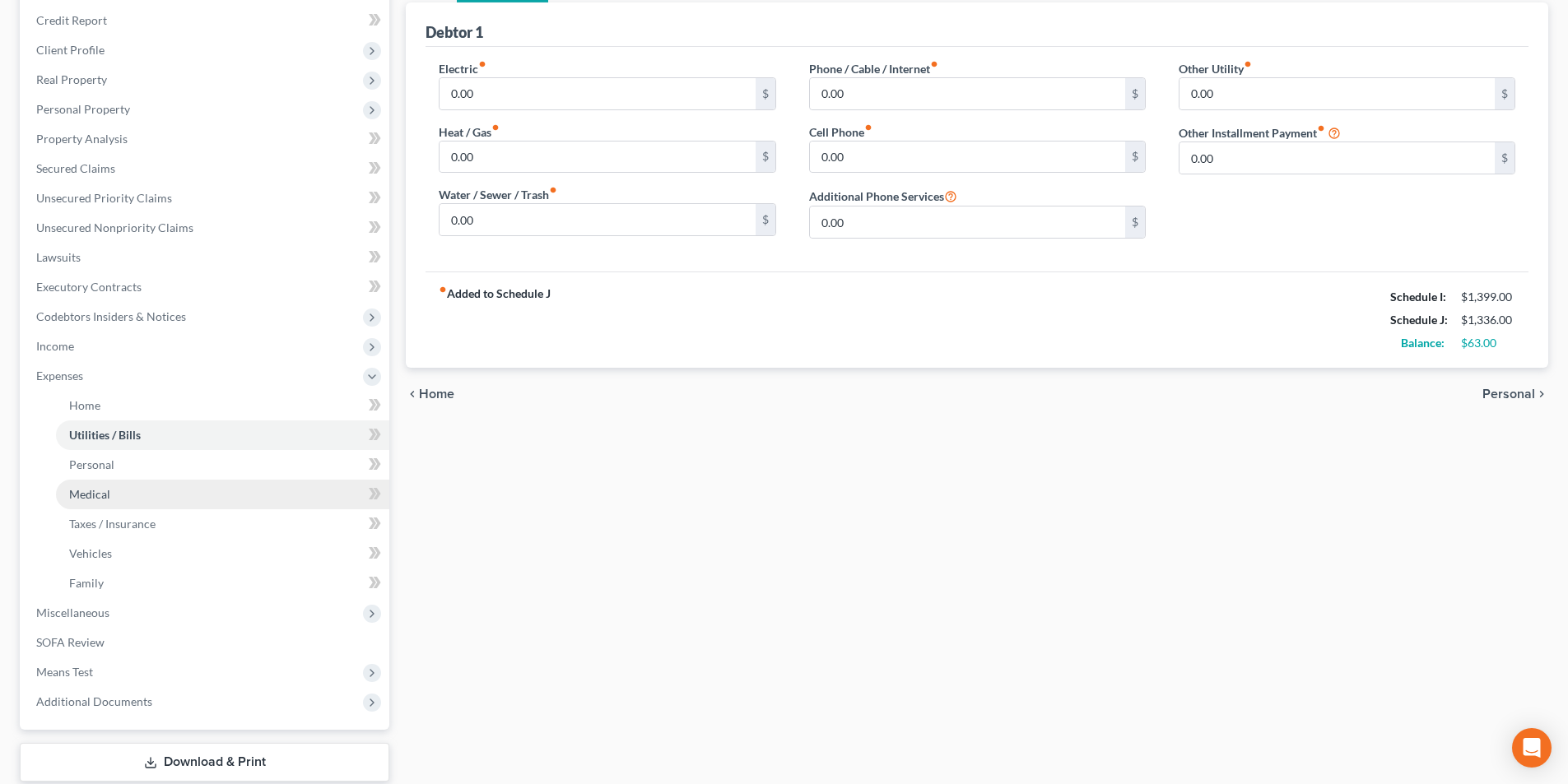
scroll to position [247, 0]
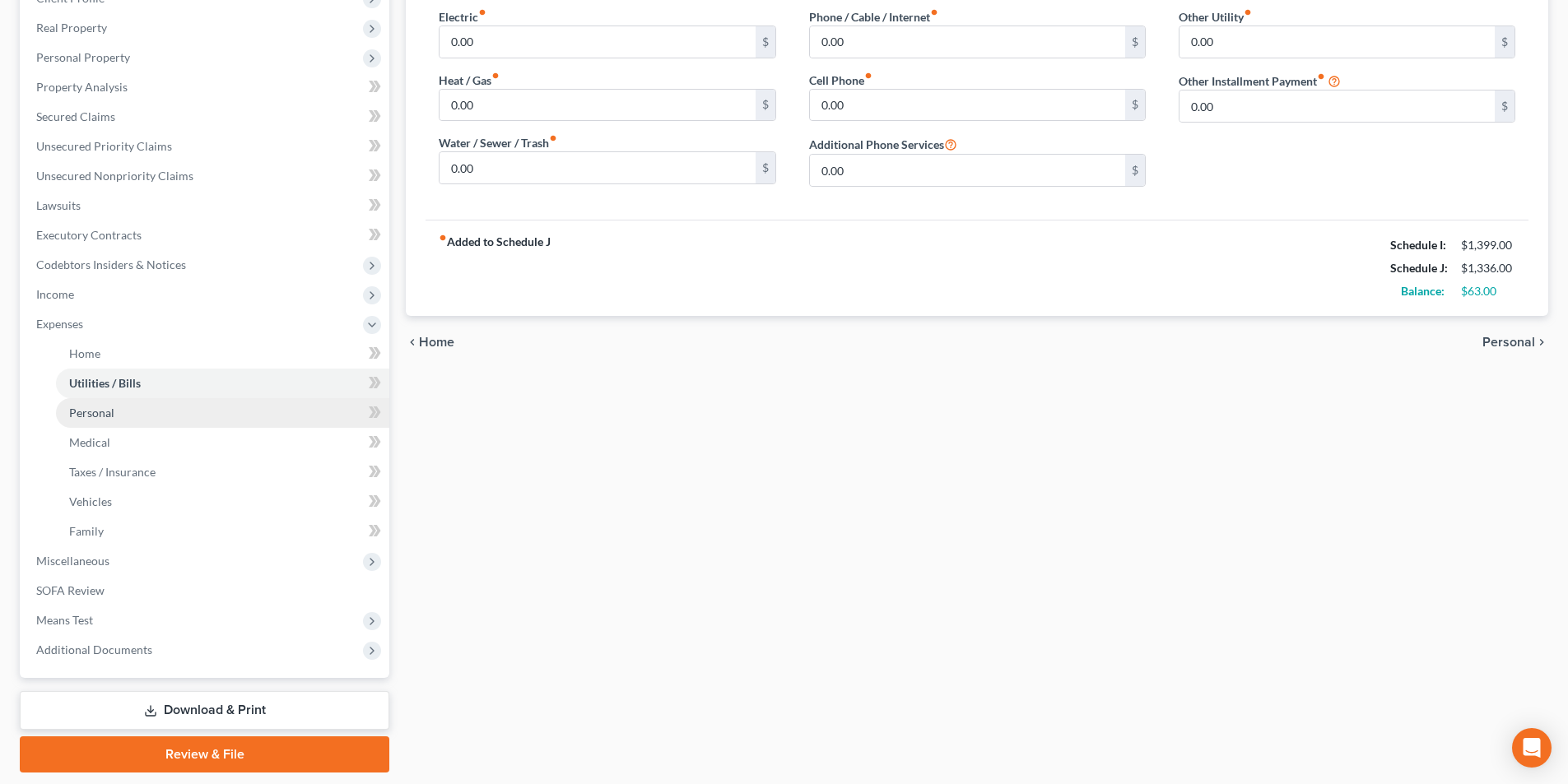
click at [105, 412] on span "Personal" at bounding box center [92, 412] width 45 height 14
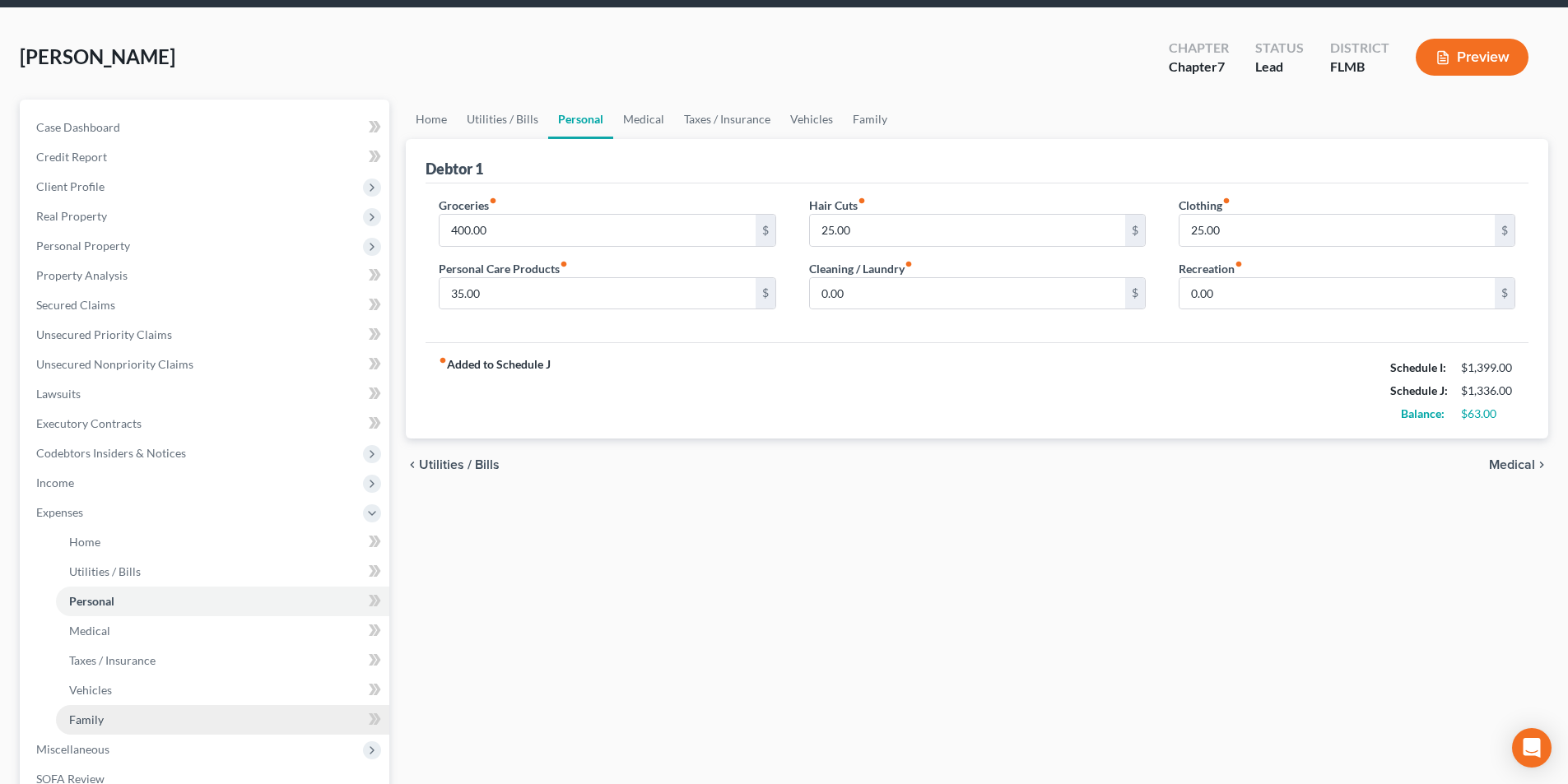
scroll to position [247, 0]
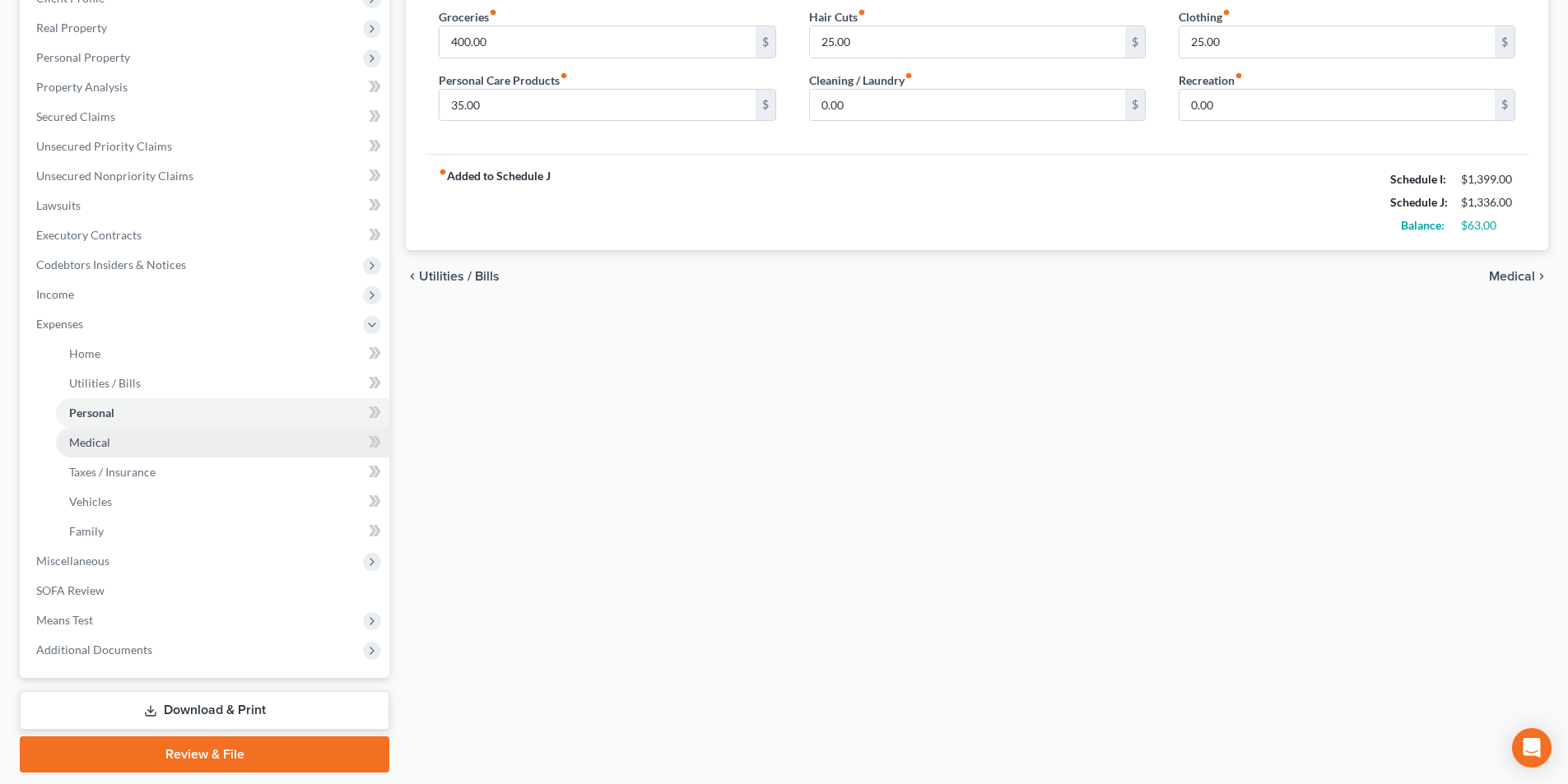
click at [88, 446] on span "Medical" at bounding box center [89, 442] width 41 height 14
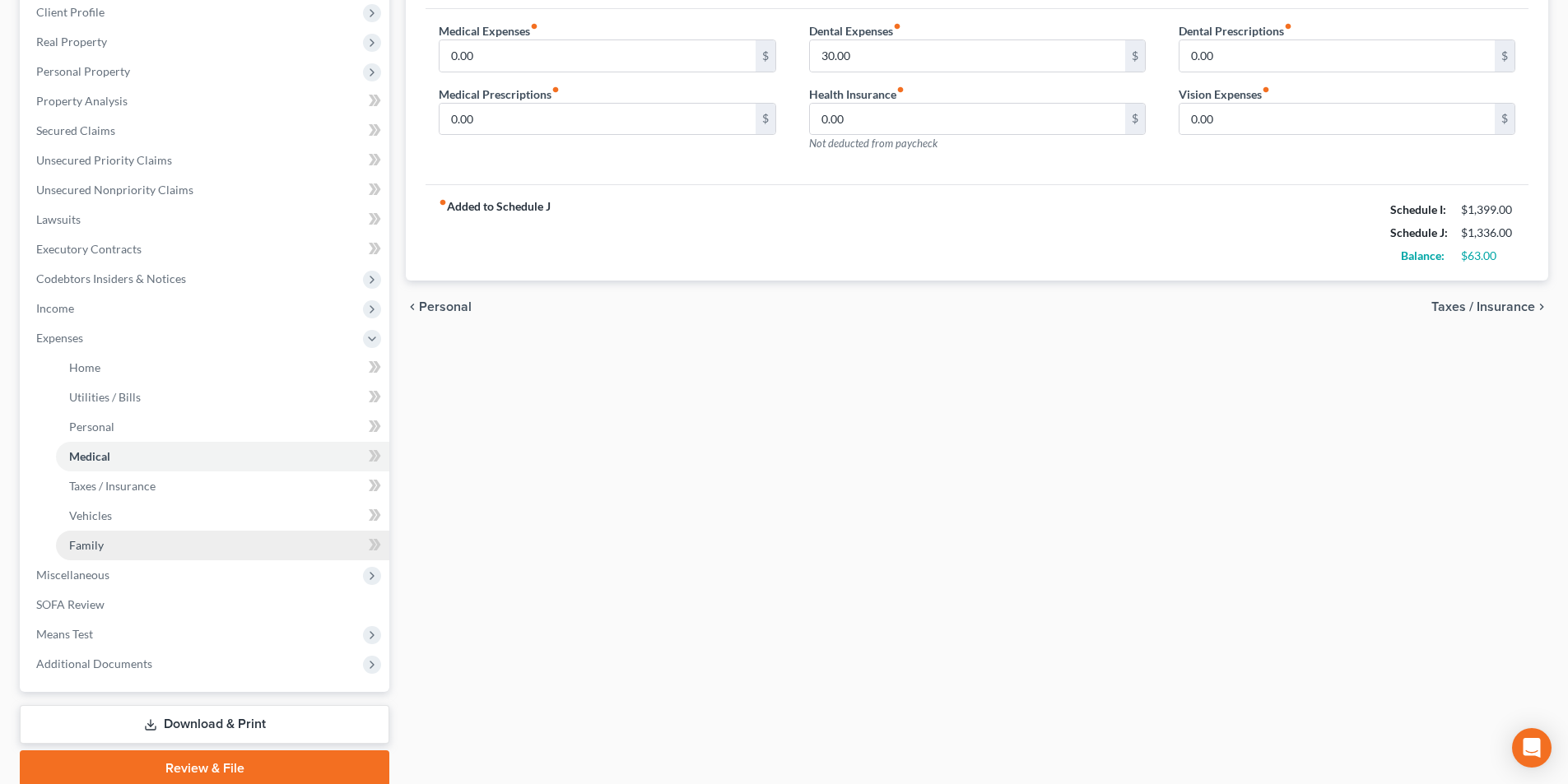
scroll to position [247, 0]
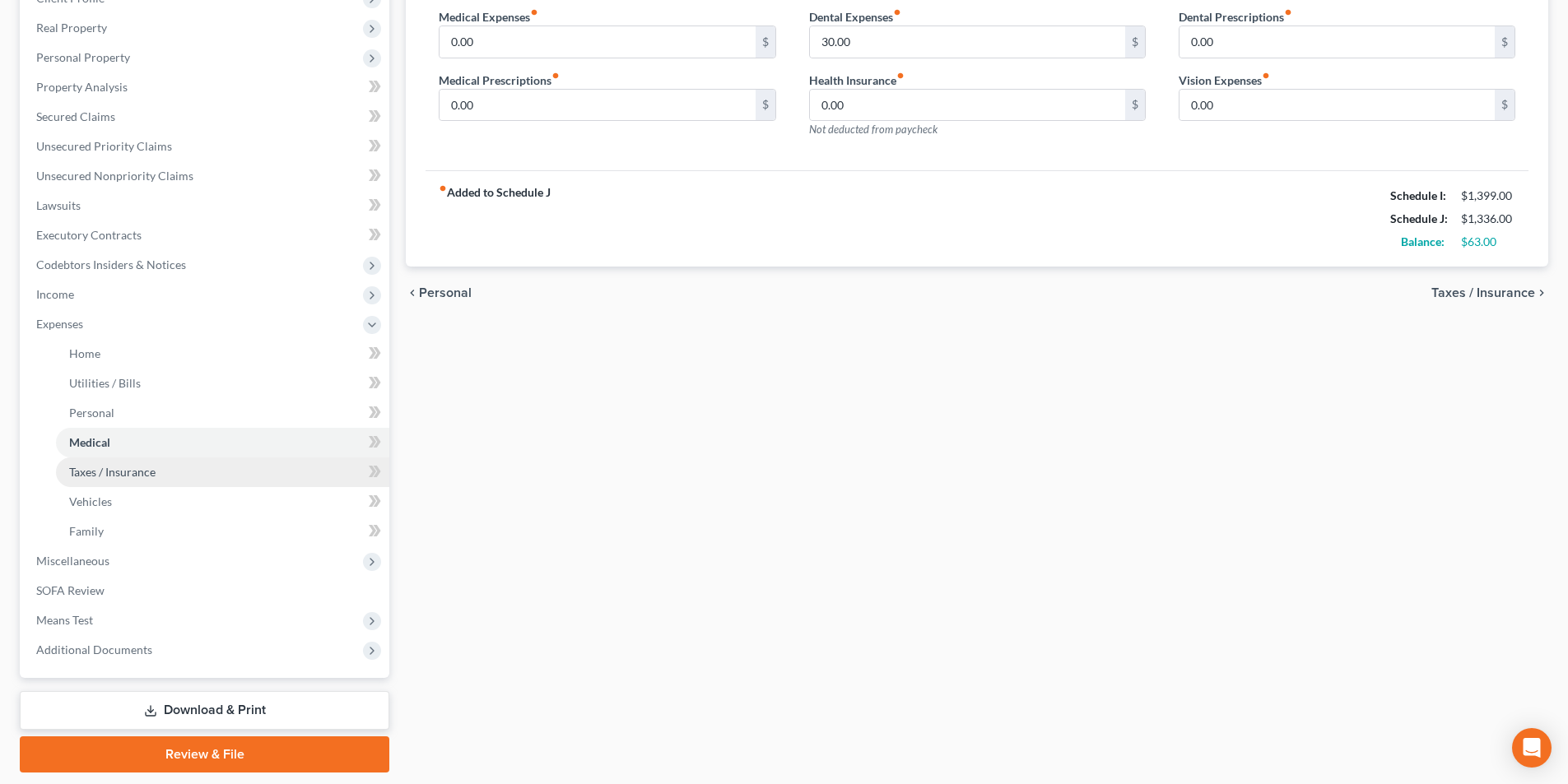
click at [132, 470] on span "Taxes / Insurance" at bounding box center [112, 471] width 86 height 14
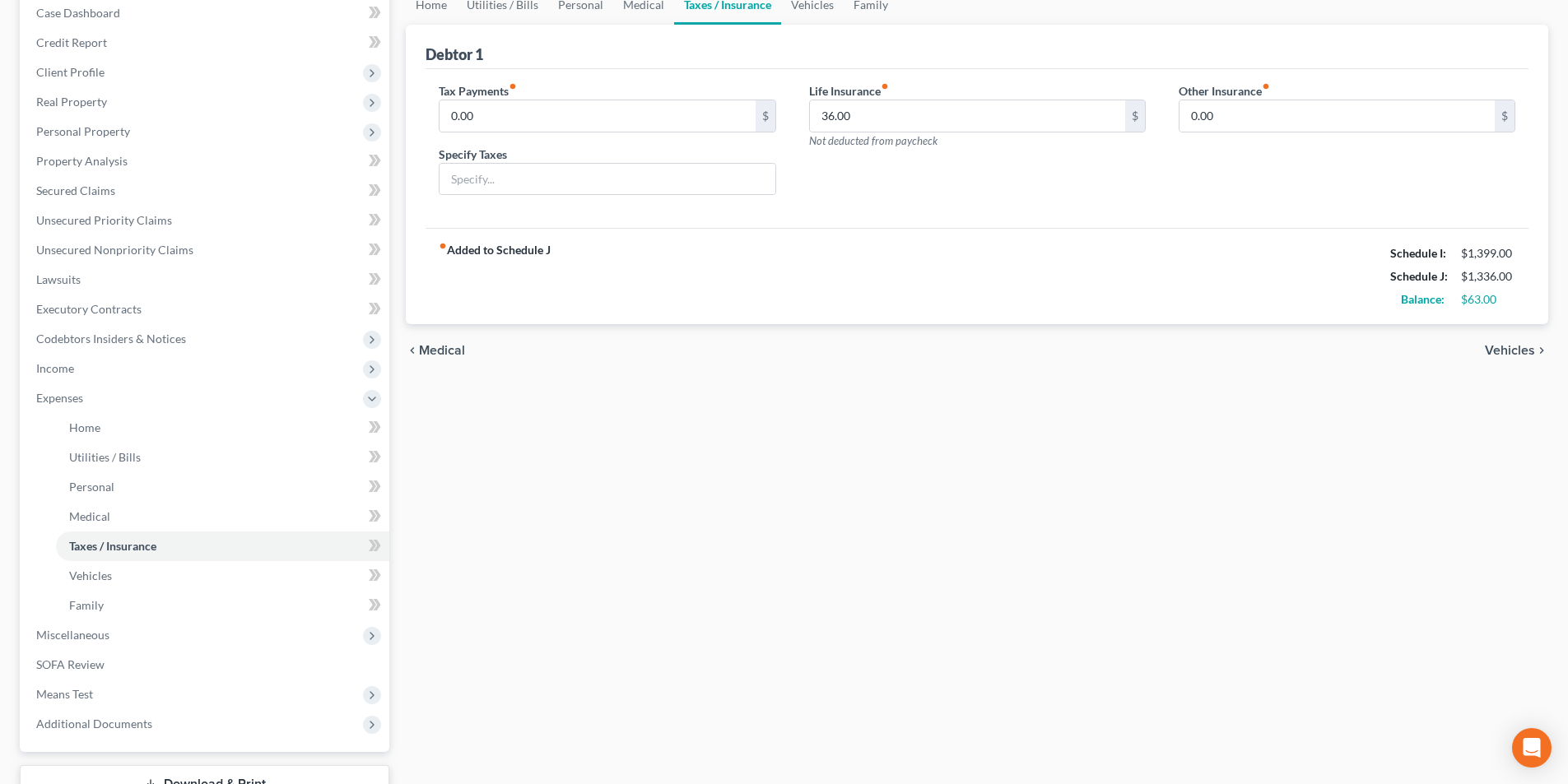
scroll to position [247, 0]
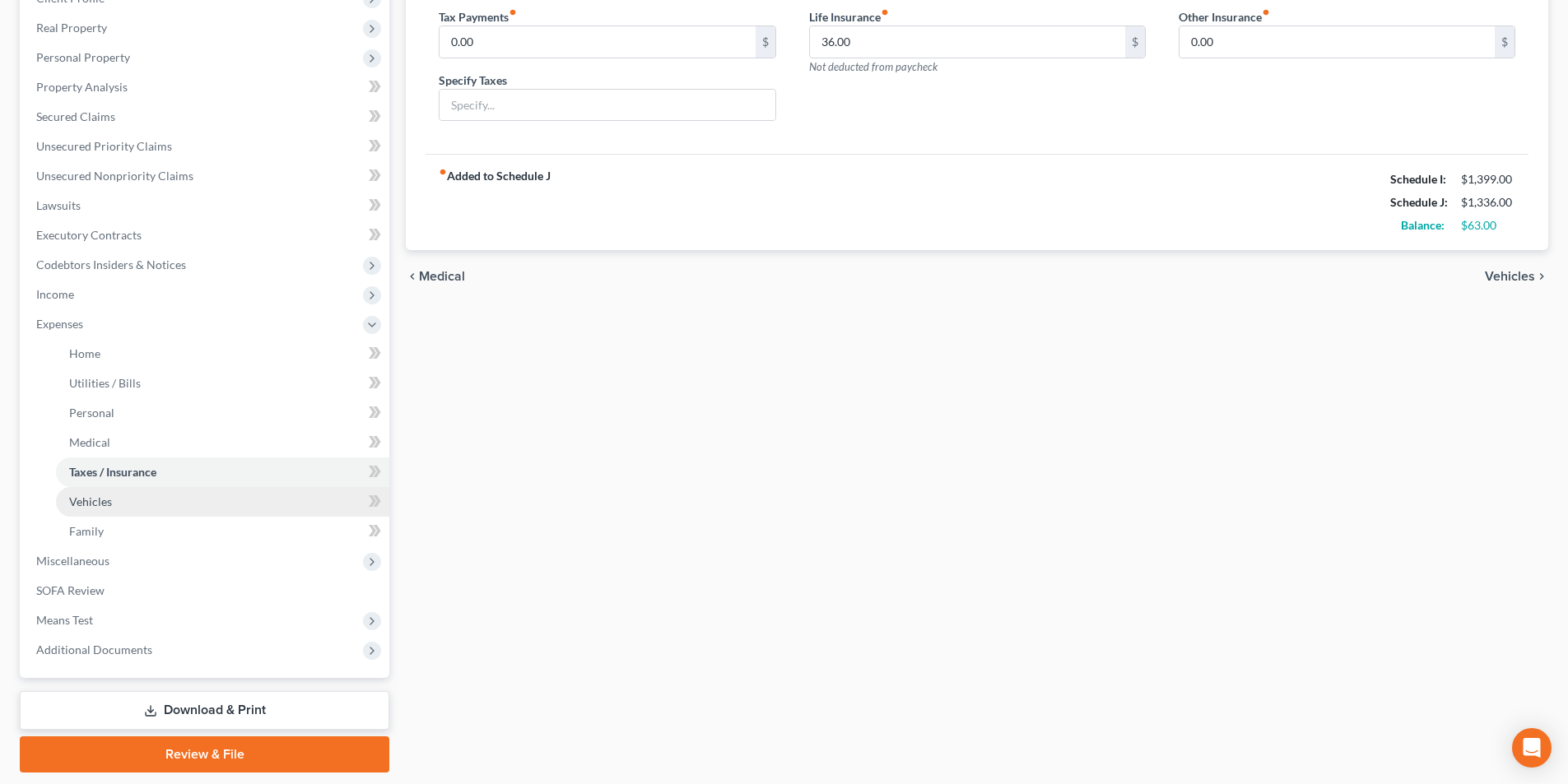
click at [86, 499] on span "Vehicles" at bounding box center [90, 501] width 43 height 14
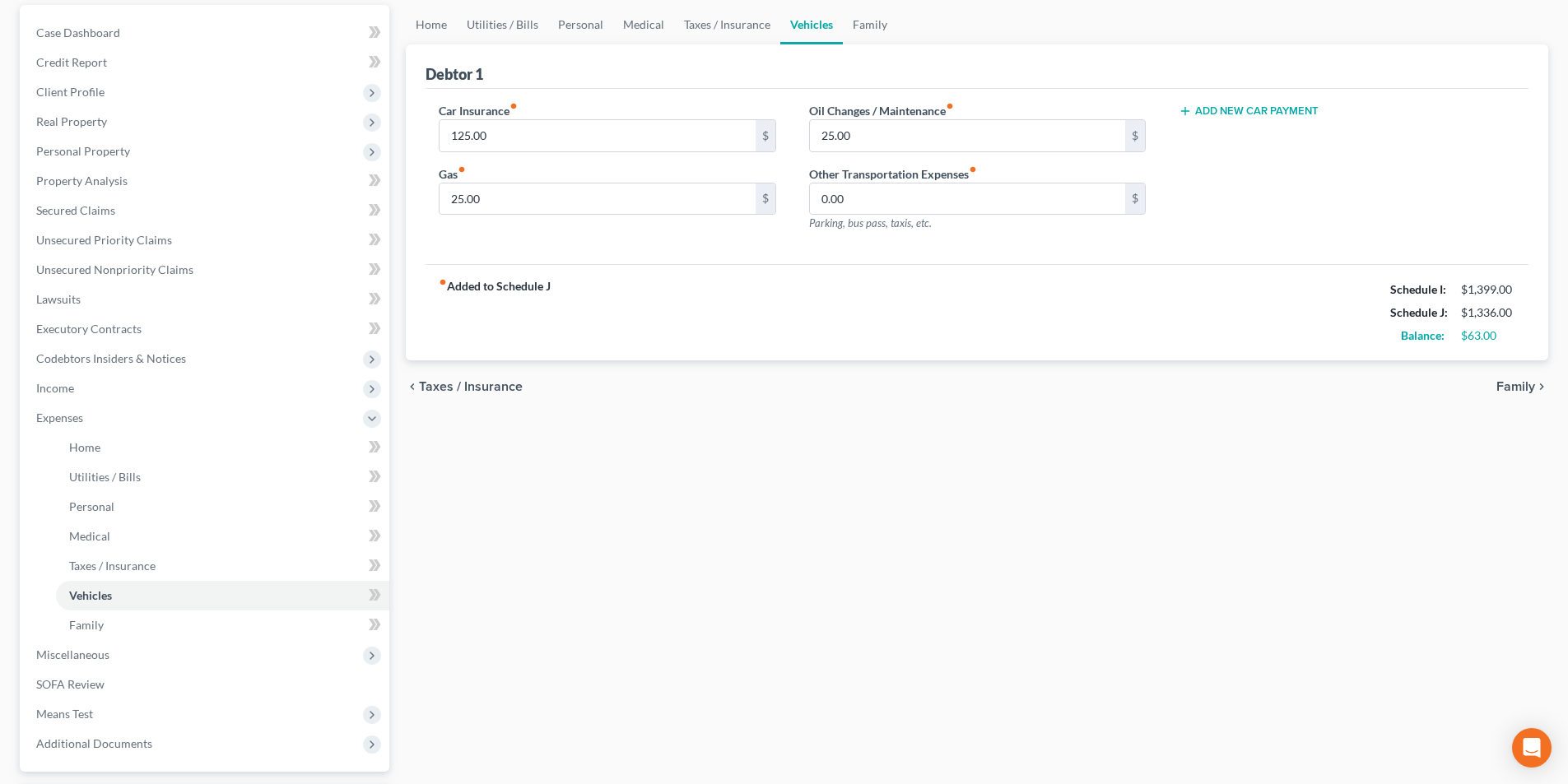
scroll to position [164, 0]
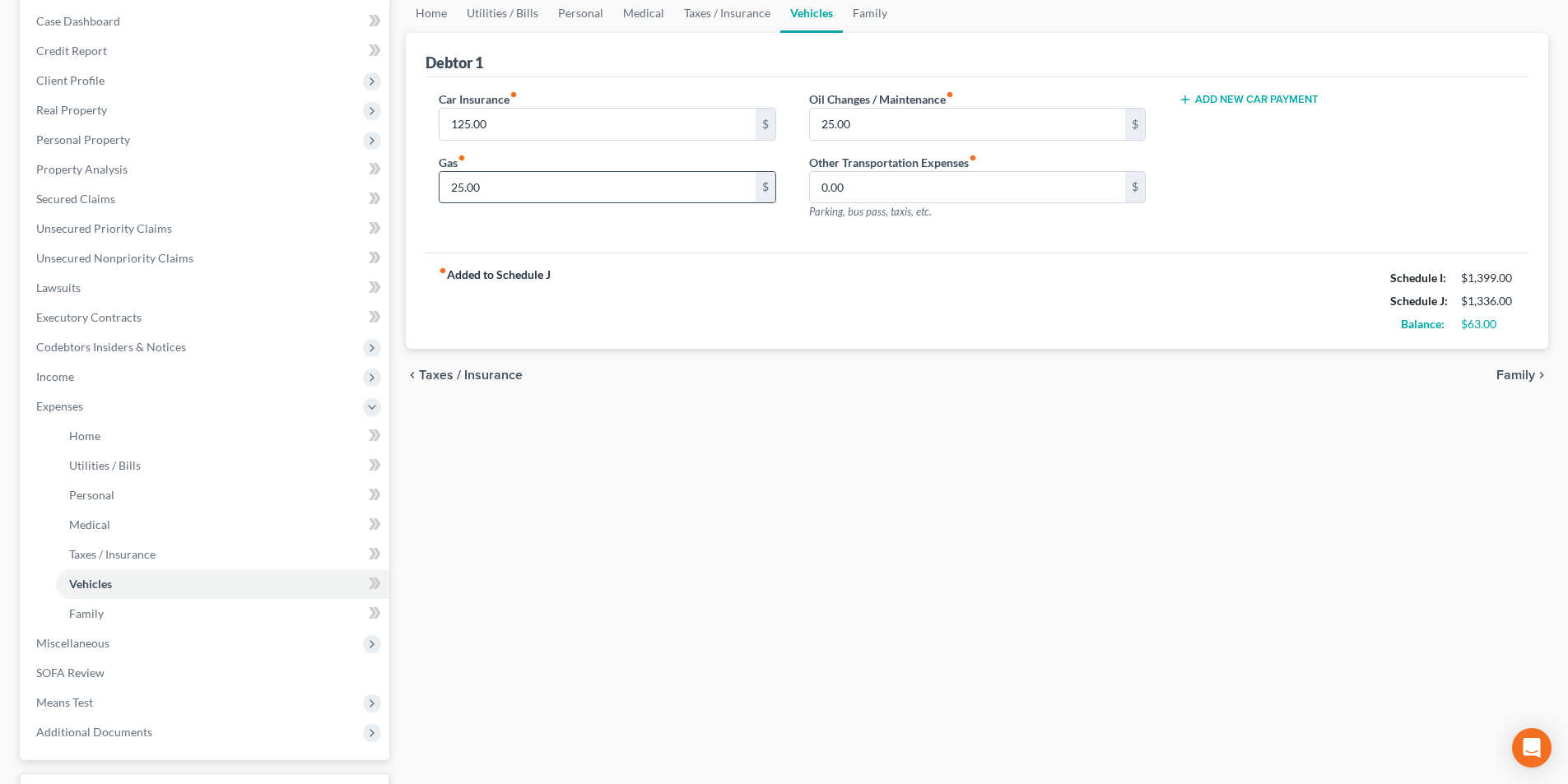
click at [453, 186] on input "25.00" at bounding box center [596, 188] width 315 height 31
type input "50"
click at [822, 384] on div "chevron_left Taxes / Insurance Family chevron_right" at bounding box center [976, 376] width 1142 height 53
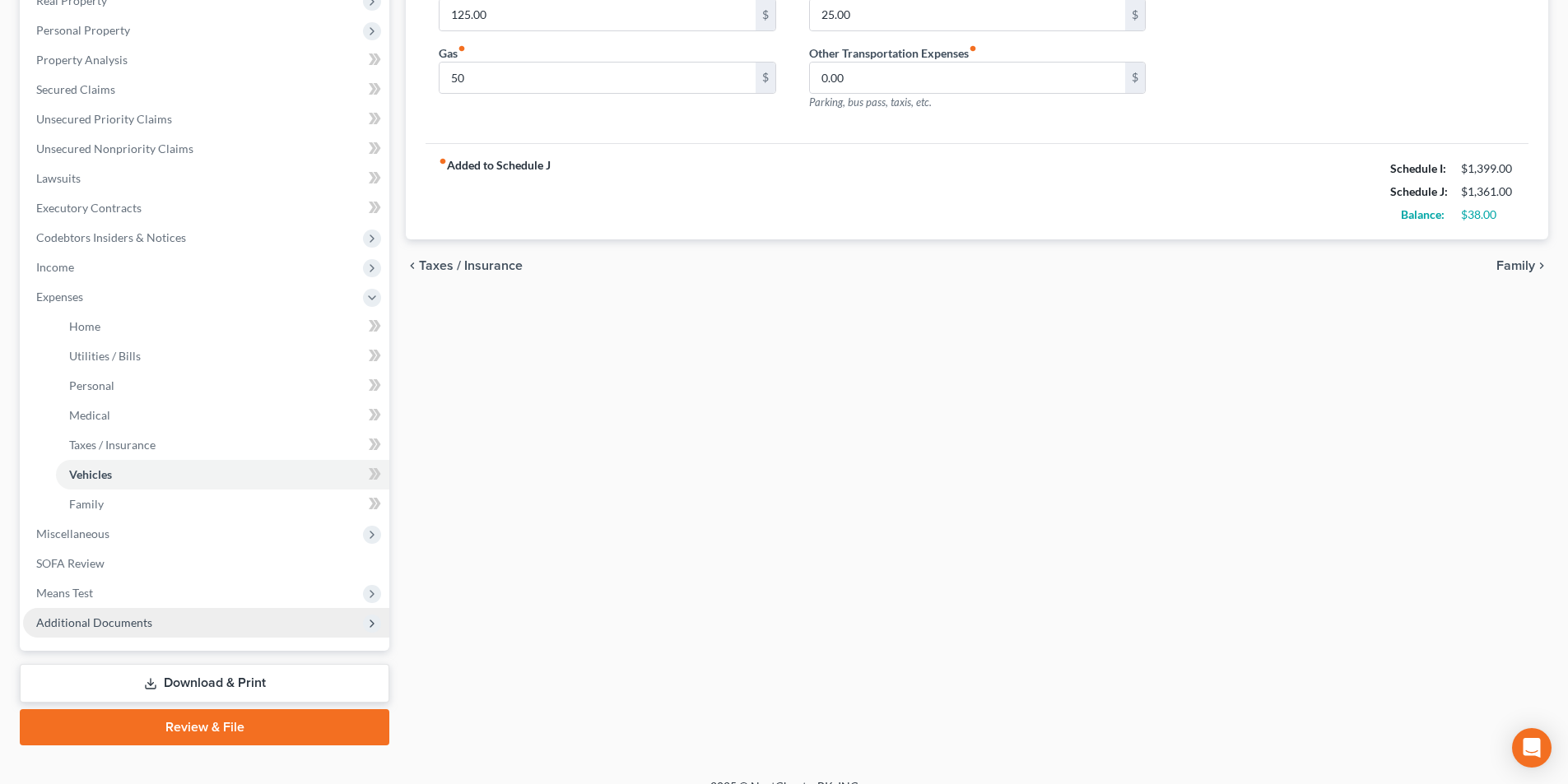
scroll to position [298, 0]
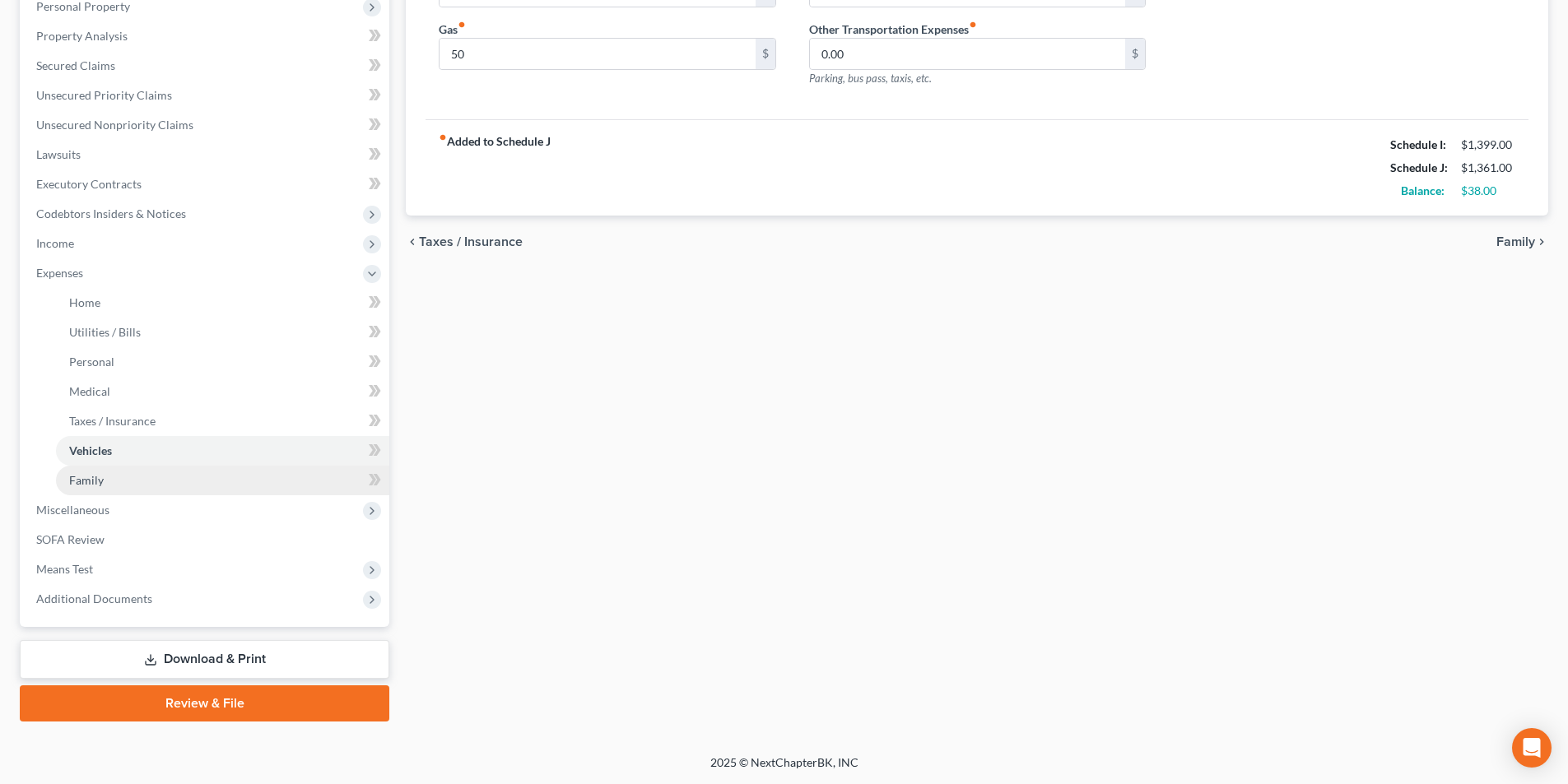
click at [99, 483] on span "Family" at bounding box center [86, 479] width 34 height 14
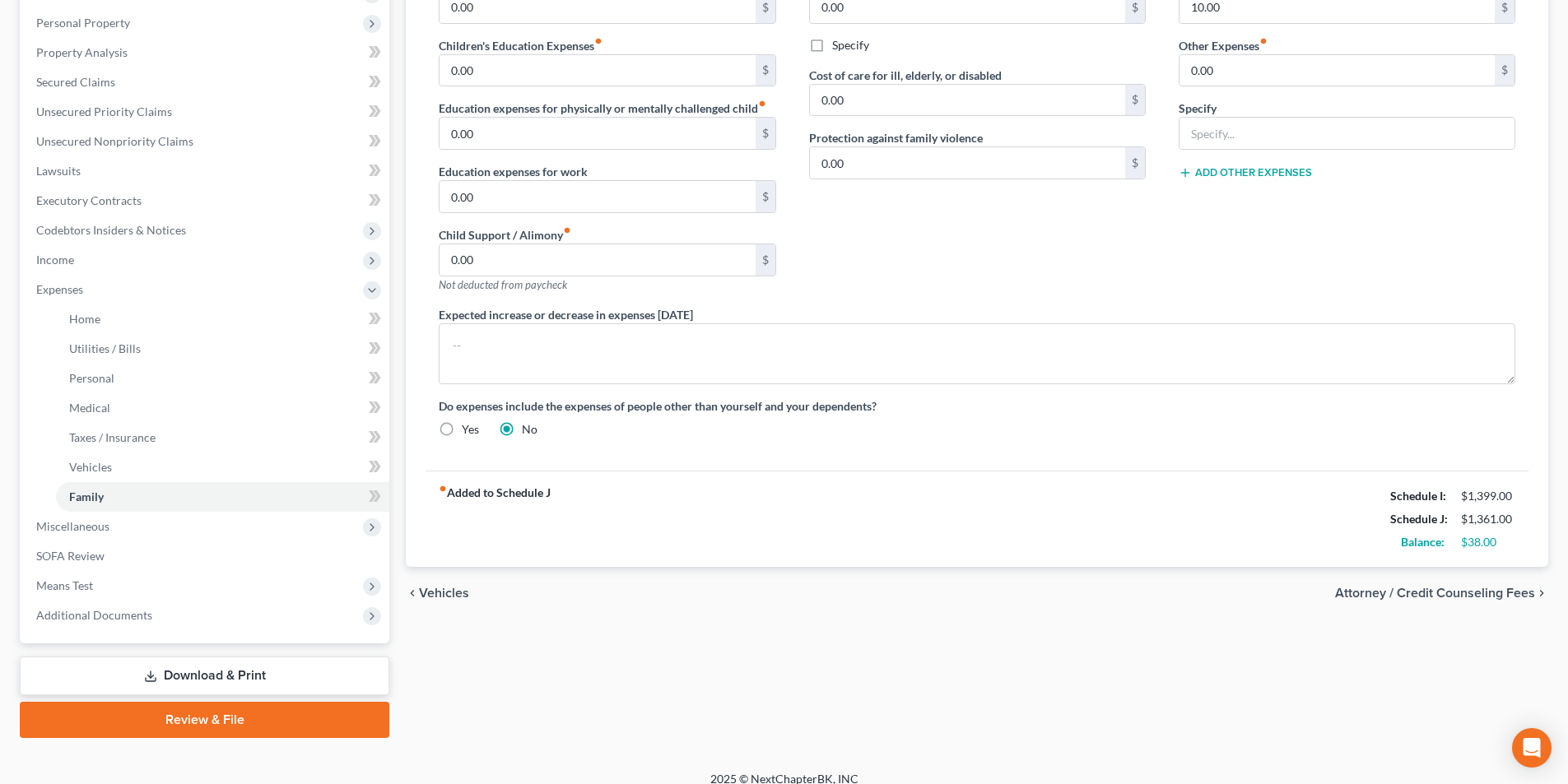
scroll to position [298, 0]
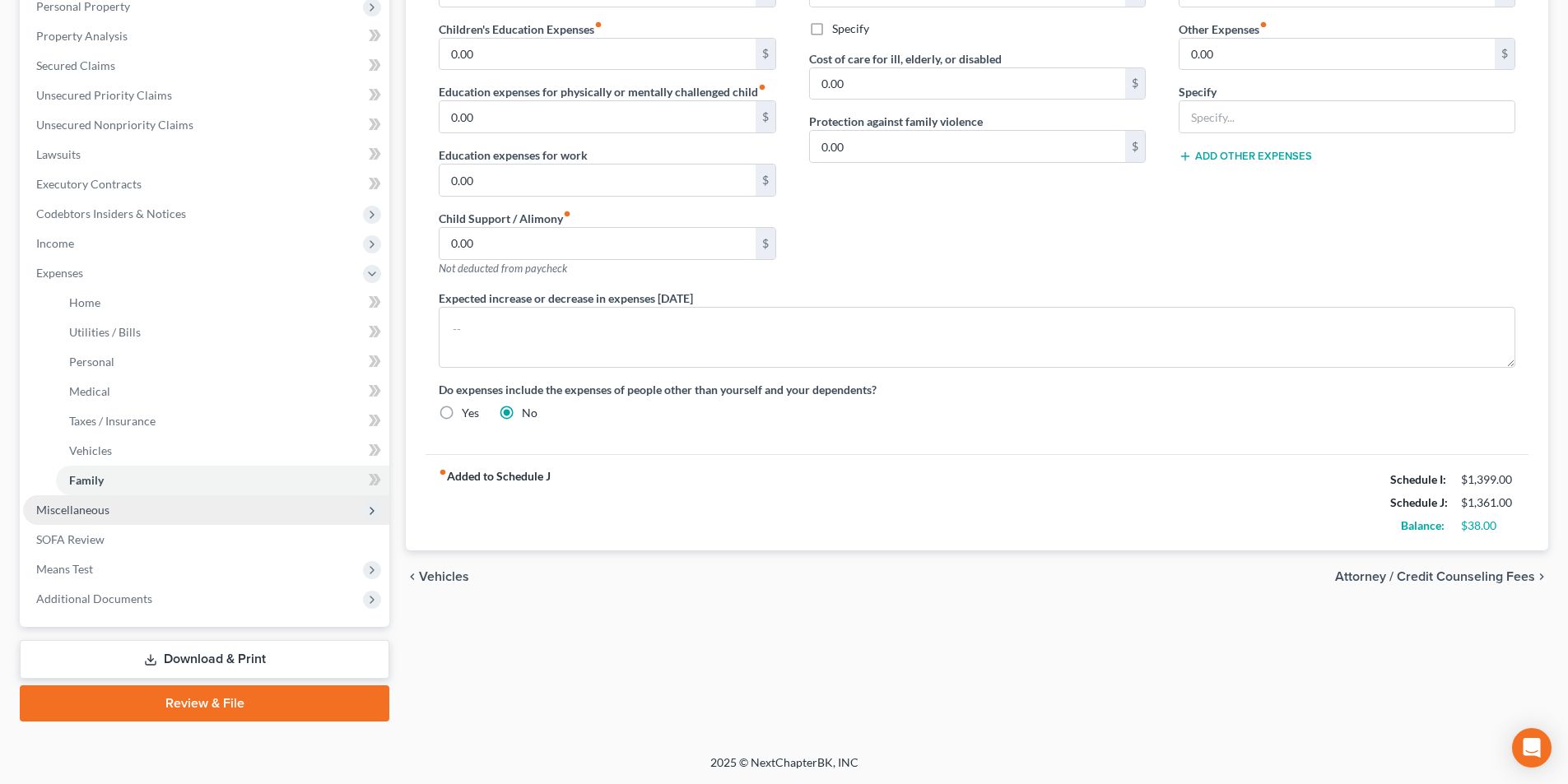
click at [95, 511] on span "Miscellaneous" at bounding box center [73, 509] width 74 height 14
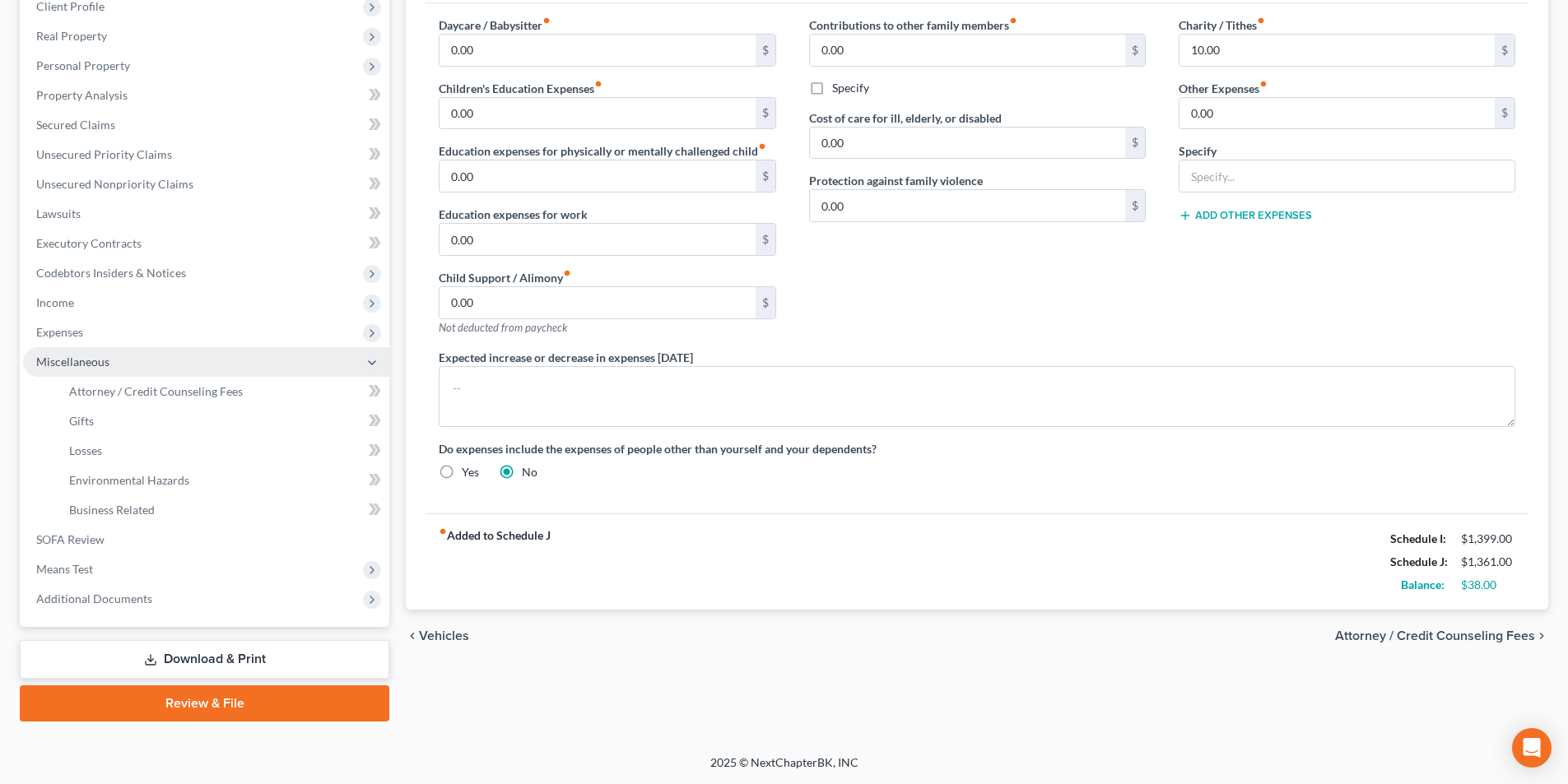
scroll to position [239, 0]
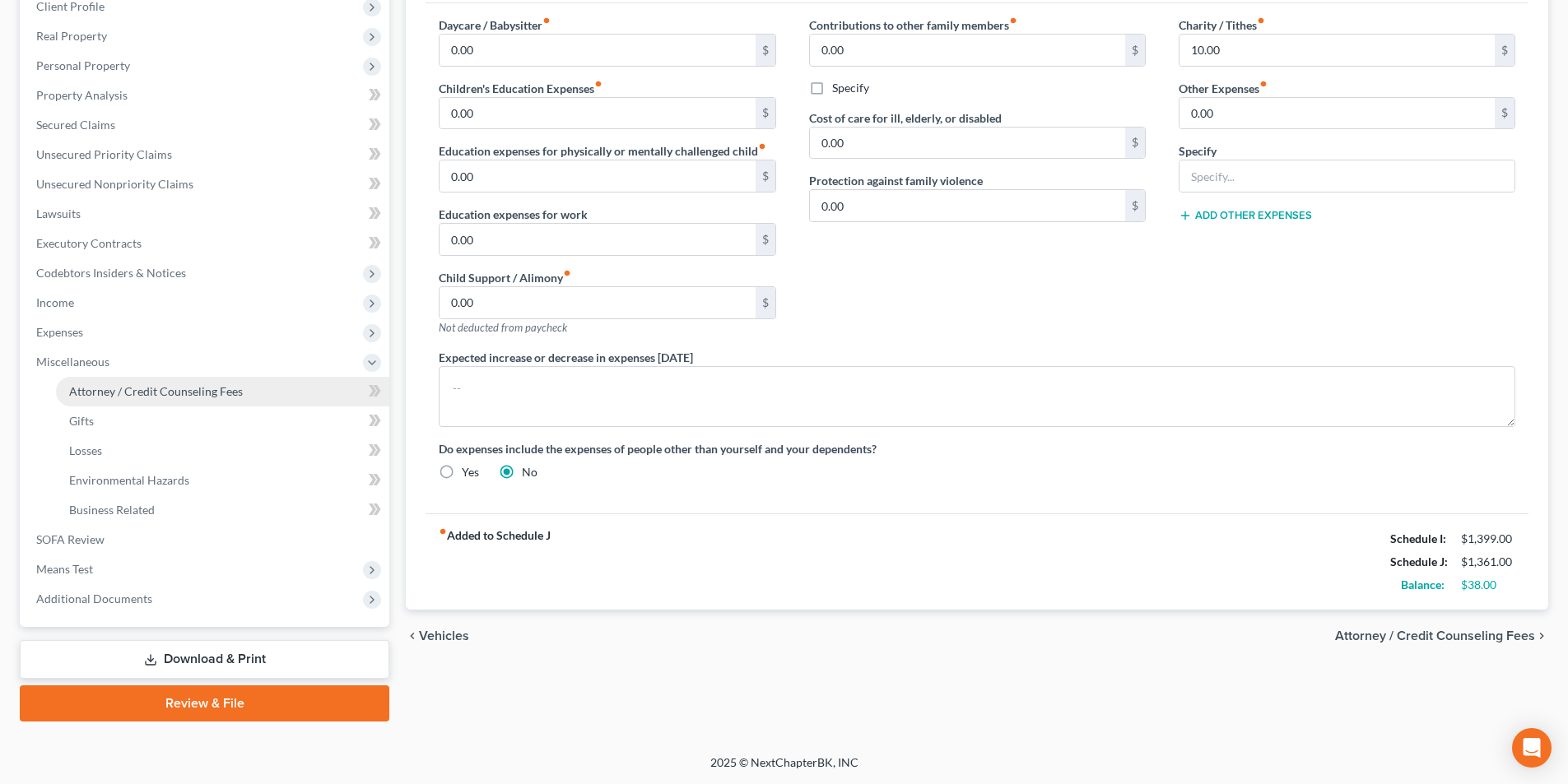
click at [148, 393] on span "Attorney / Credit Counseling Fees" at bounding box center [155, 391] width 173 height 14
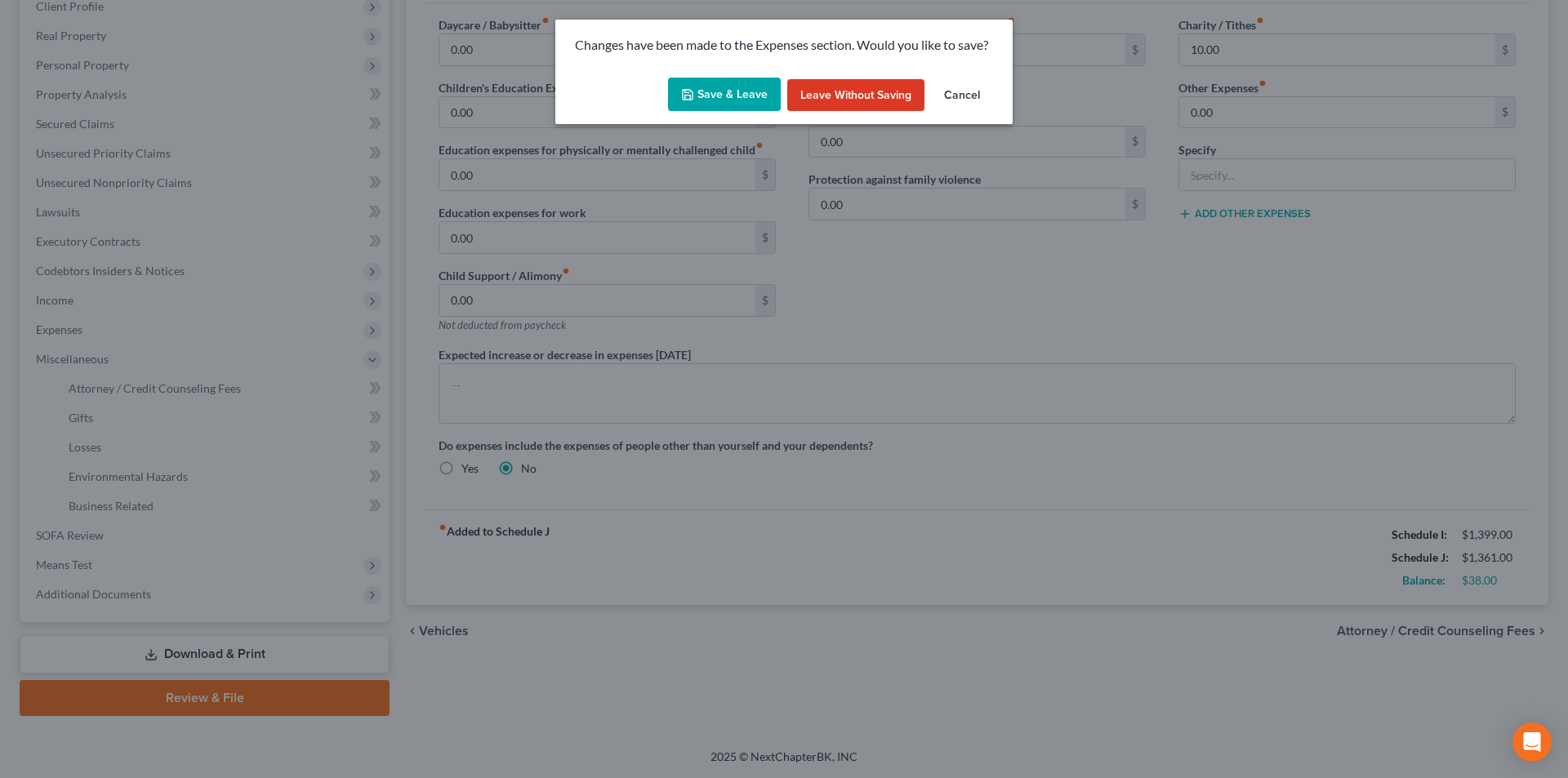
click at [728, 92] on button "Save & Leave" at bounding box center [724, 95] width 113 height 34
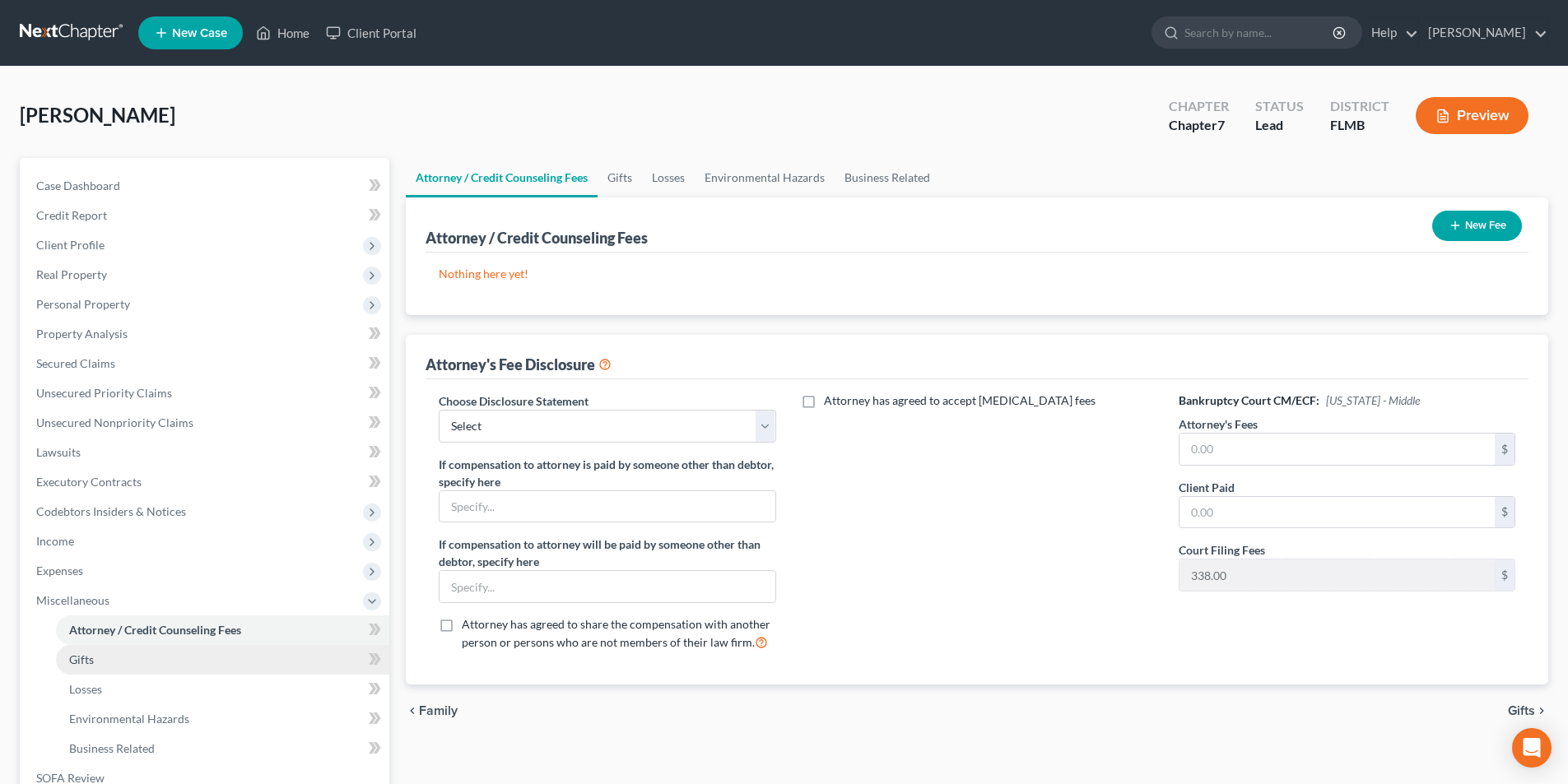
click at [78, 657] on span "Gifts" at bounding box center [81, 659] width 24 height 14
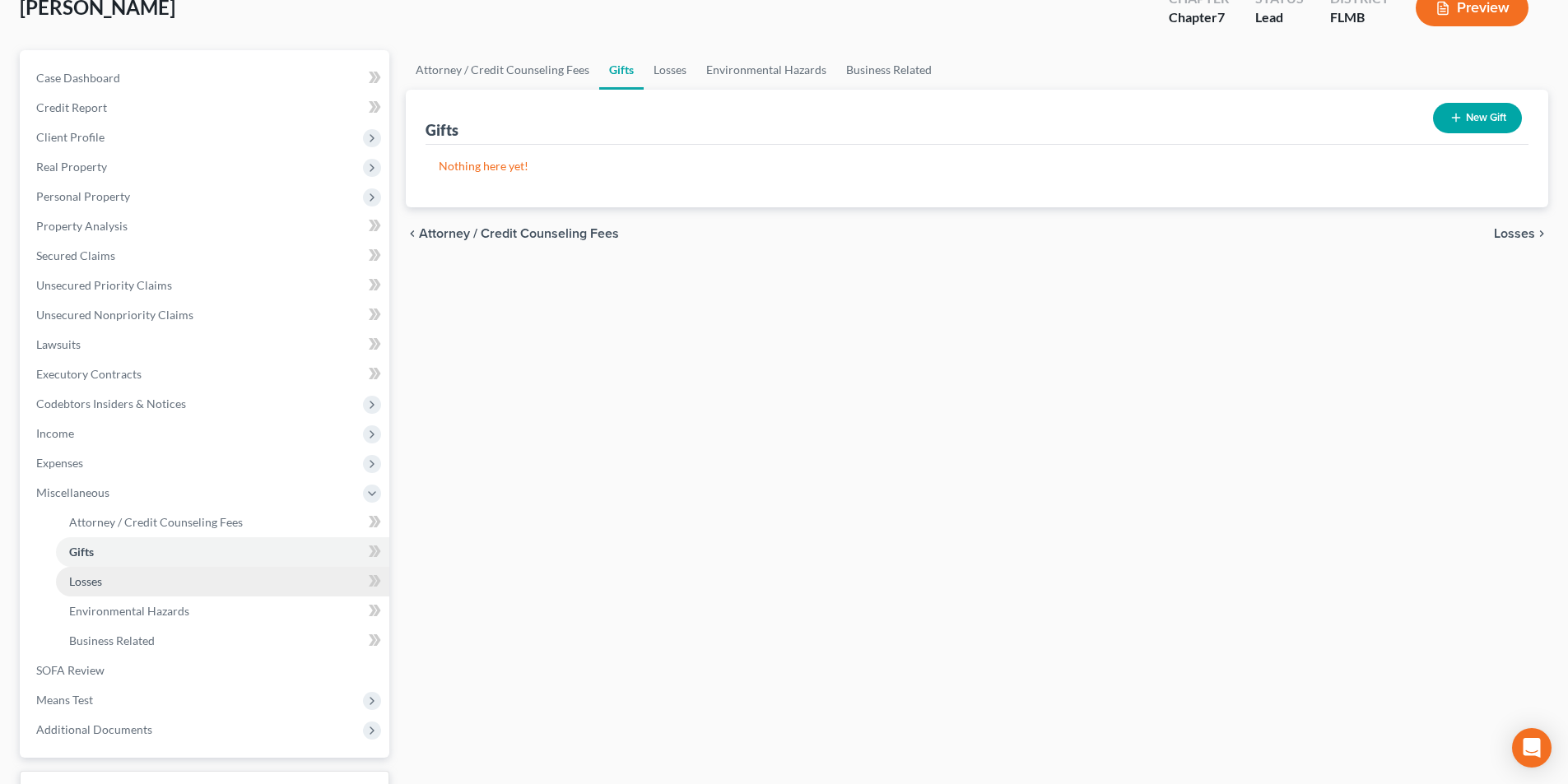
scroll to position [164, 0]
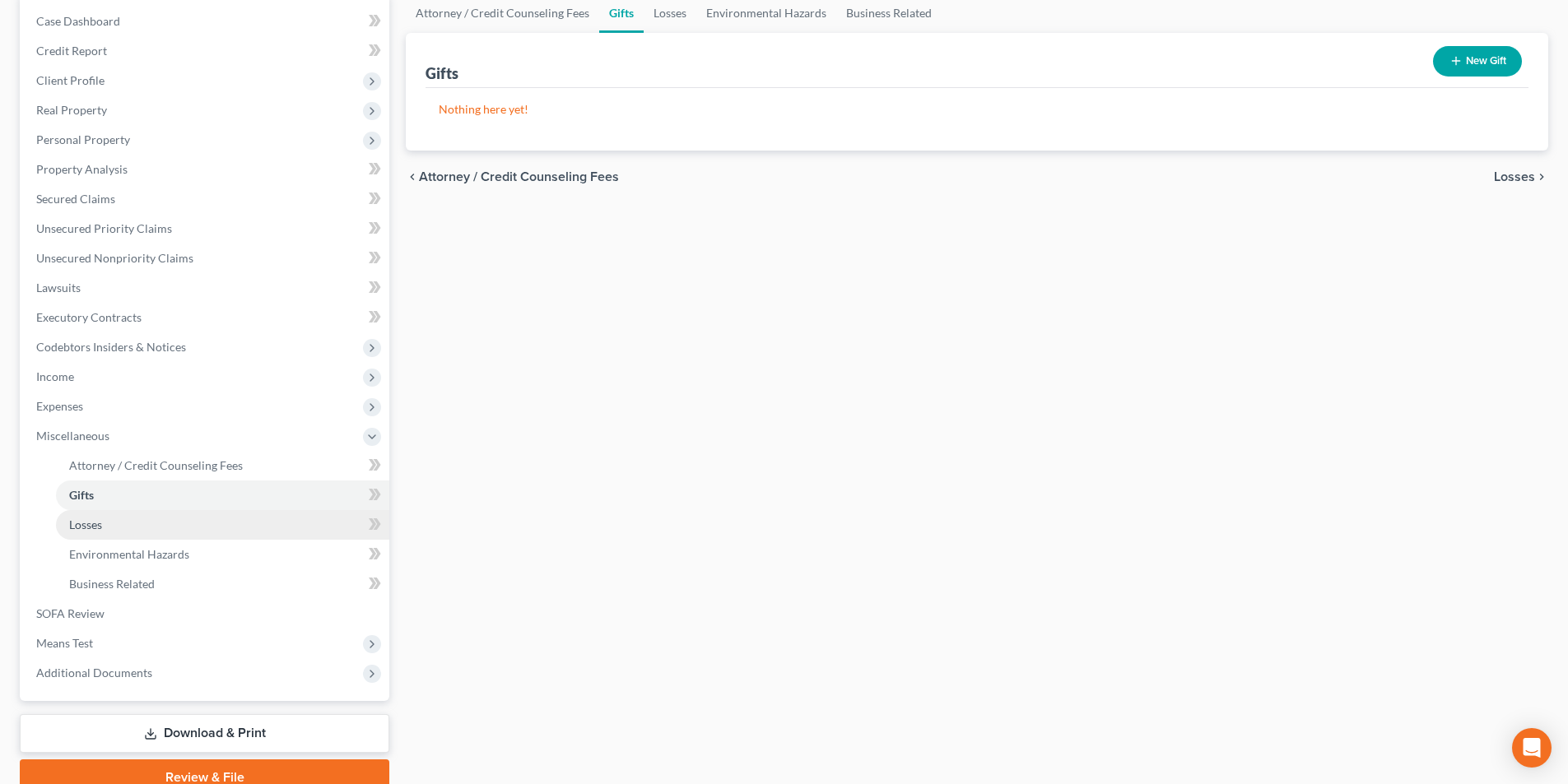
click at [99, 528] on span "Losses" at bounding box center [85, 524] width 33 height 14
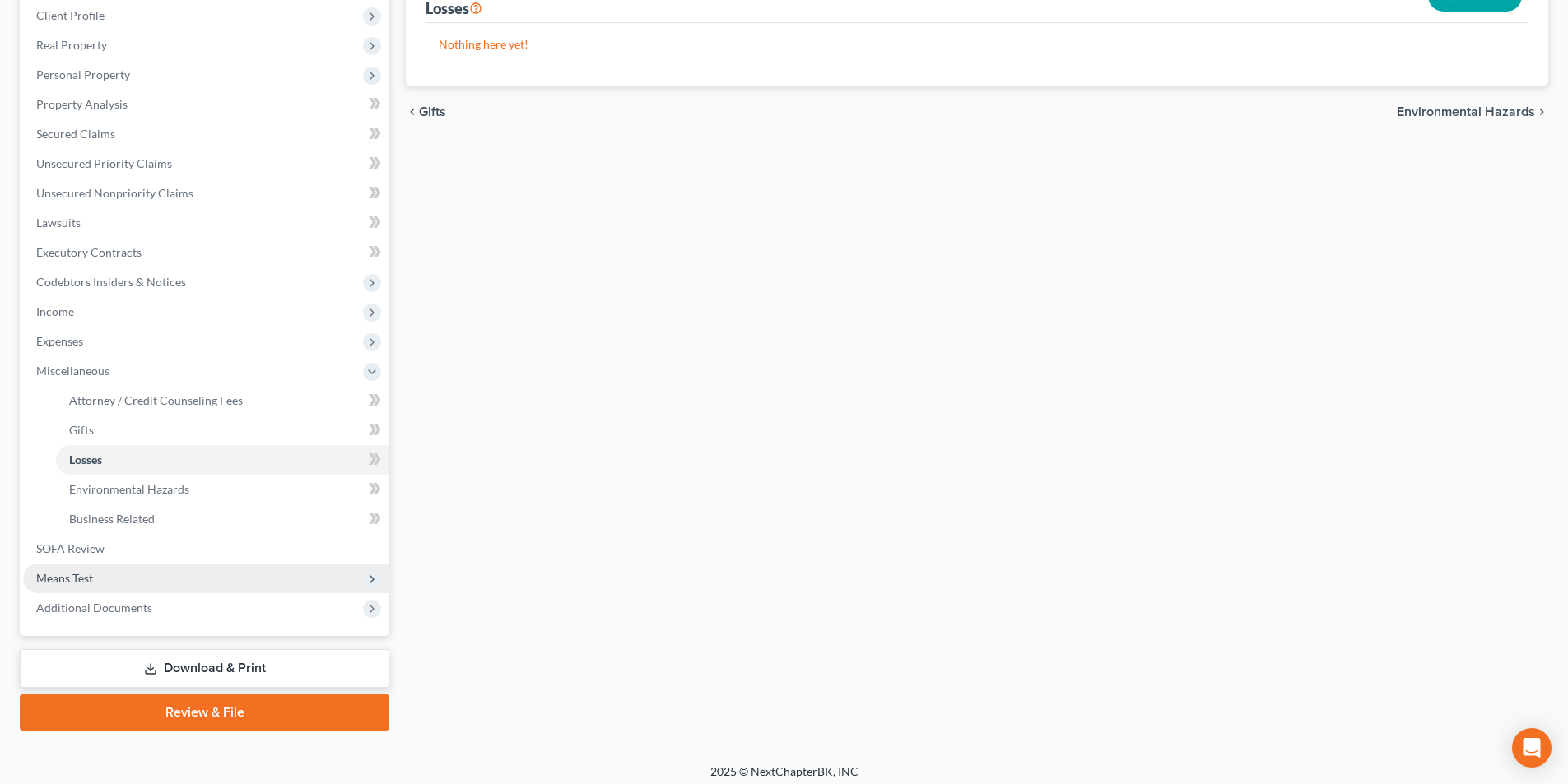
scroll to position [239, 0]
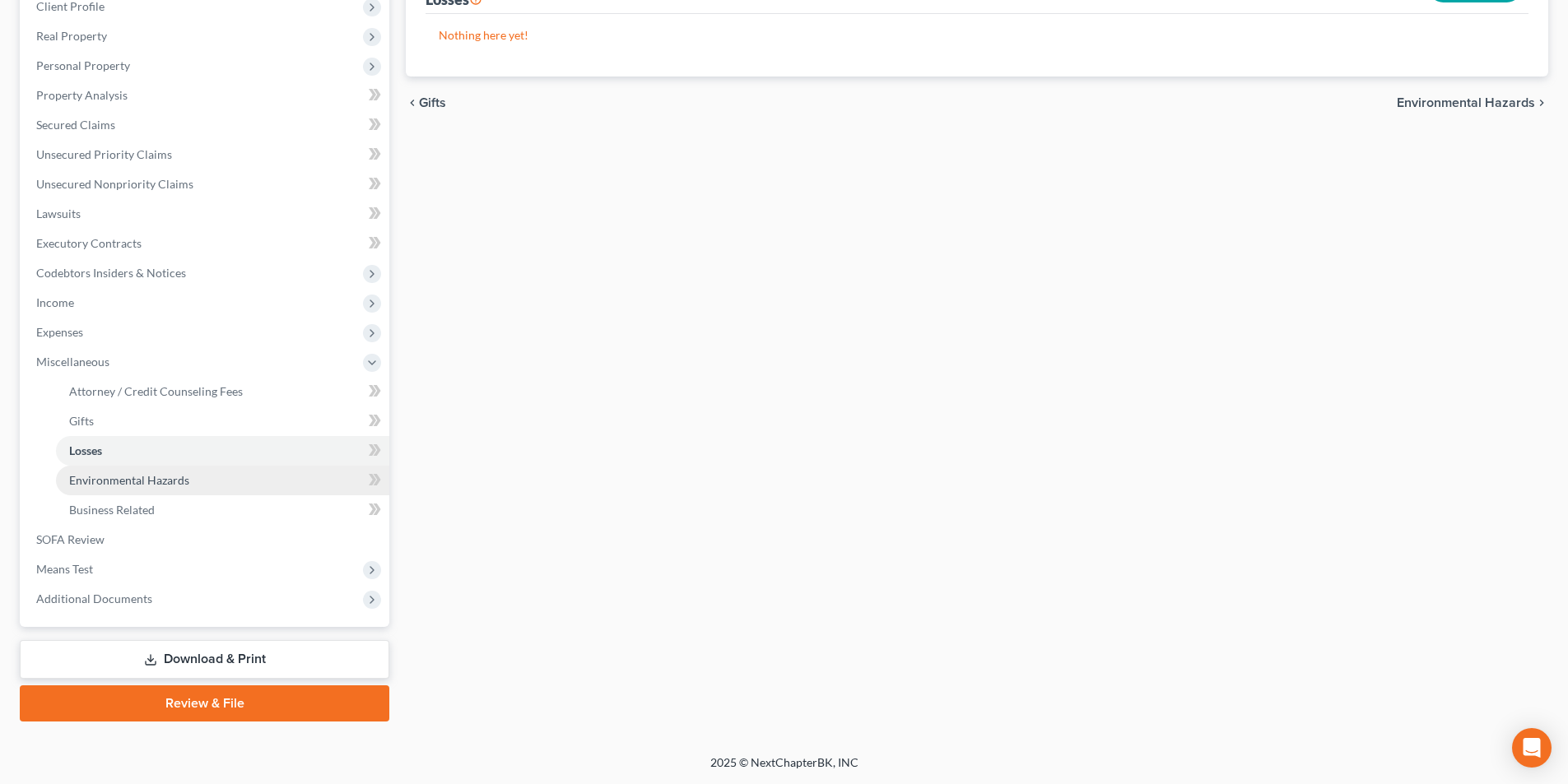
click at [120, 483] on span "Environmental Hazards" at bounding box center [129, 479] width 120 height 14
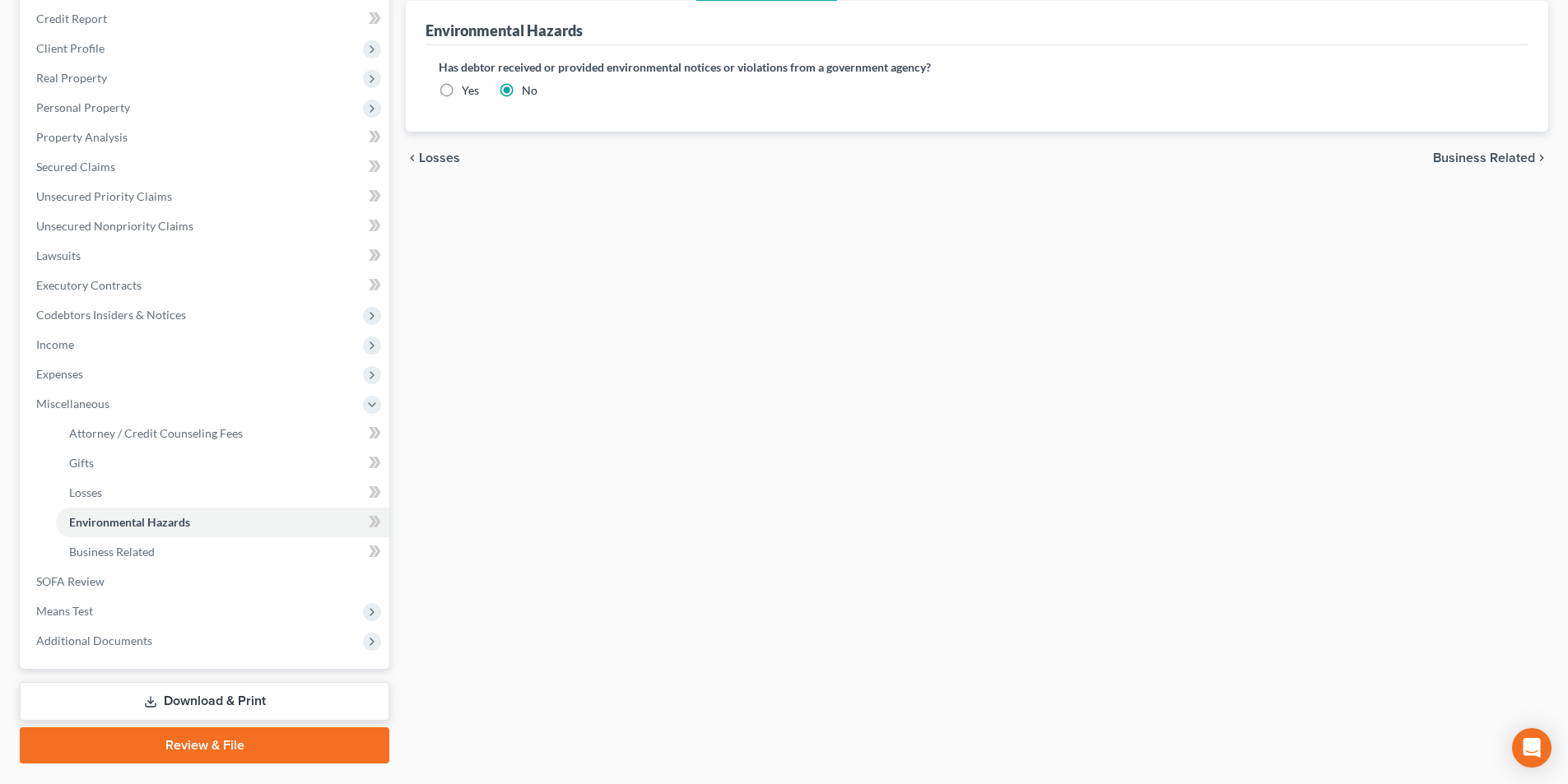
scroll to position [239, 0]
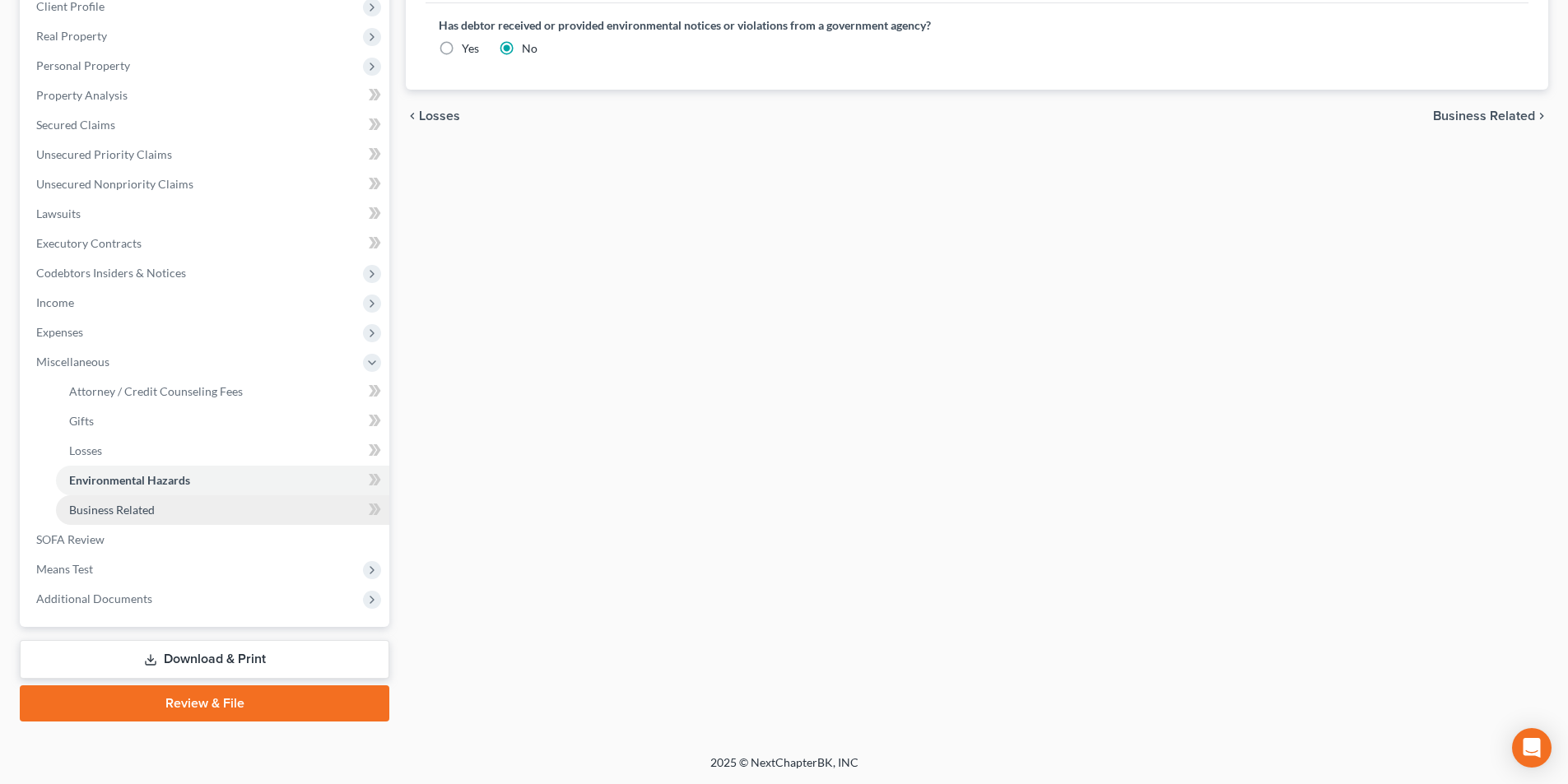
click at [111, 508] on span "Business Related" at bounding box center [112, 509] width 85 height 14
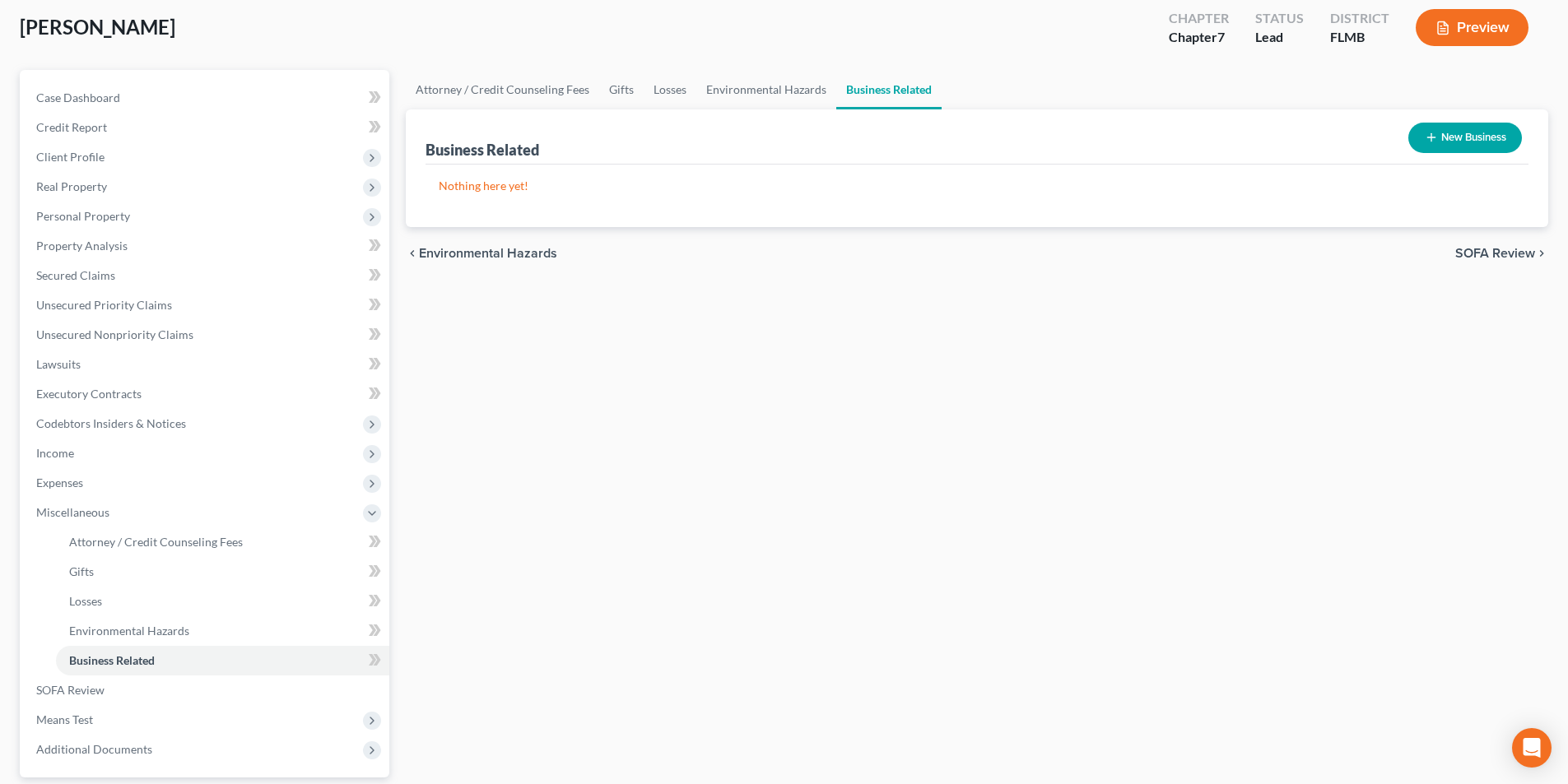
scroll to position [239, 0]
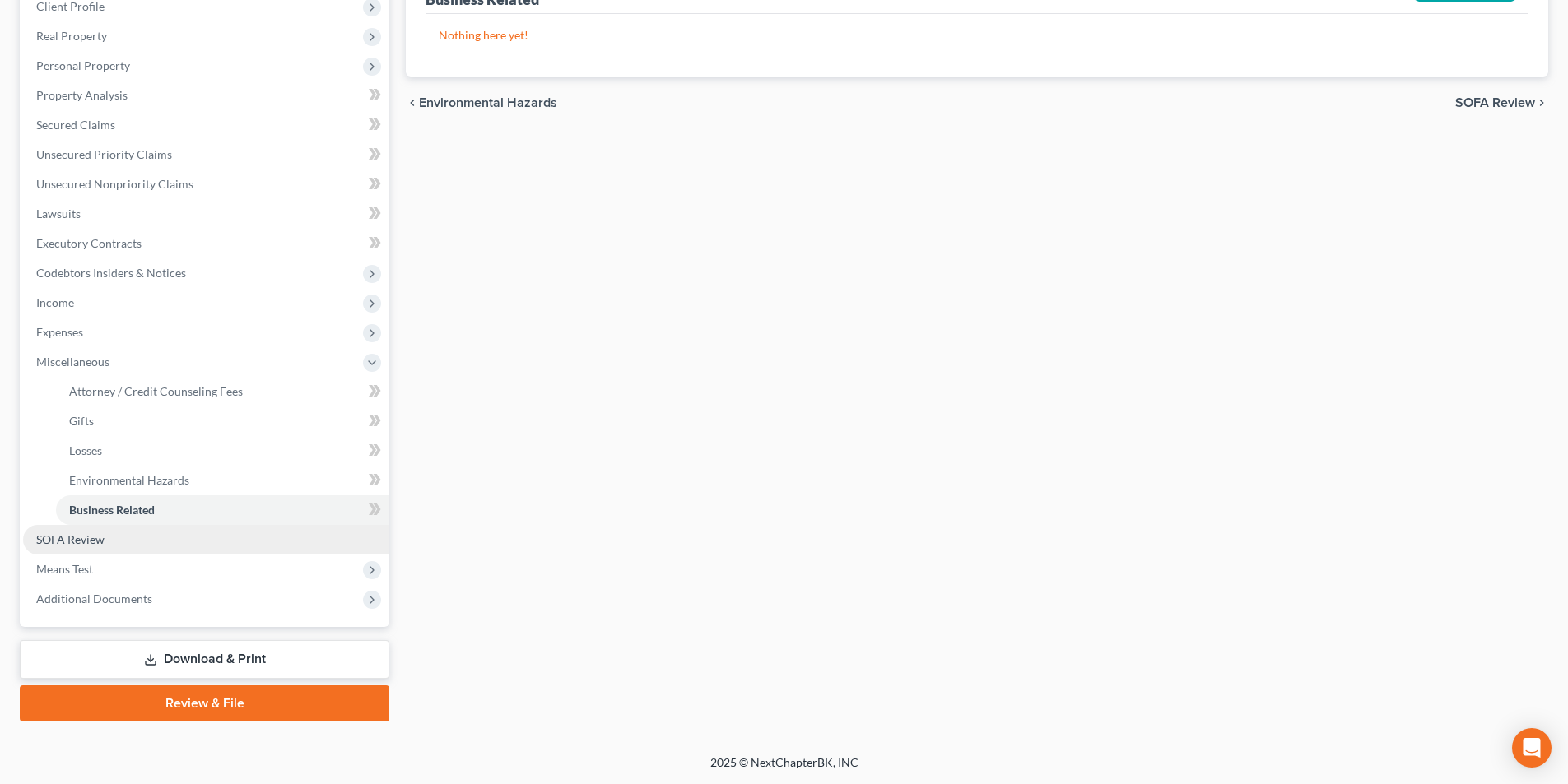
click at [64, 539] on span "SOFA Review" at bounding box center [70, 539] width 68 height 14
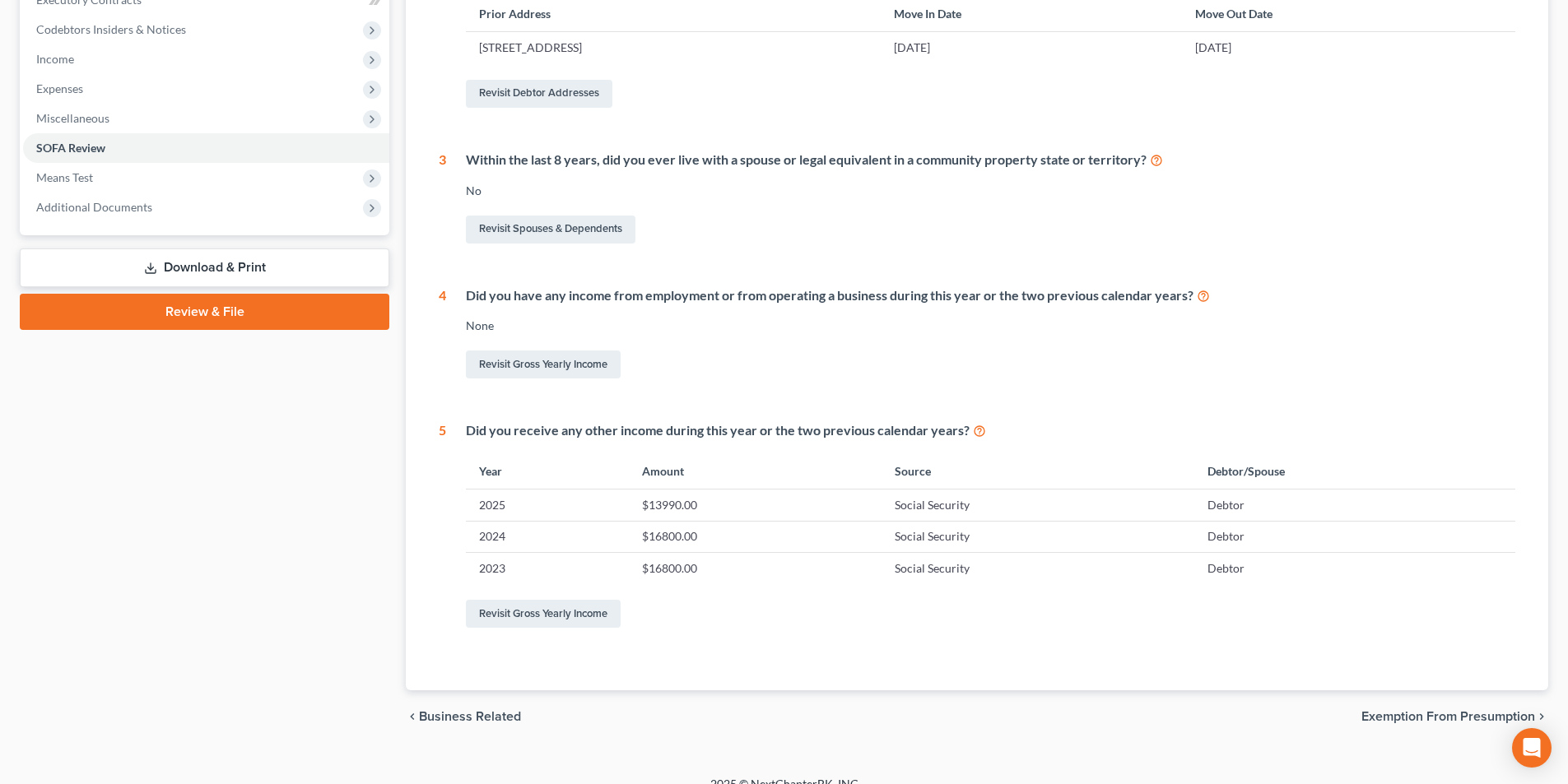
scroll to position [494, 0]
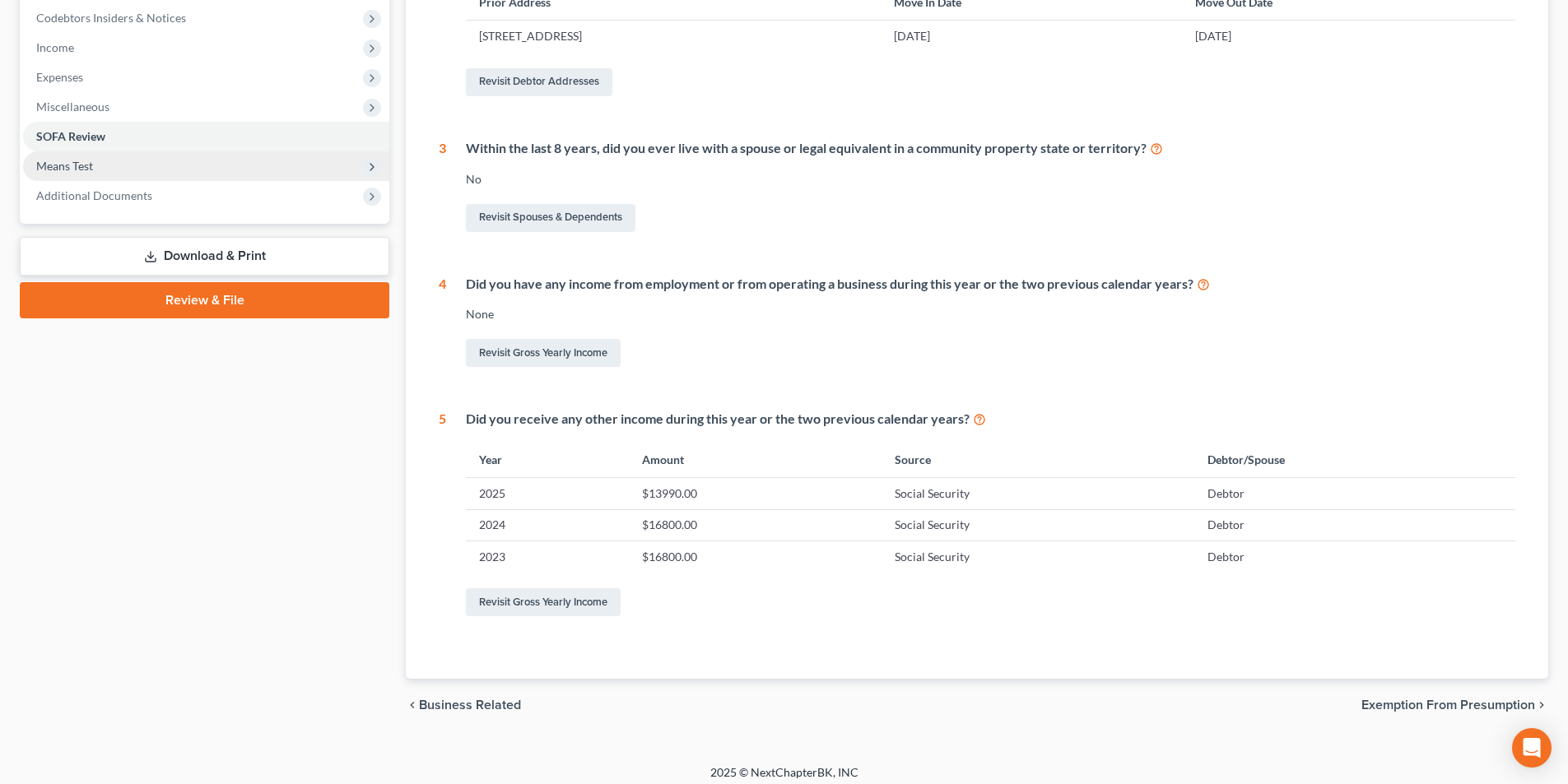
click at [57, 164] on span "Means Test" at bounding box center [64, 165] width 57 height 14
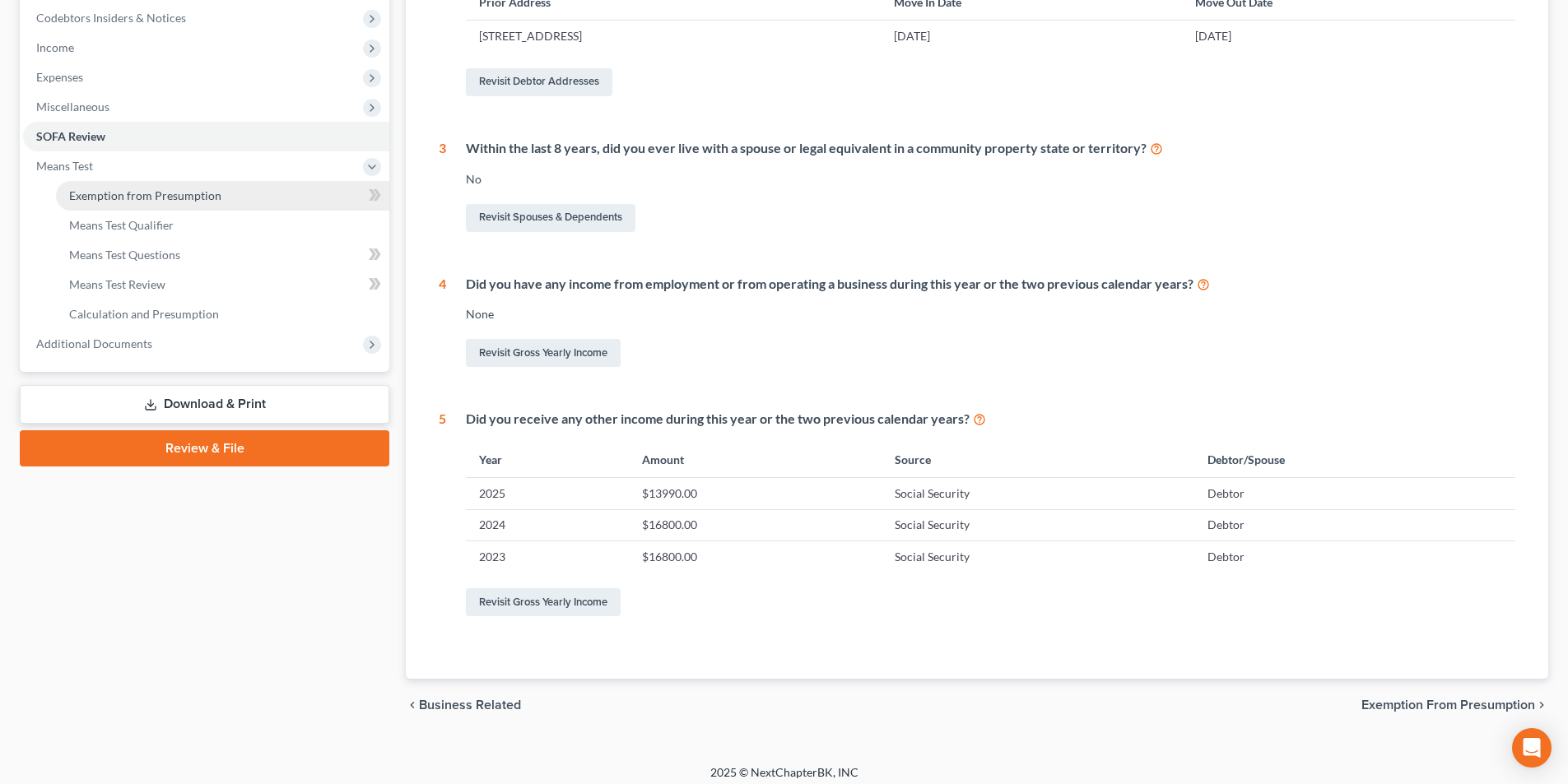
click at [122, 196] on span "Exemption from Presumption" at bounding box center [145, 195] width 152 height 14
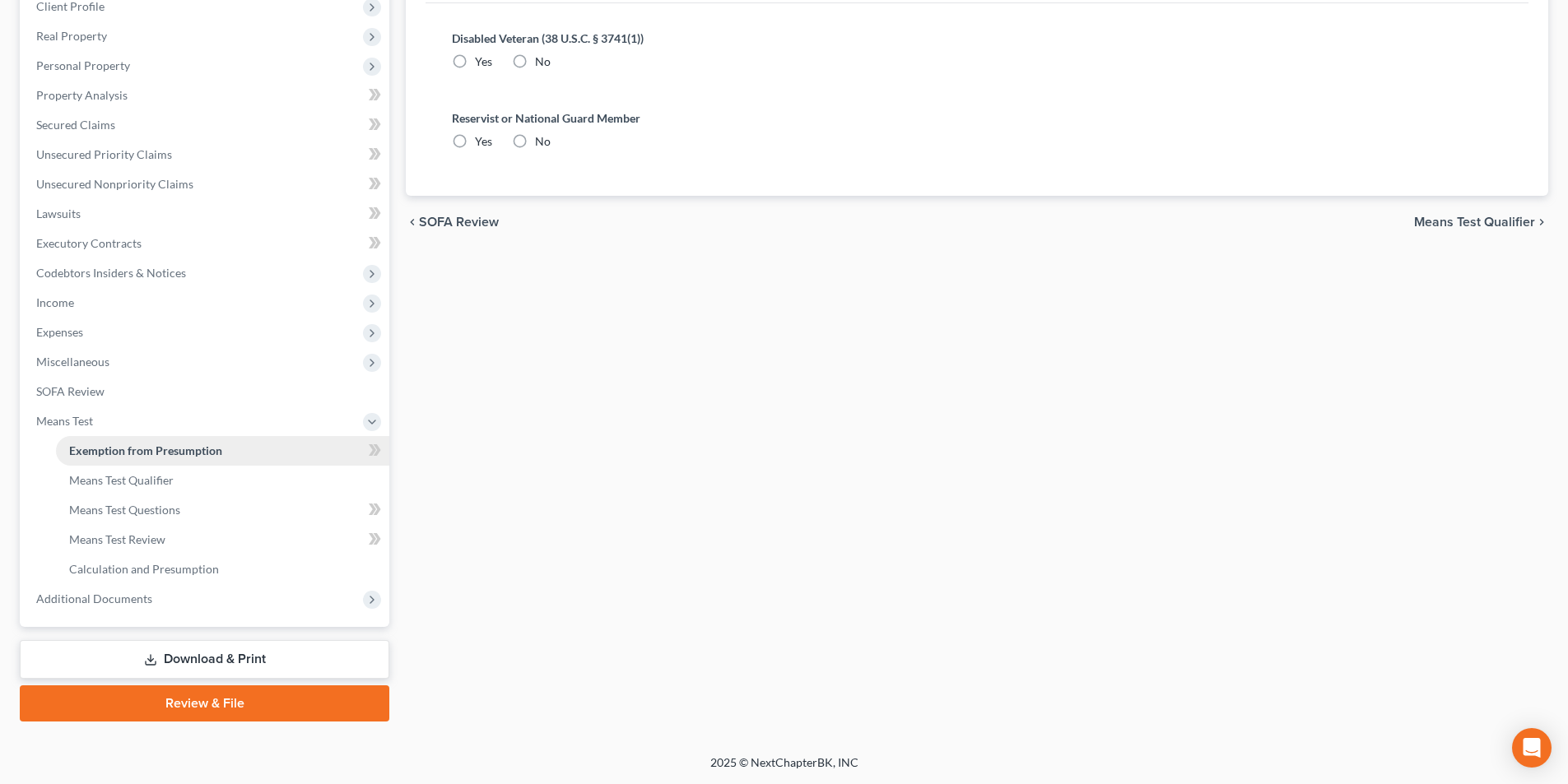
scroll to position [54, 0]
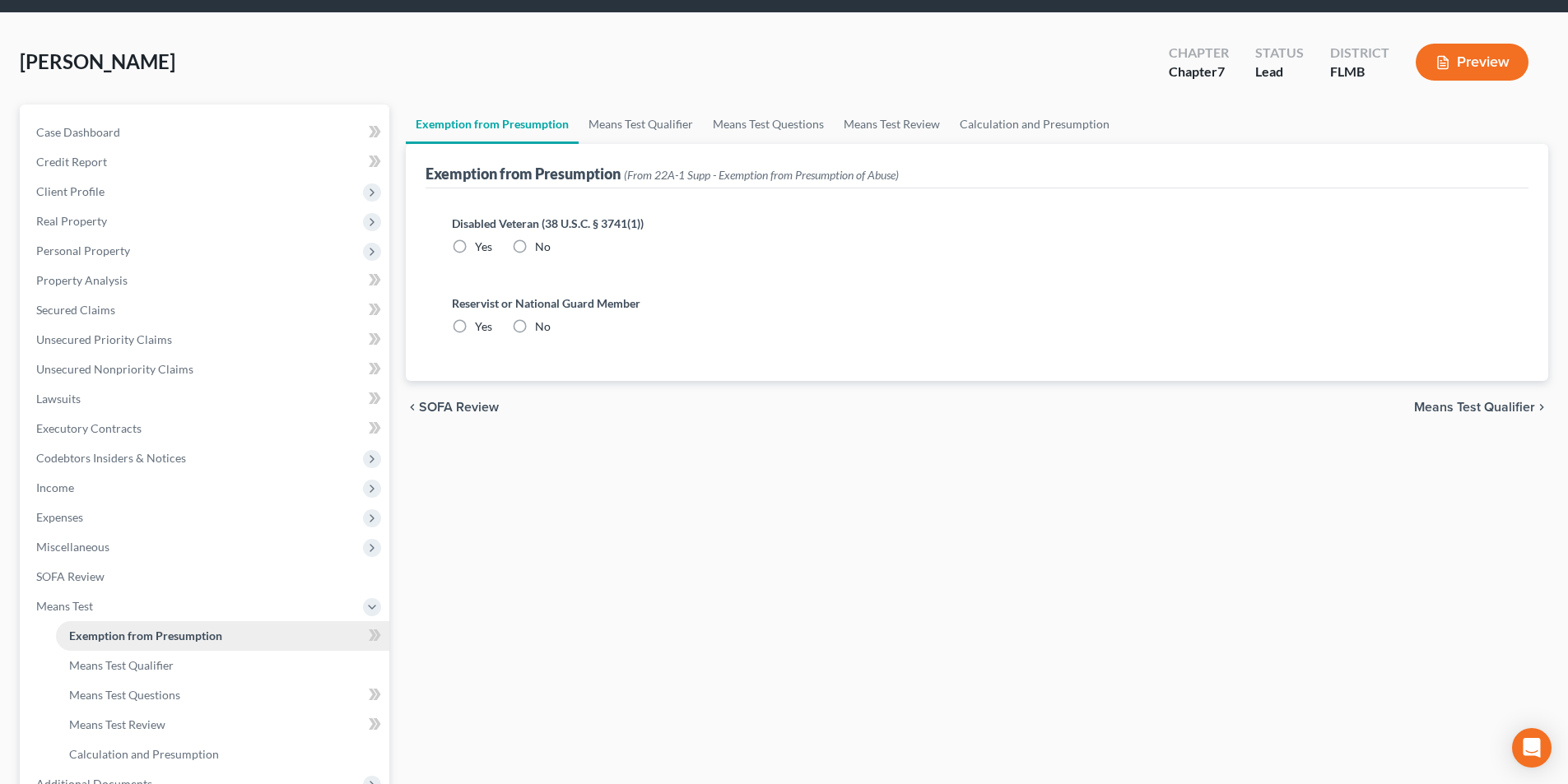
radio input "true"
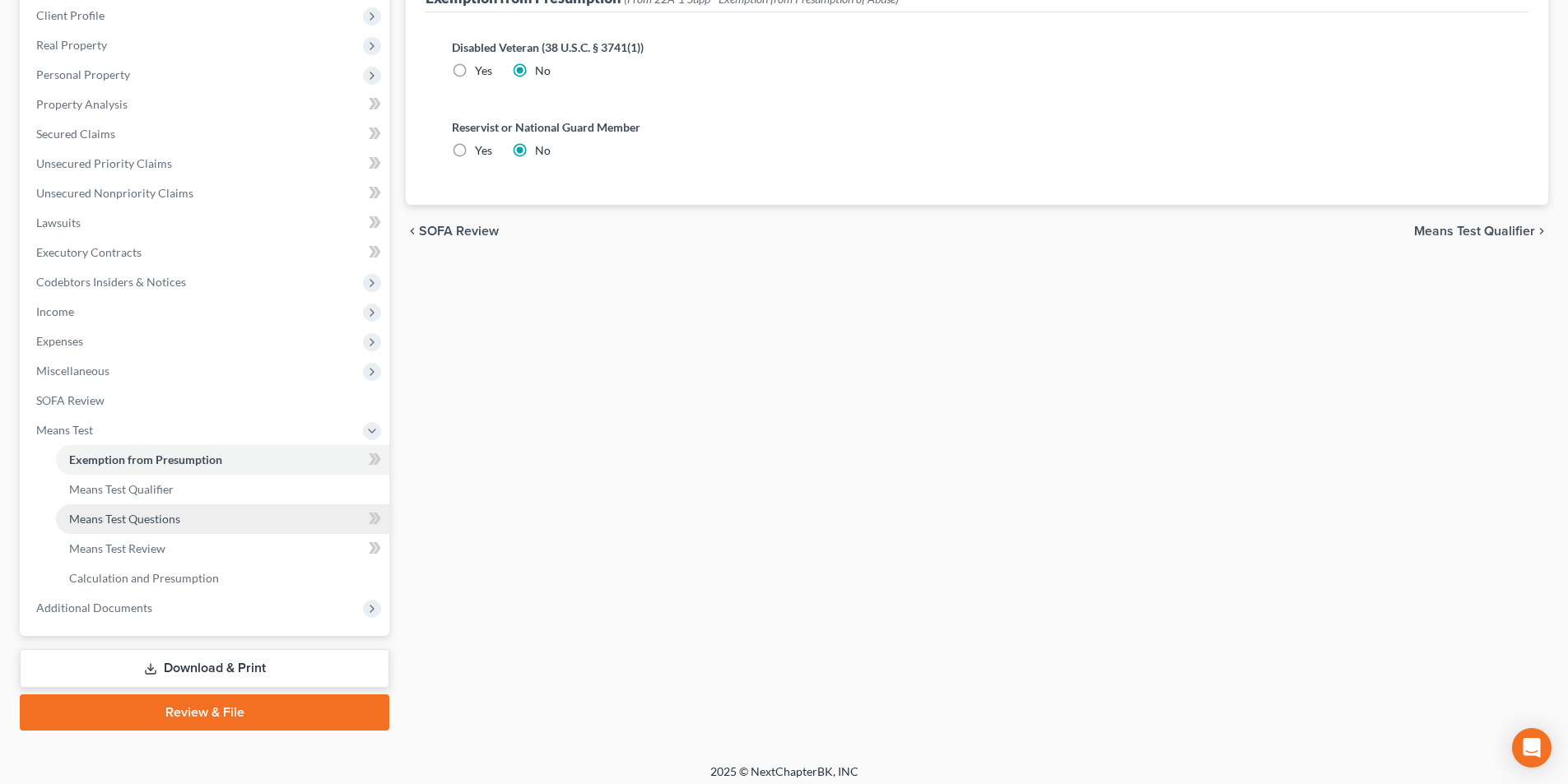
scroll to position [239, 0]
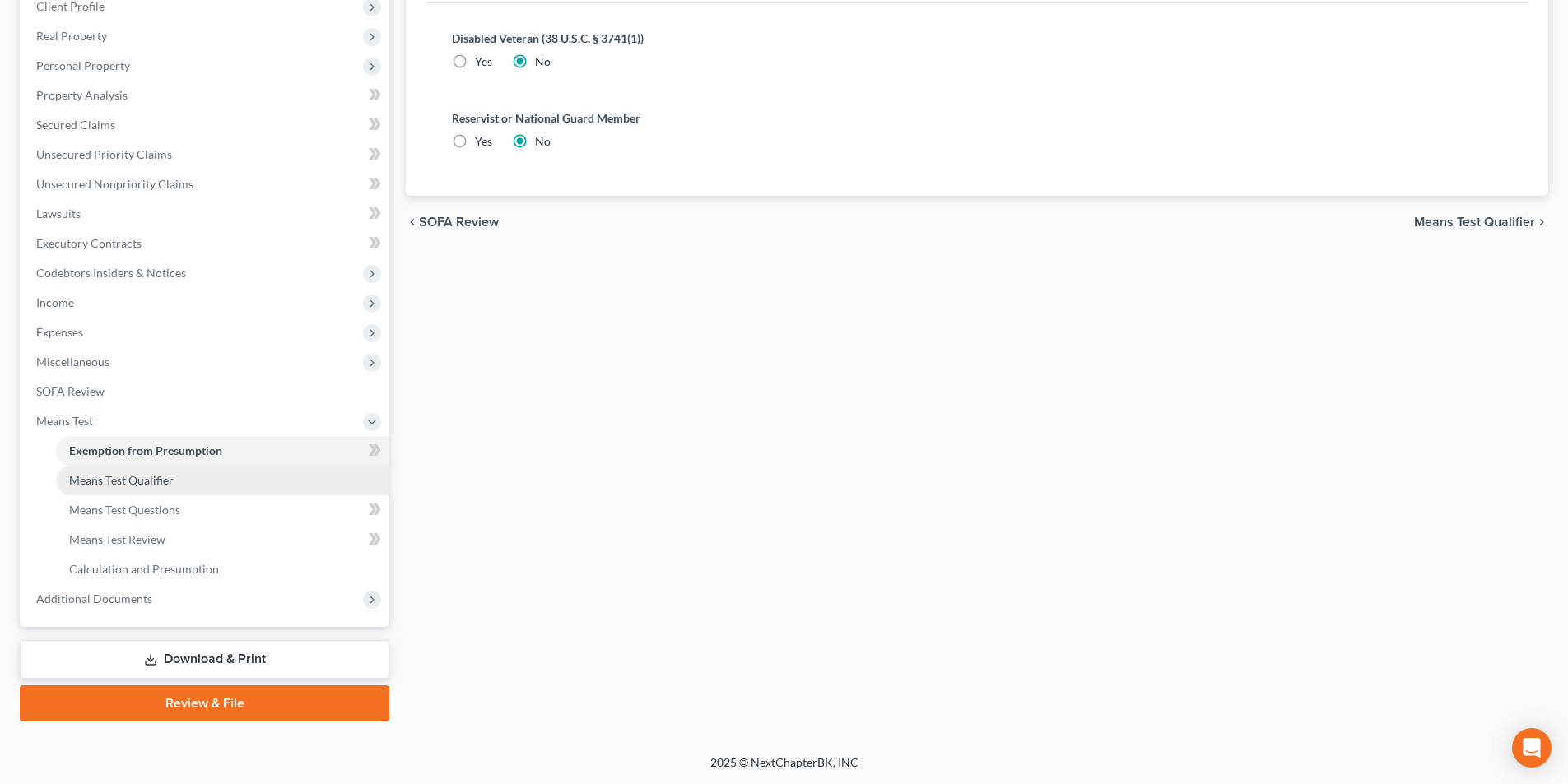
click at [103, 484] on span "Means Test Qualifier" at bounding box center [121, 479] width 104 height 14
